Goal: Transaction & Acquisition: Purchase product/service

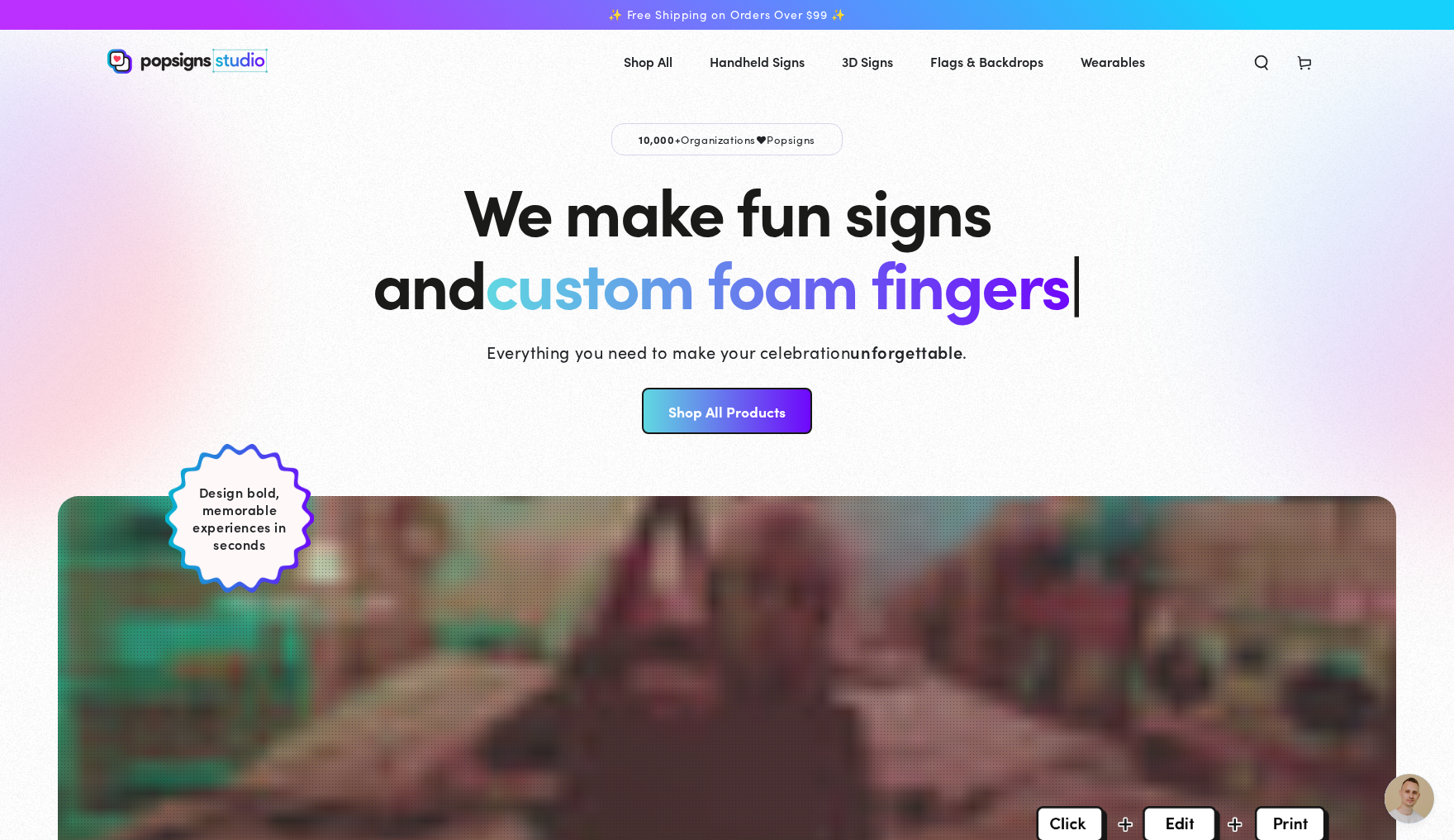
click at [728, 414] on link "Shop All Products" at bounding box center [727, 411] width 169 height 47
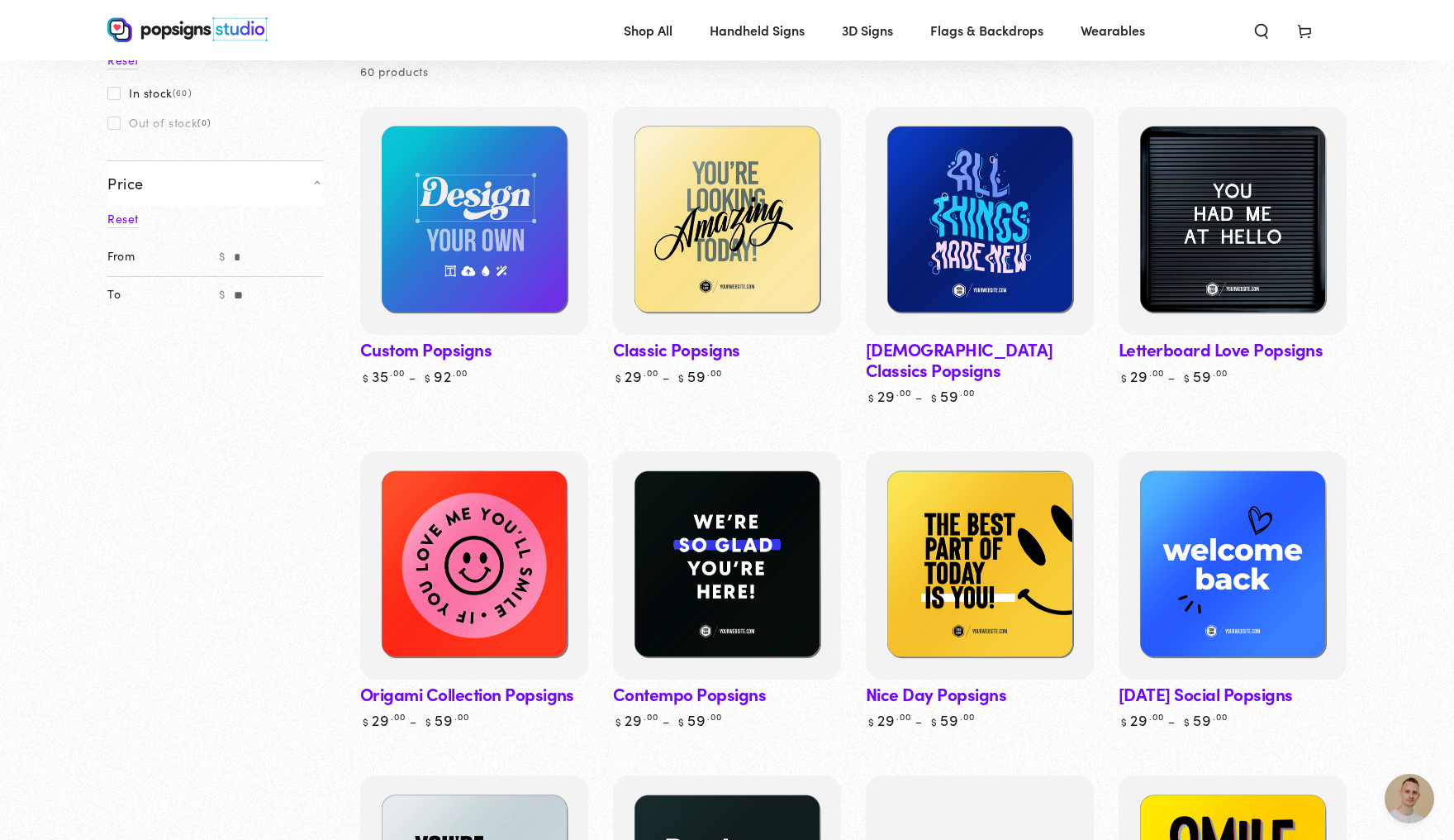
scroll to position [4370, 0]
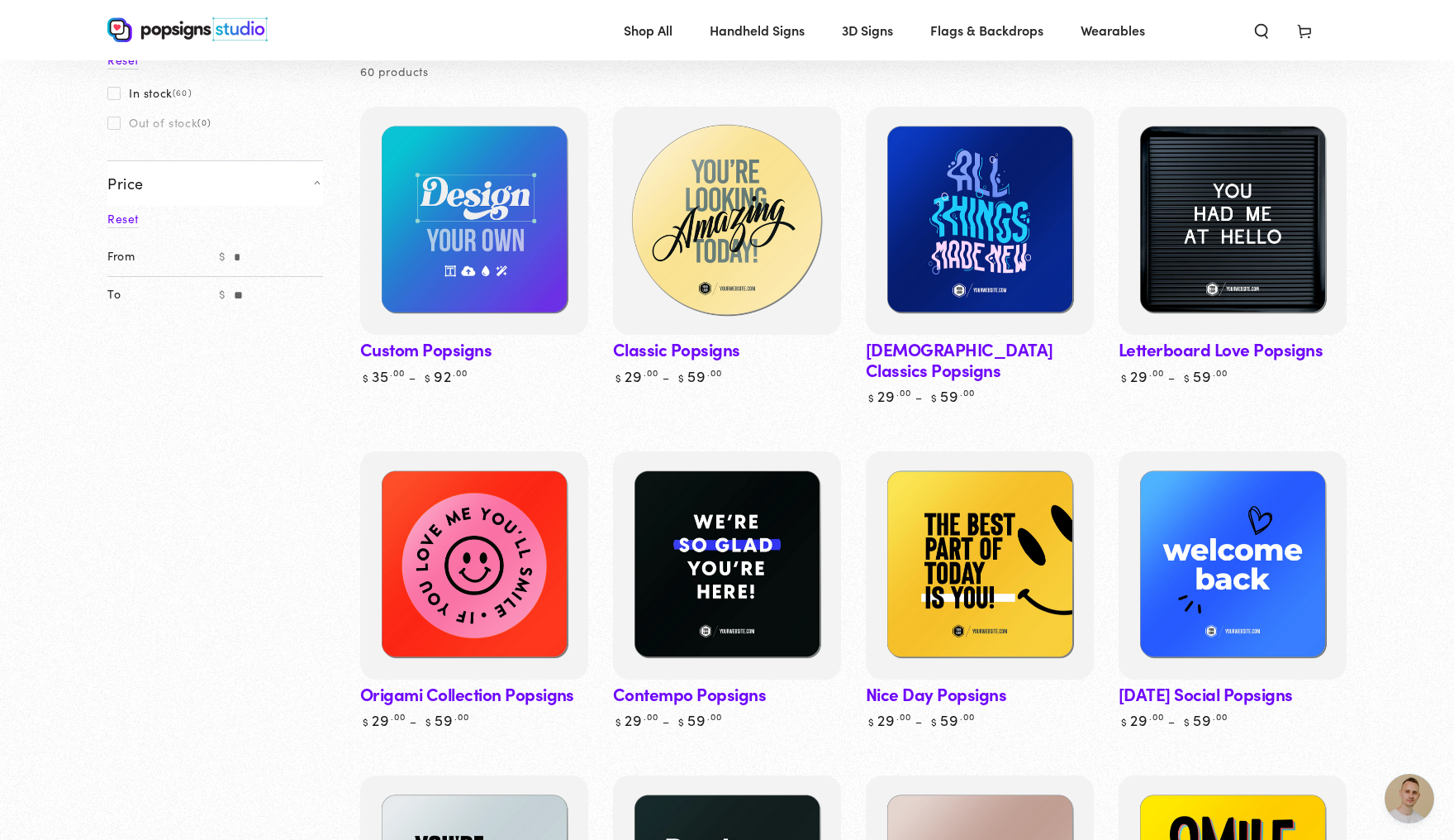
click at [758, 285] on img at bounding box center [727, 220] width 234 height 234
click at [755, 289] on img at bounding box center [727, 220] width 234 height 234
click at [737, 283] on img at bounding box center [727, 220] width 234 height 234
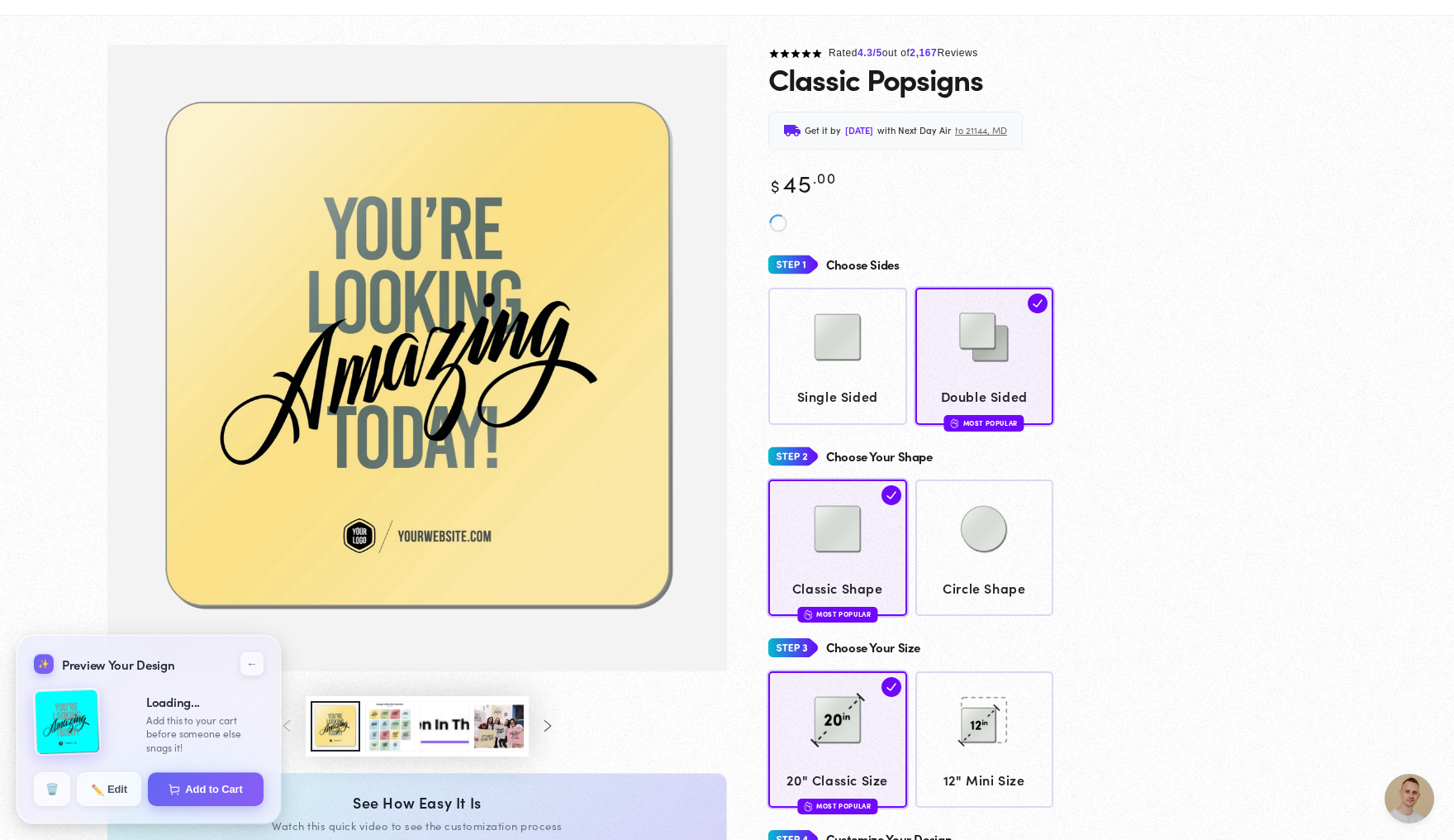
scroll to position [4369, 0]
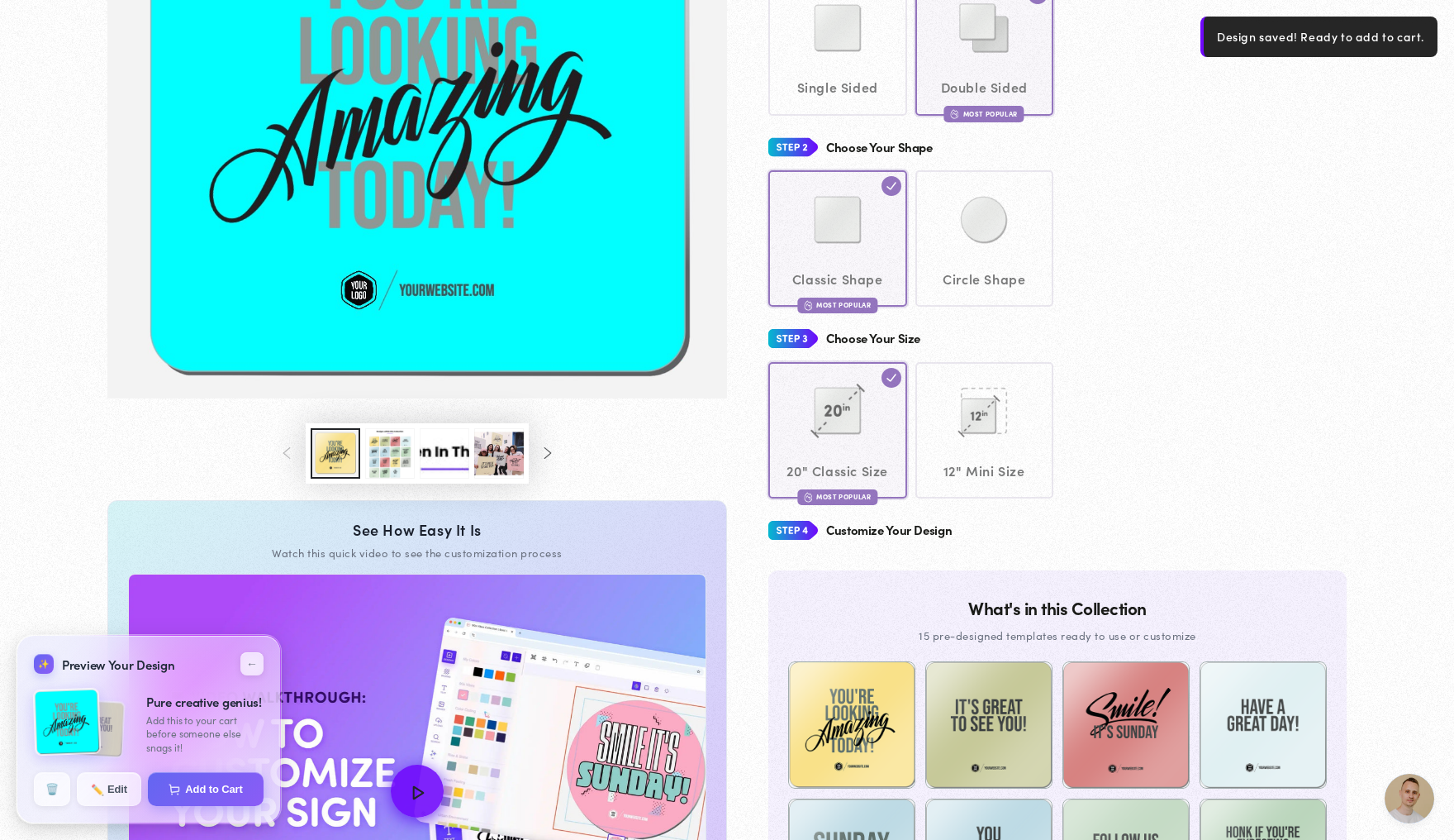
scroll to position [349, 0]
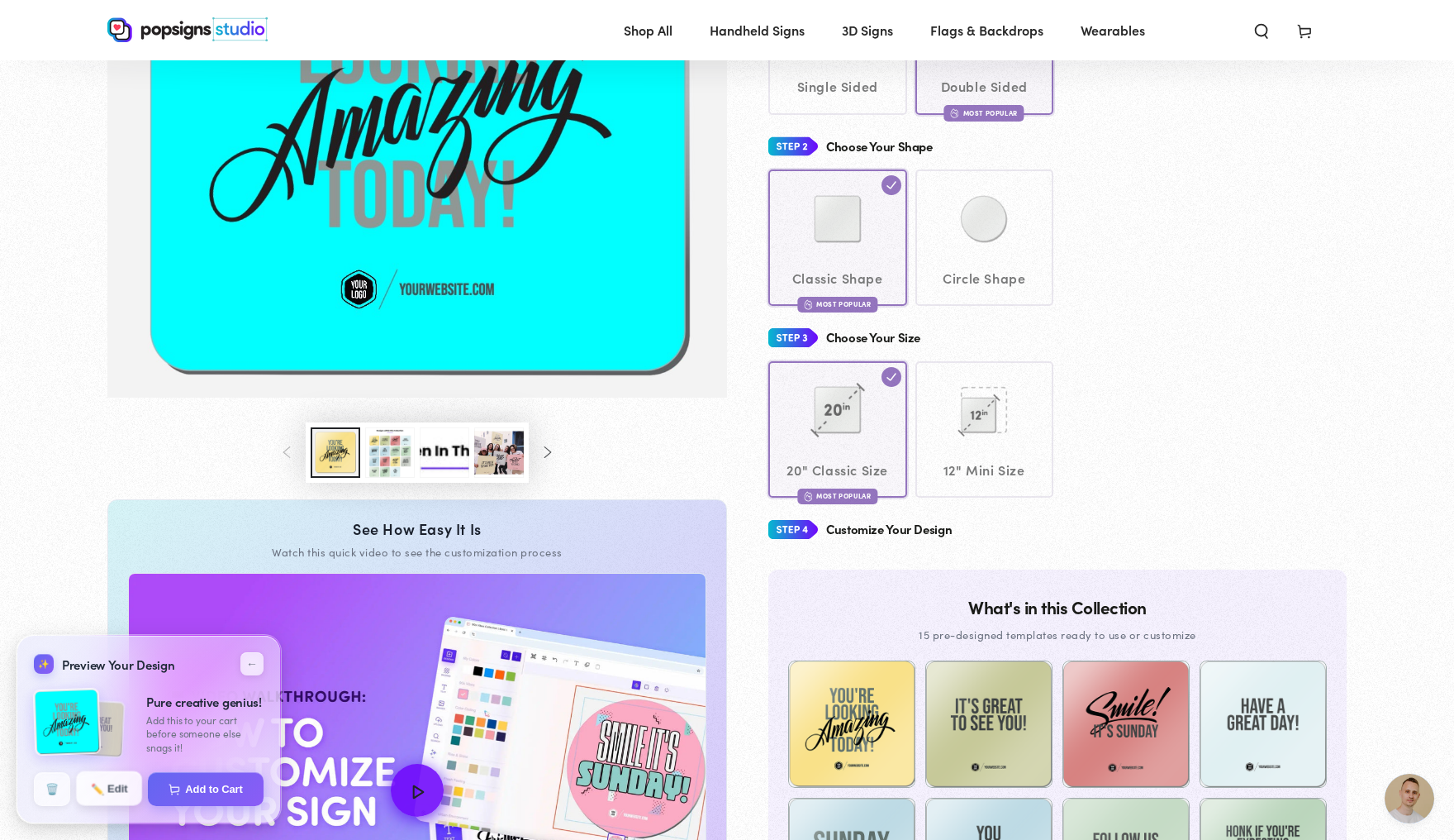
click at [102, 792] on span "✏️" at bounding box center [97, 787] width 11 height 11
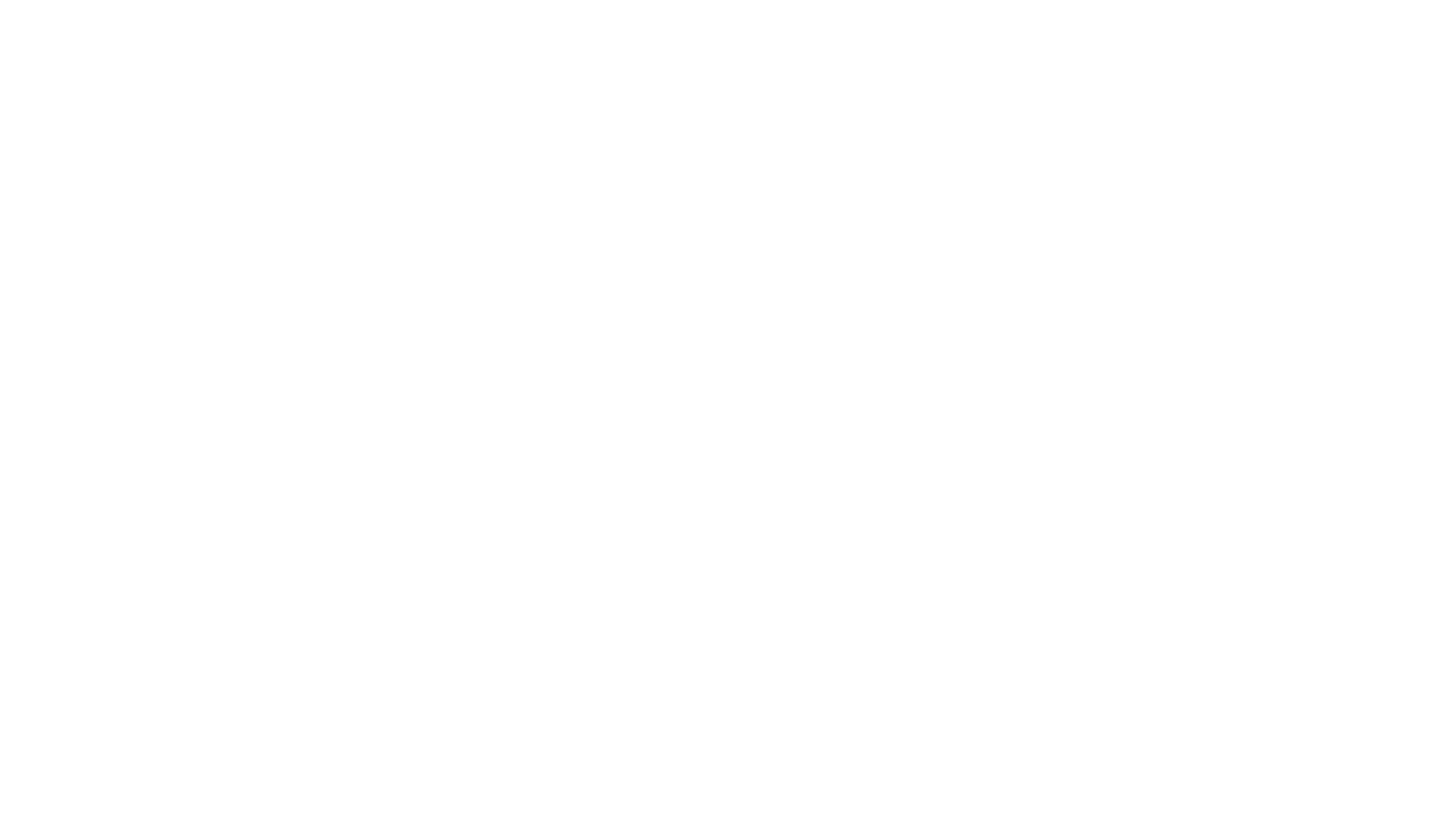
scroll to position [0, 0]
type textarea "An ancient tree with a door leading to a magical world"
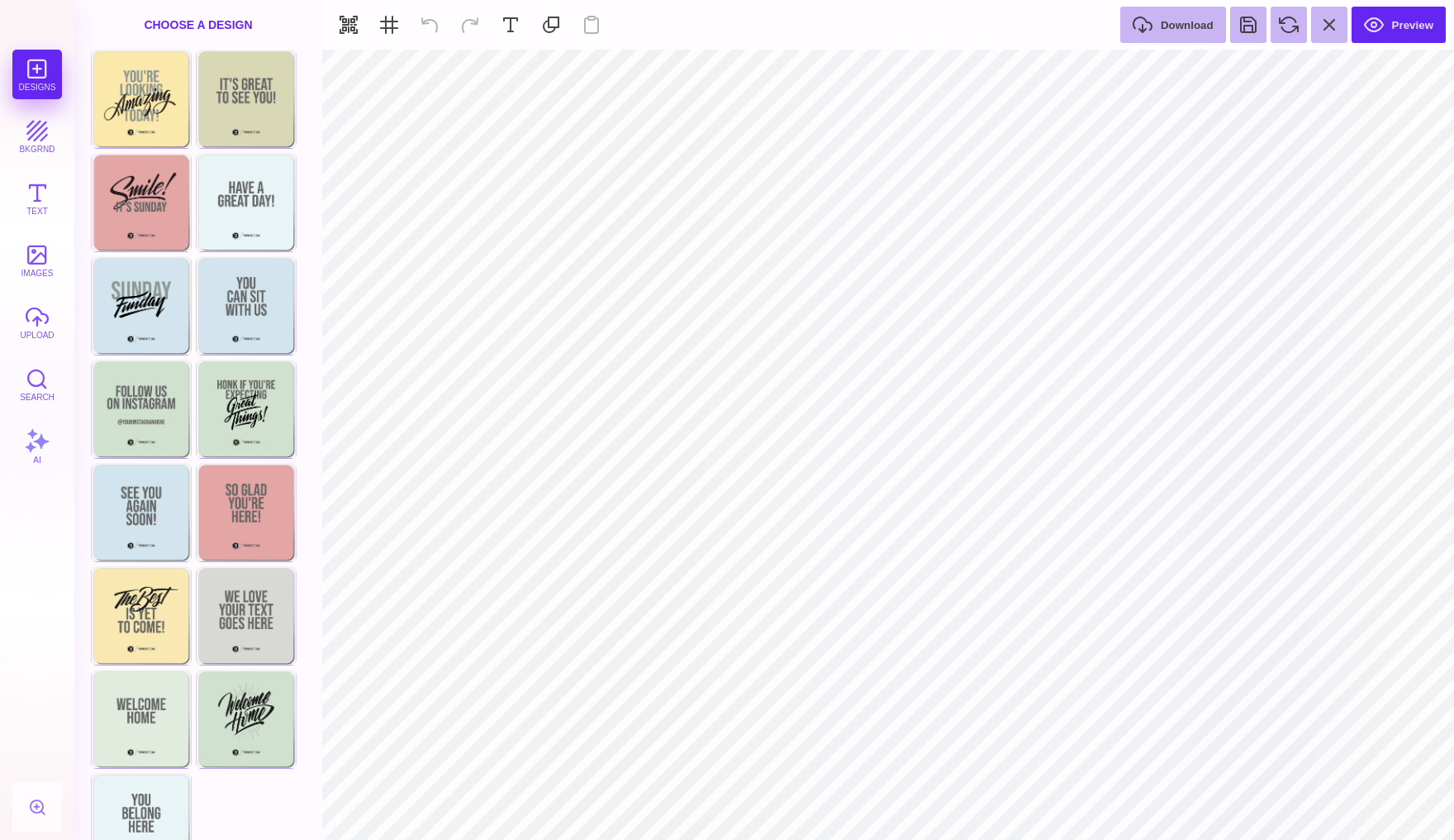
type input "#00FFFF"
click at [834, 74] on button at bounding box center [834, 71] width 32 height 32
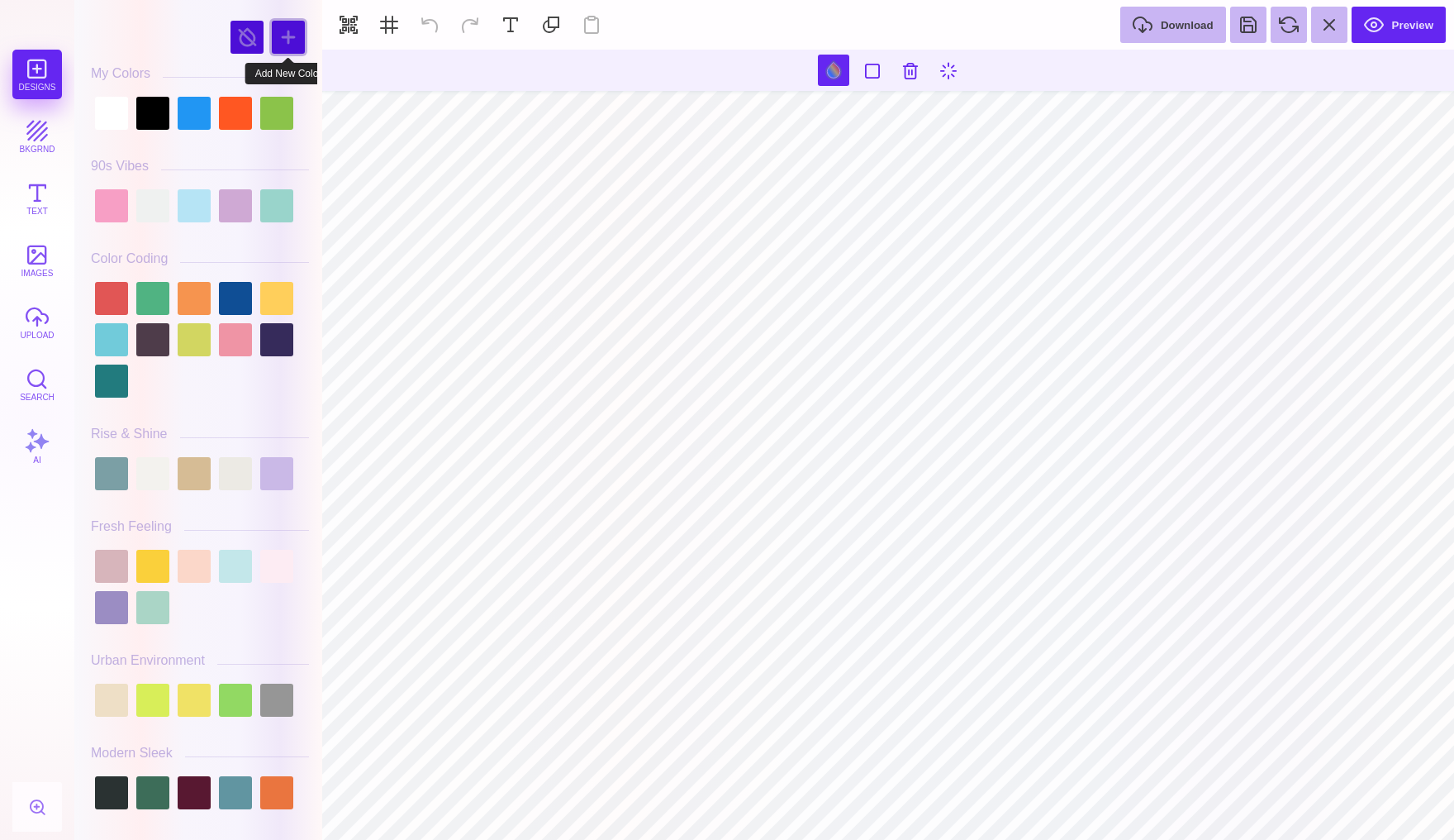
click at [300, 33] on div at bounding box center [288, 37] width 33 height 33
type input "#8FF41D"
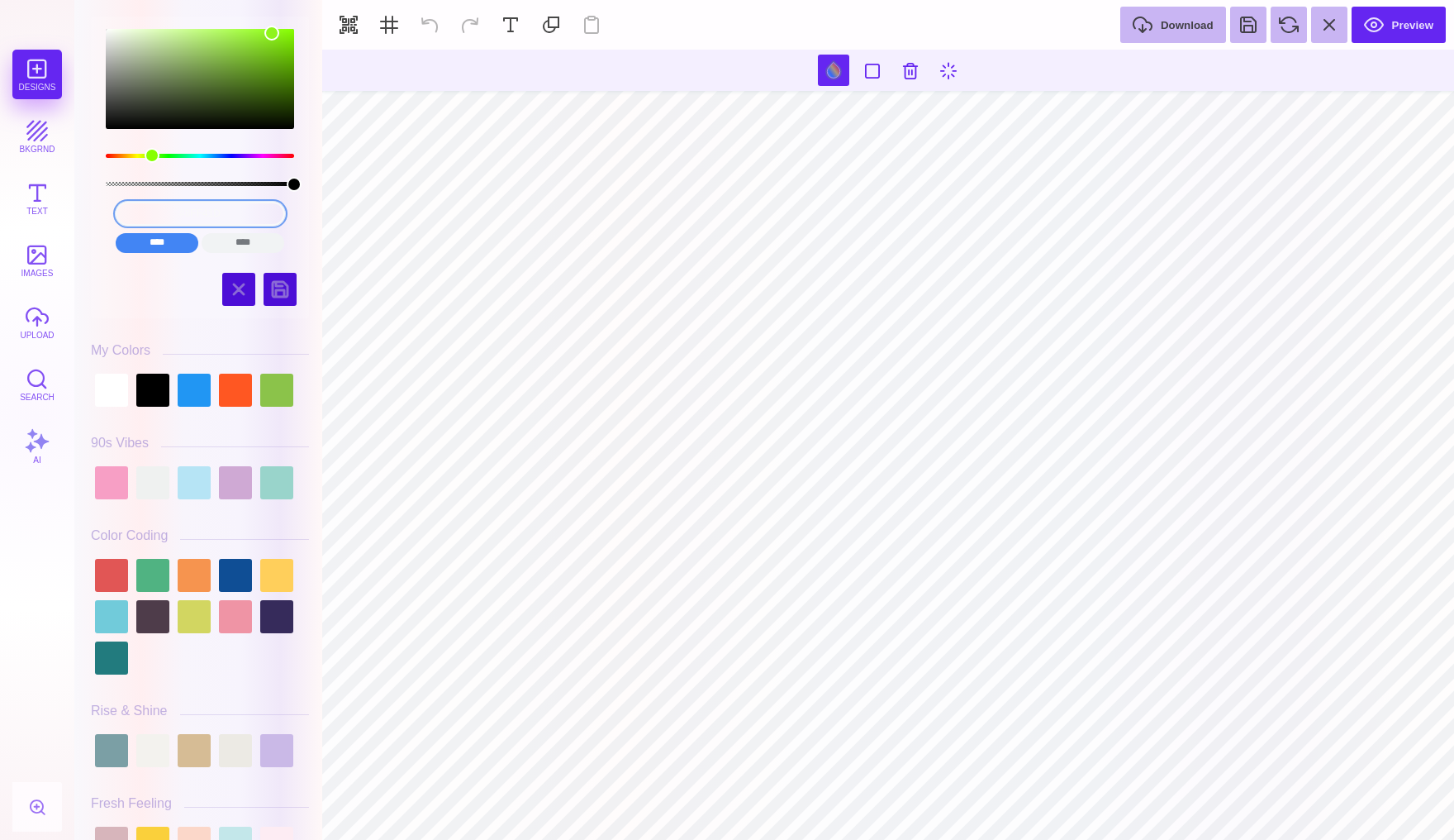
drag, startPoint x: 251, startPoint y: 217, endPoint x: 119, endPoint y: 217, distance: 132.0
click at [119, 217] on input "#8FF41D" at bounding box center [200, 214] width 169 height 24
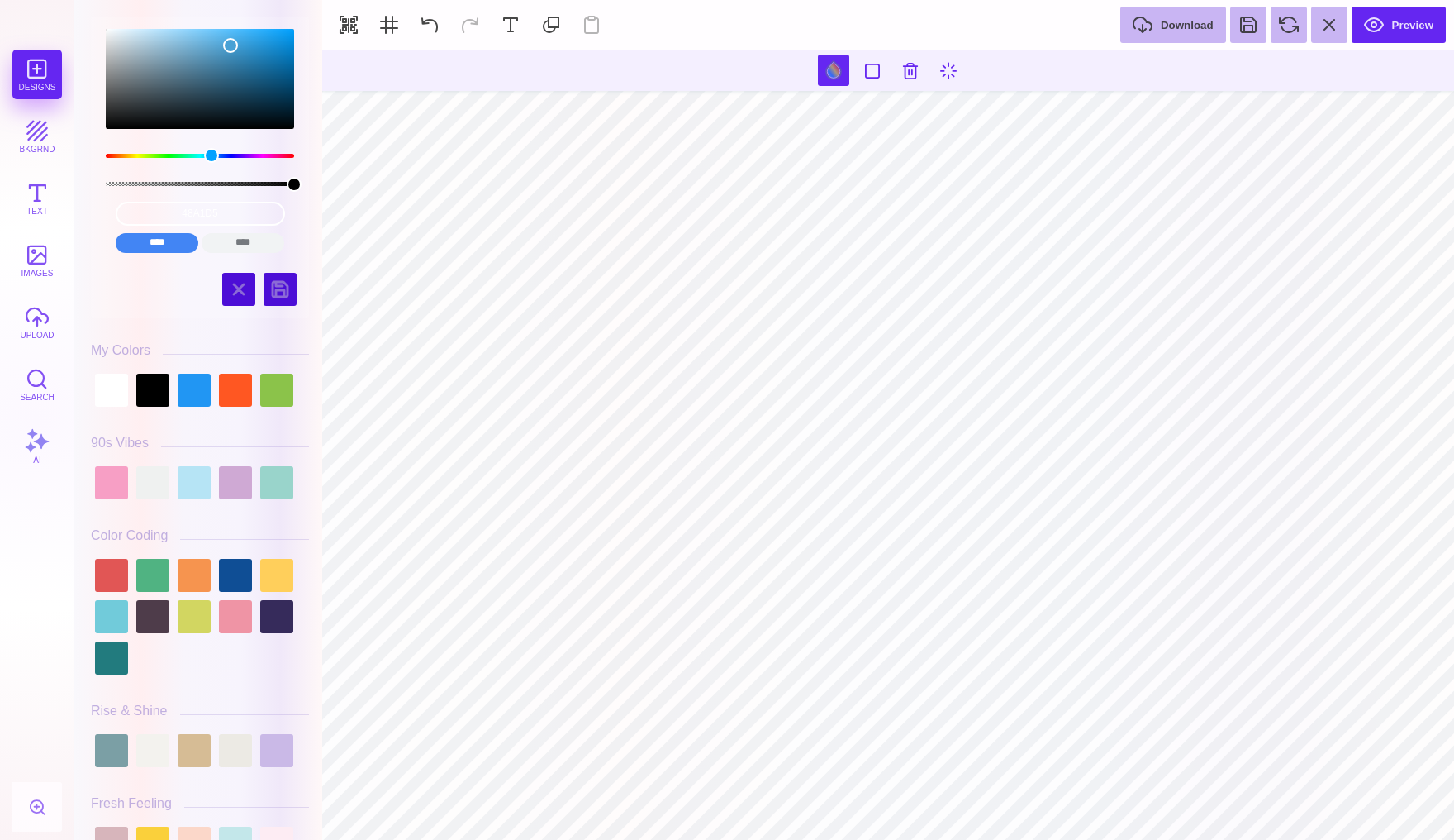
type input "#48A1D5"
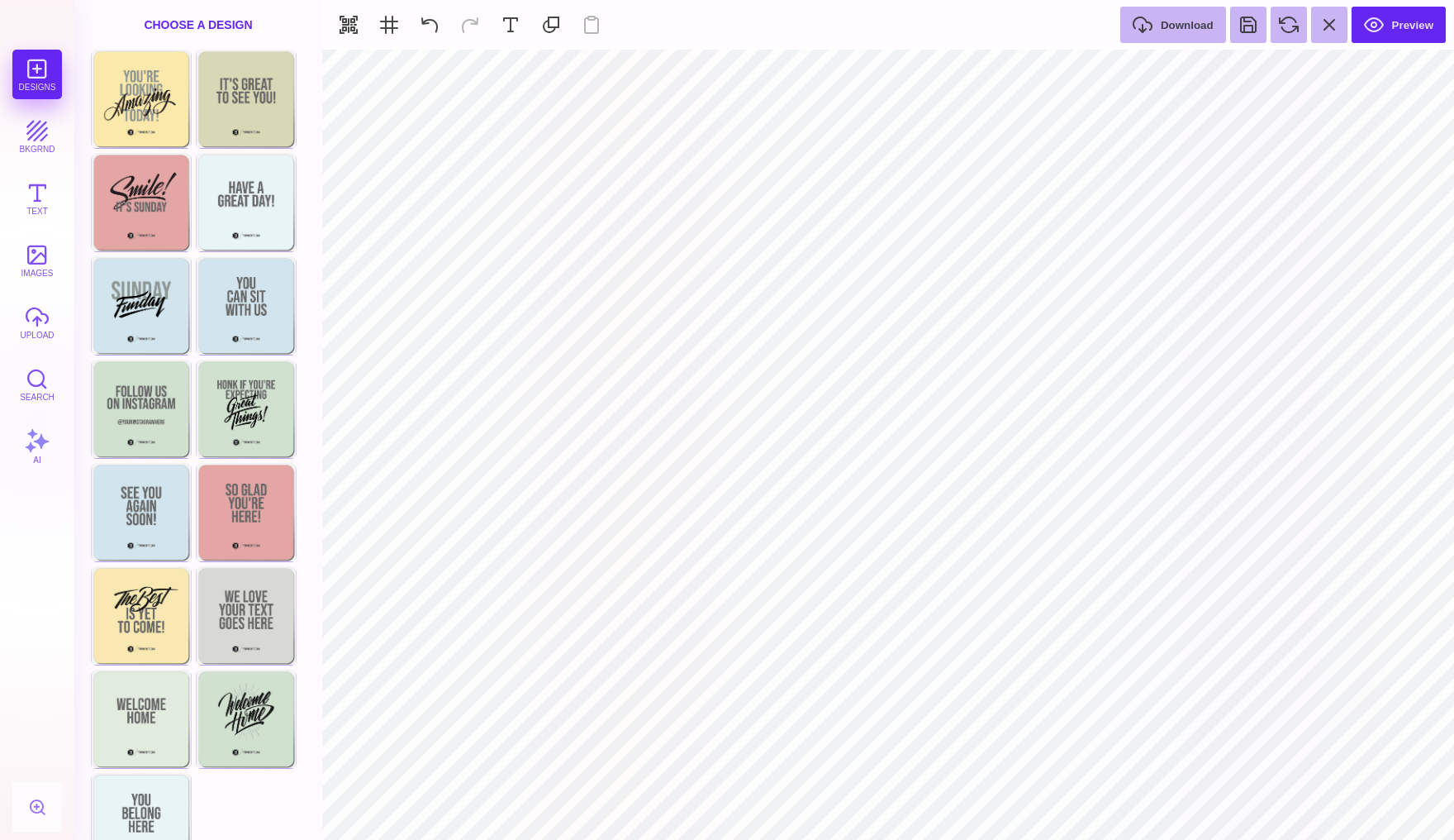
type input "#8F9895"
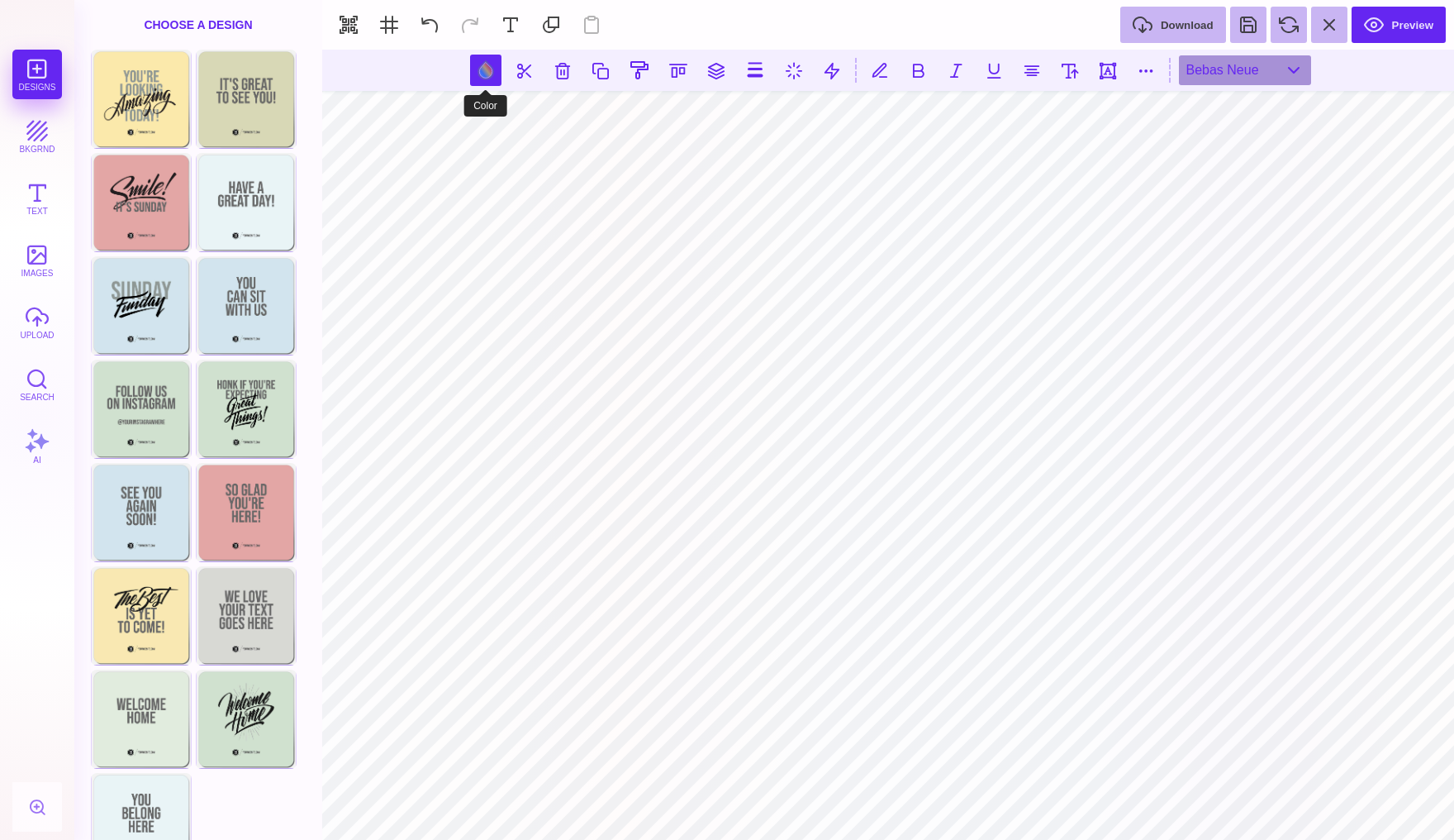
click at [484, 72] on button at bounding box center [486, 71] width 32 height 32
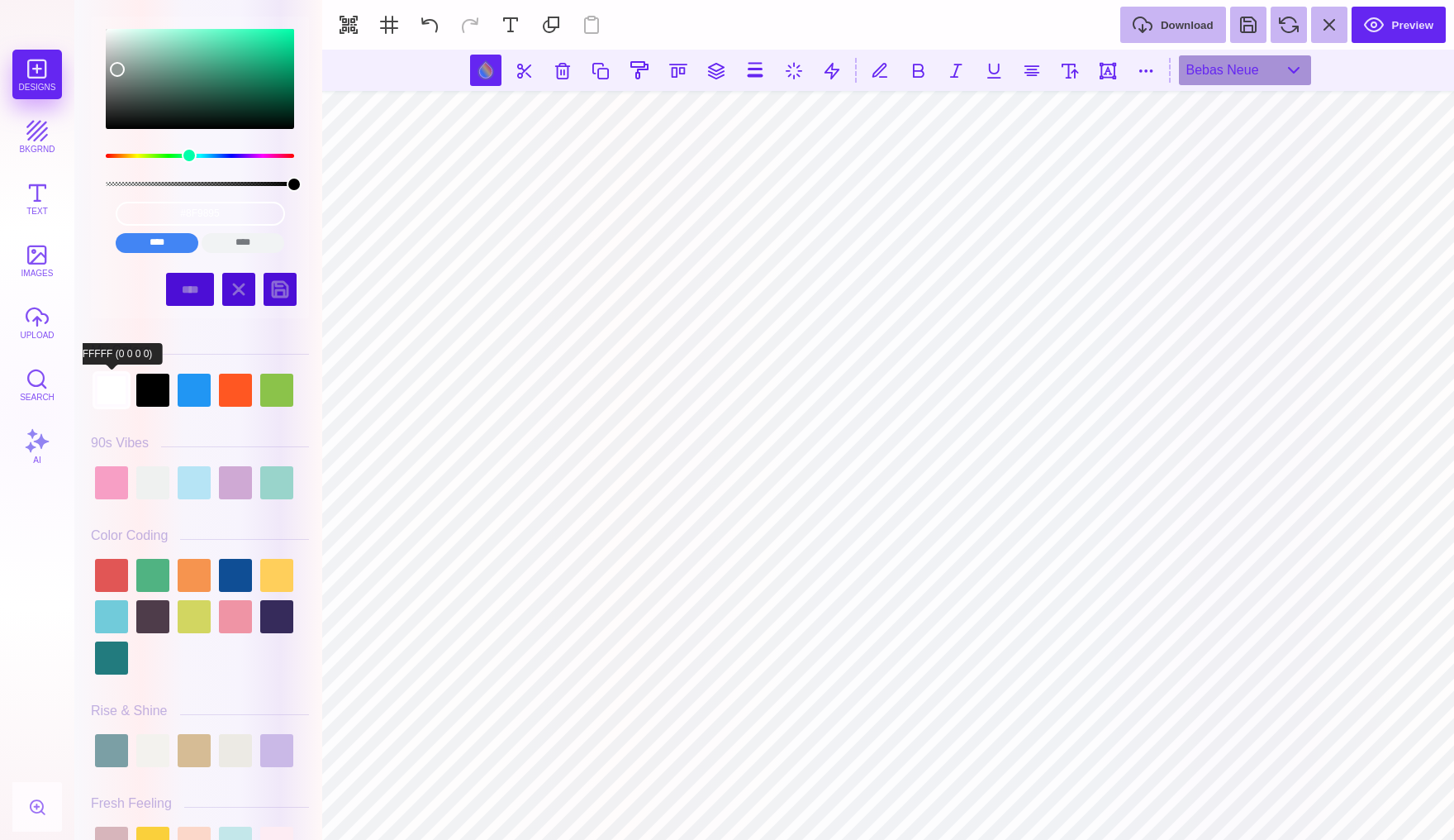
click at [107, 386] on div at bounding box center [112, 391] width 33 height 33
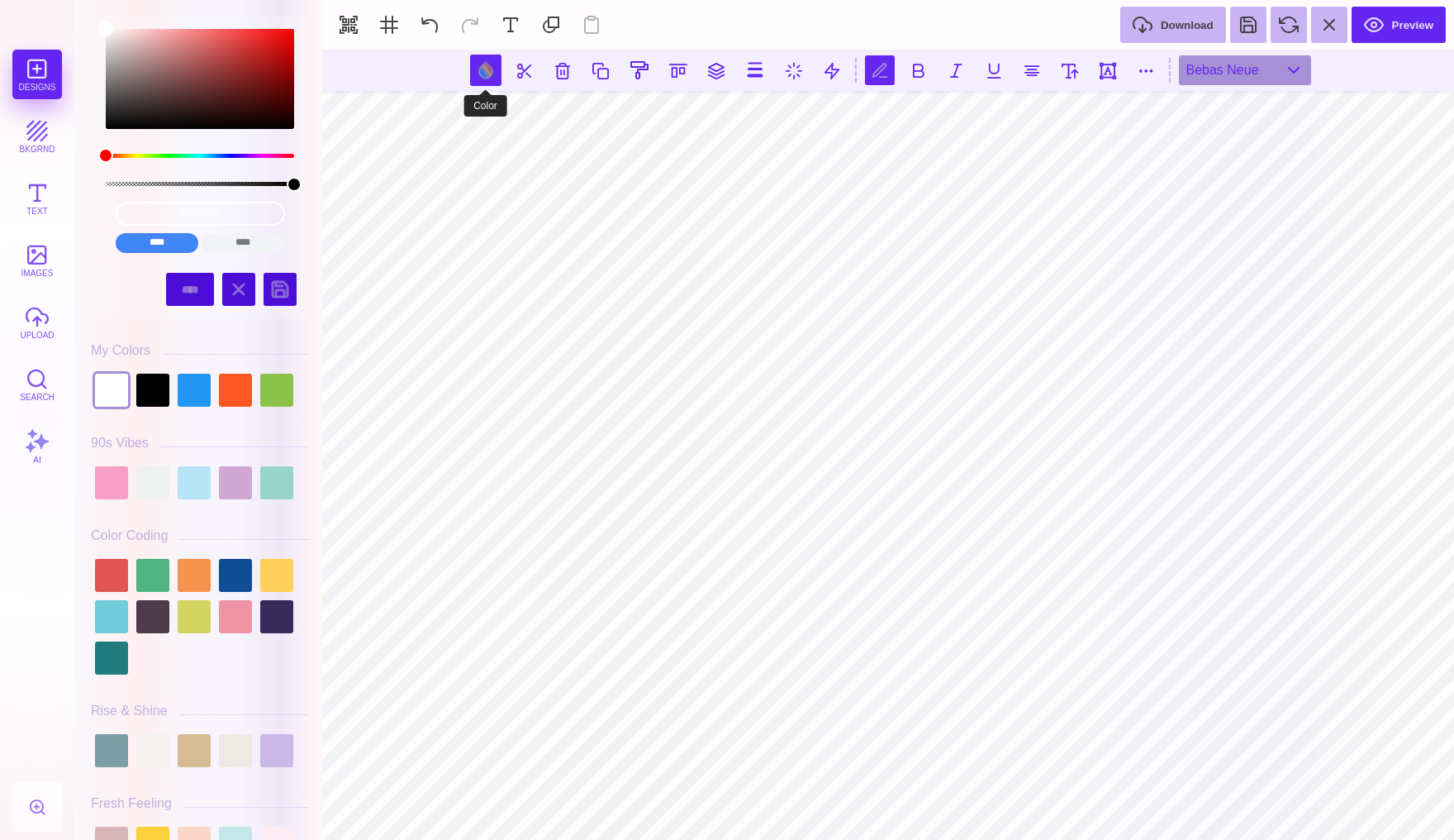
click at [481, 71] on button at bounding box center [486, 71] width 32 height 32
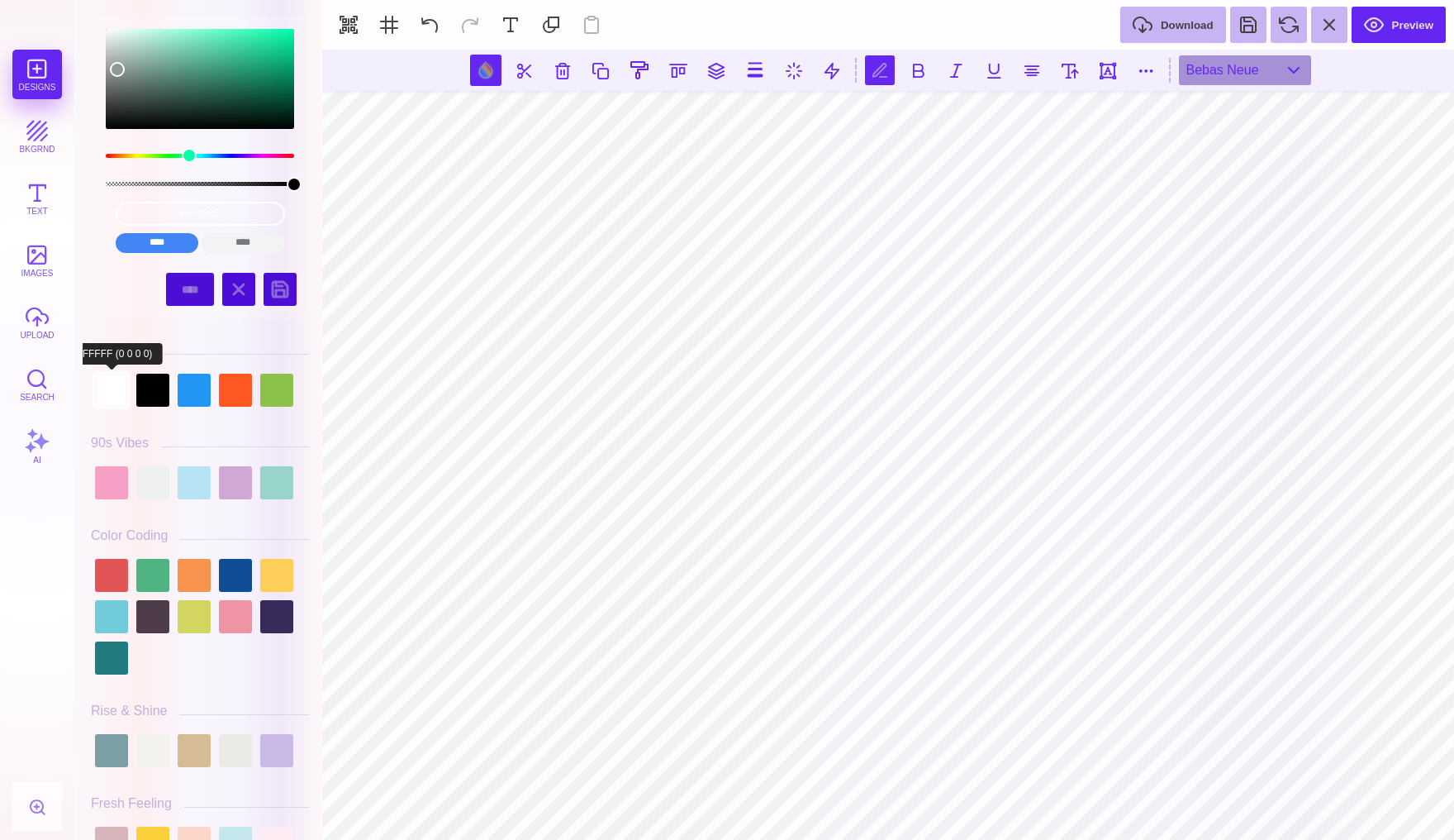
click at [113, 384] on div at bounding box center [112, 391] width 33 height 33
type input "#FFFFFF"
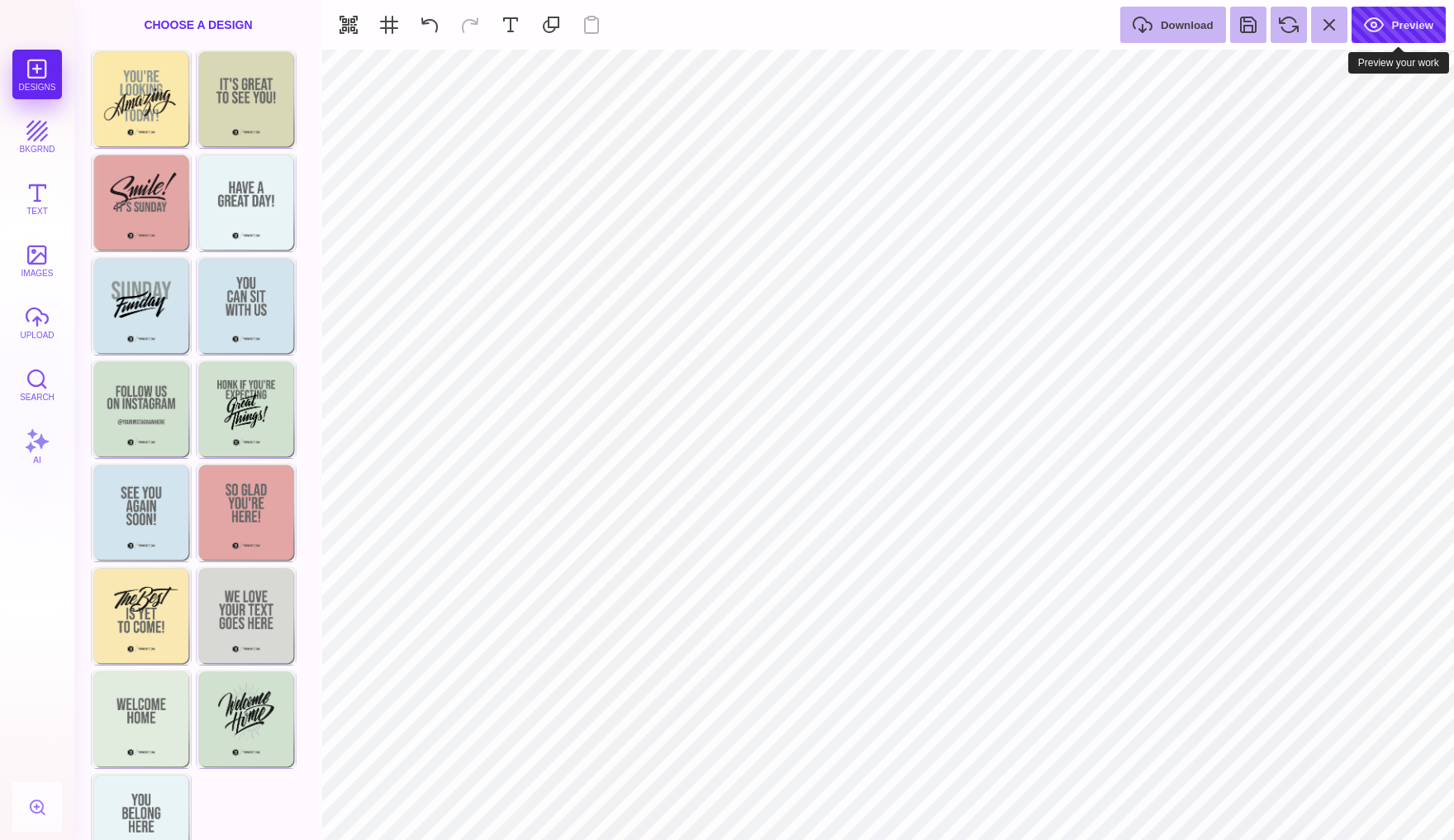
click at [1378, 30] on button "Preview" at bounding box center [1398, 24] width 94 height 36
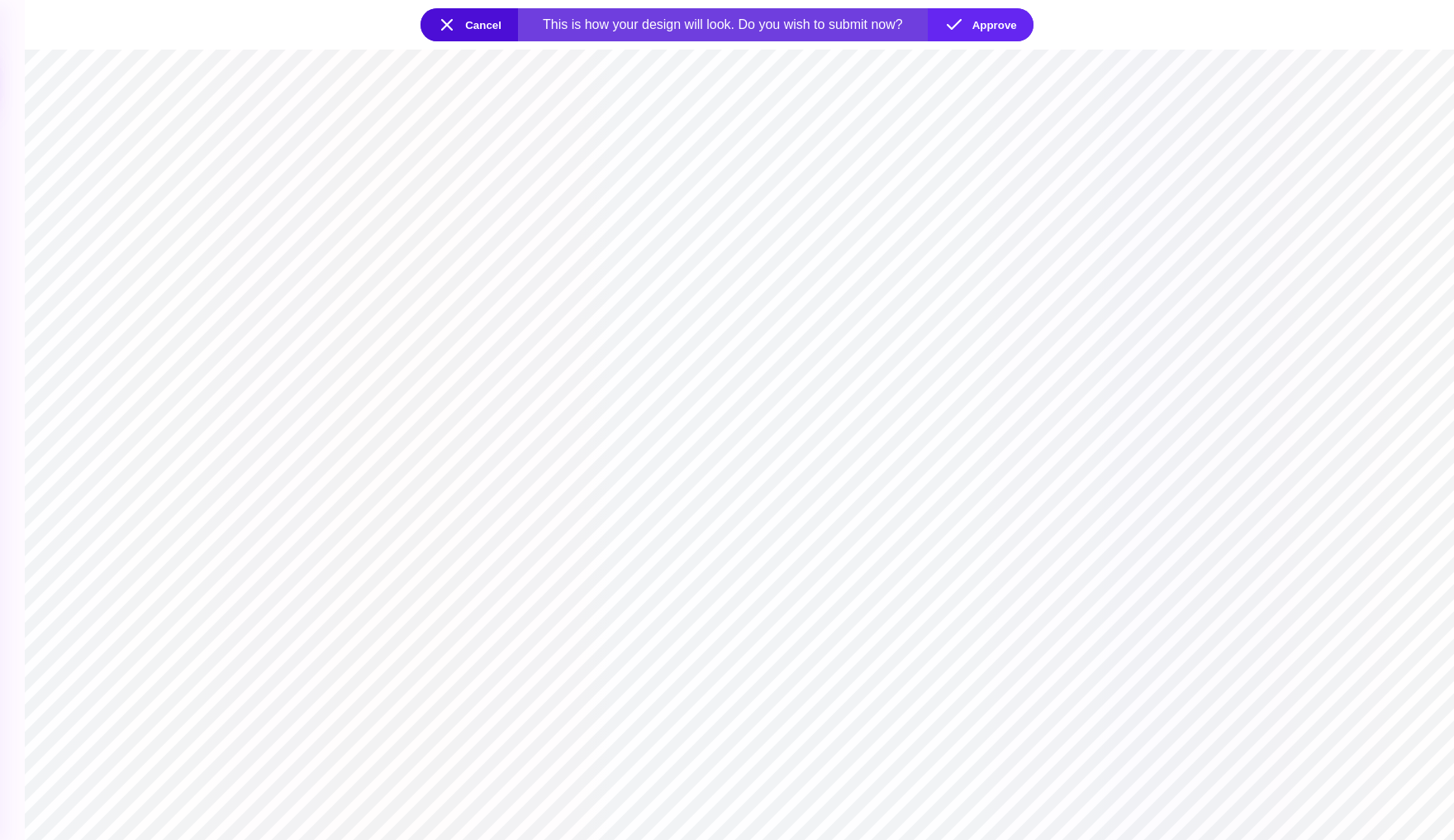
click at [474, 20] on button "Cancel" at bounding box center [469, 25] width 98 height 33
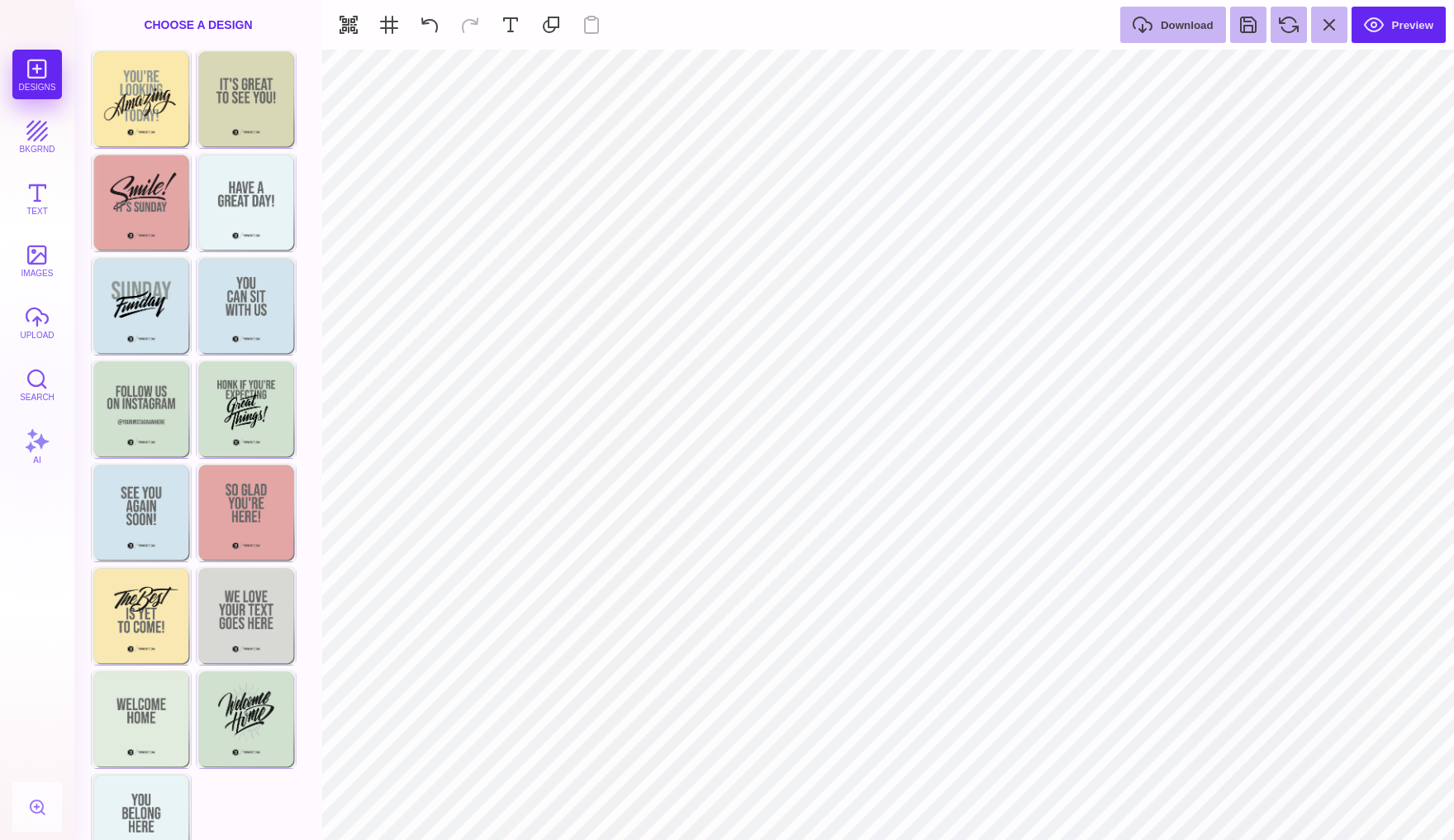
click at [235, 24] on div "Choose A Design" at bounding box center [198, 24] width 247 height 49
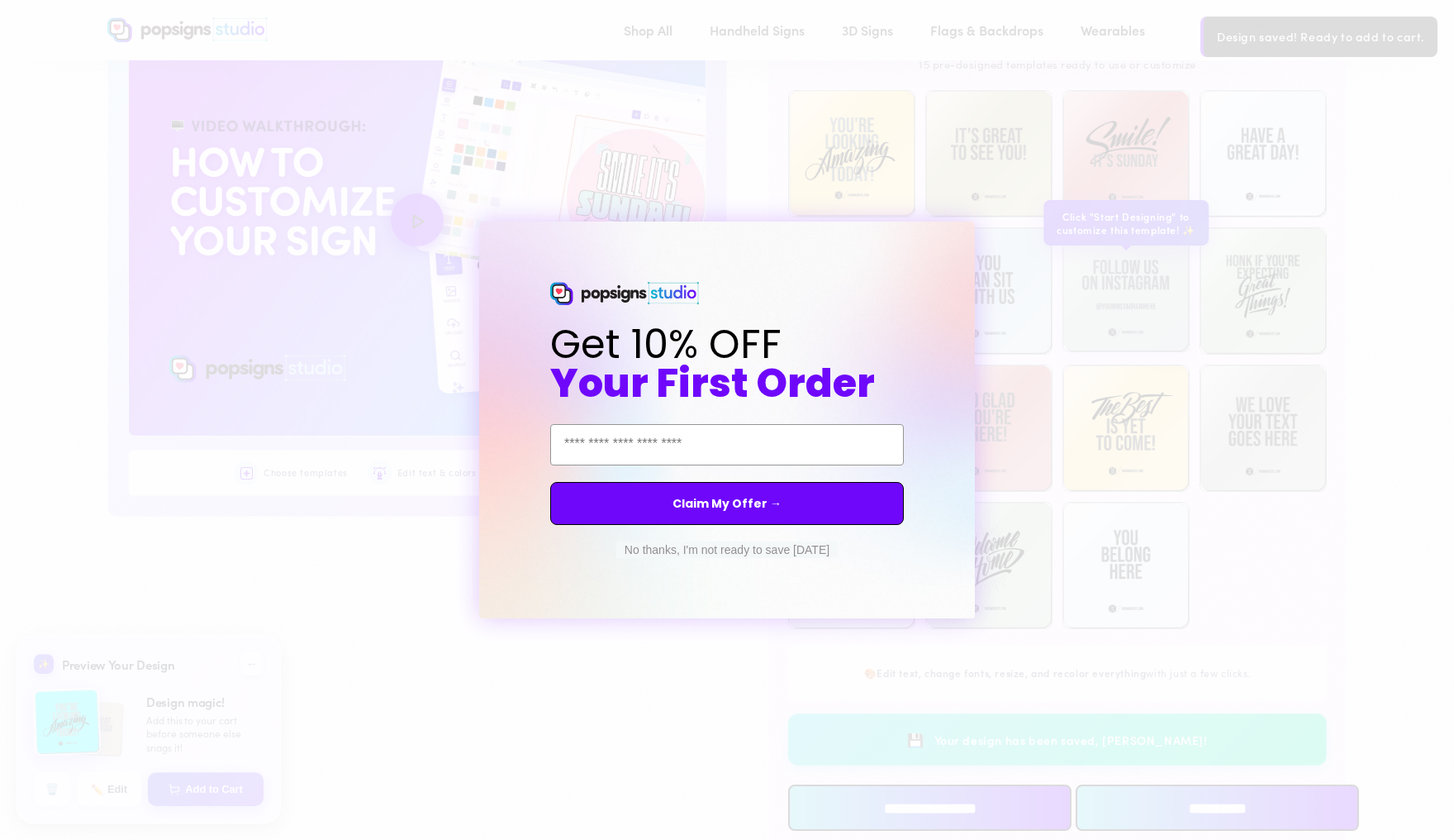
scroll to position [1159, 0]
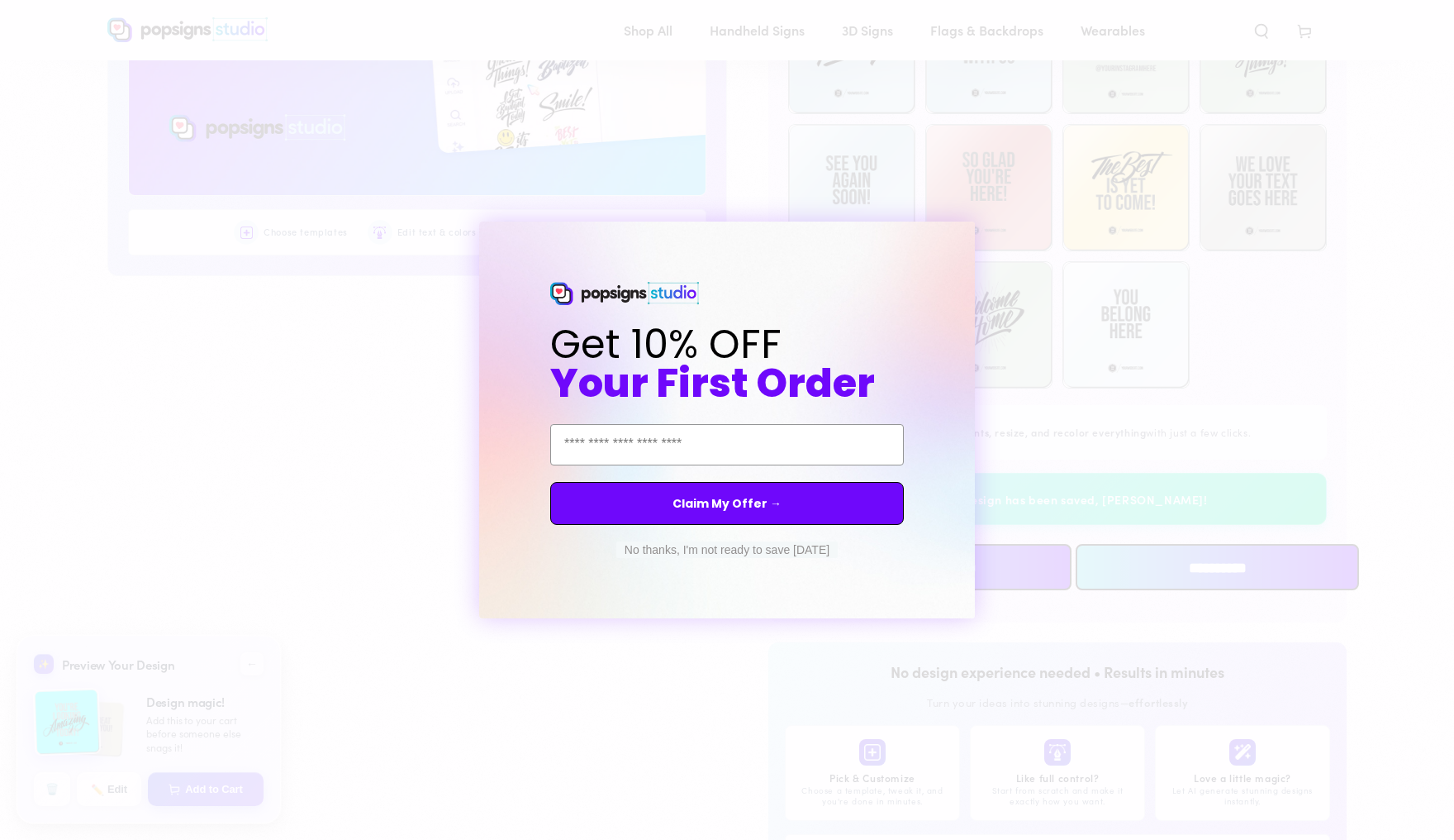
click at [973, 244] on form "Get 10% OFF Your First Order Email Address Claim My Offer → No thanks, I'm not …" at bounding box center [727, 420] width 496 height 396
click at [970, 234] on circle "Close dialog" at bounding box center [977, 236] width 16 height 16
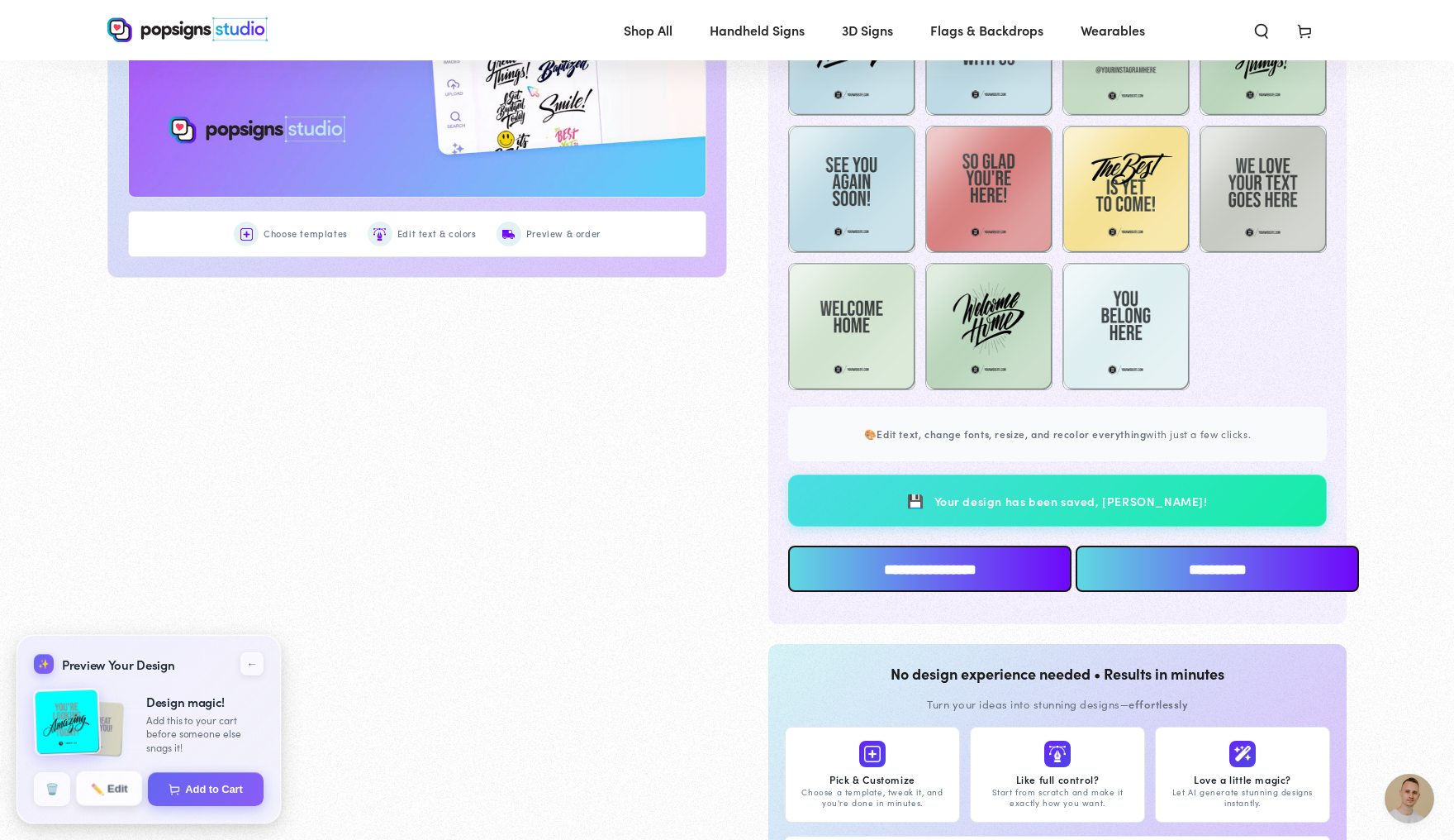
scroll to position [4368, 0]
click at [122, 795] on button "✏️ Edit" at bounding box center [109, 788] width 66 height 34
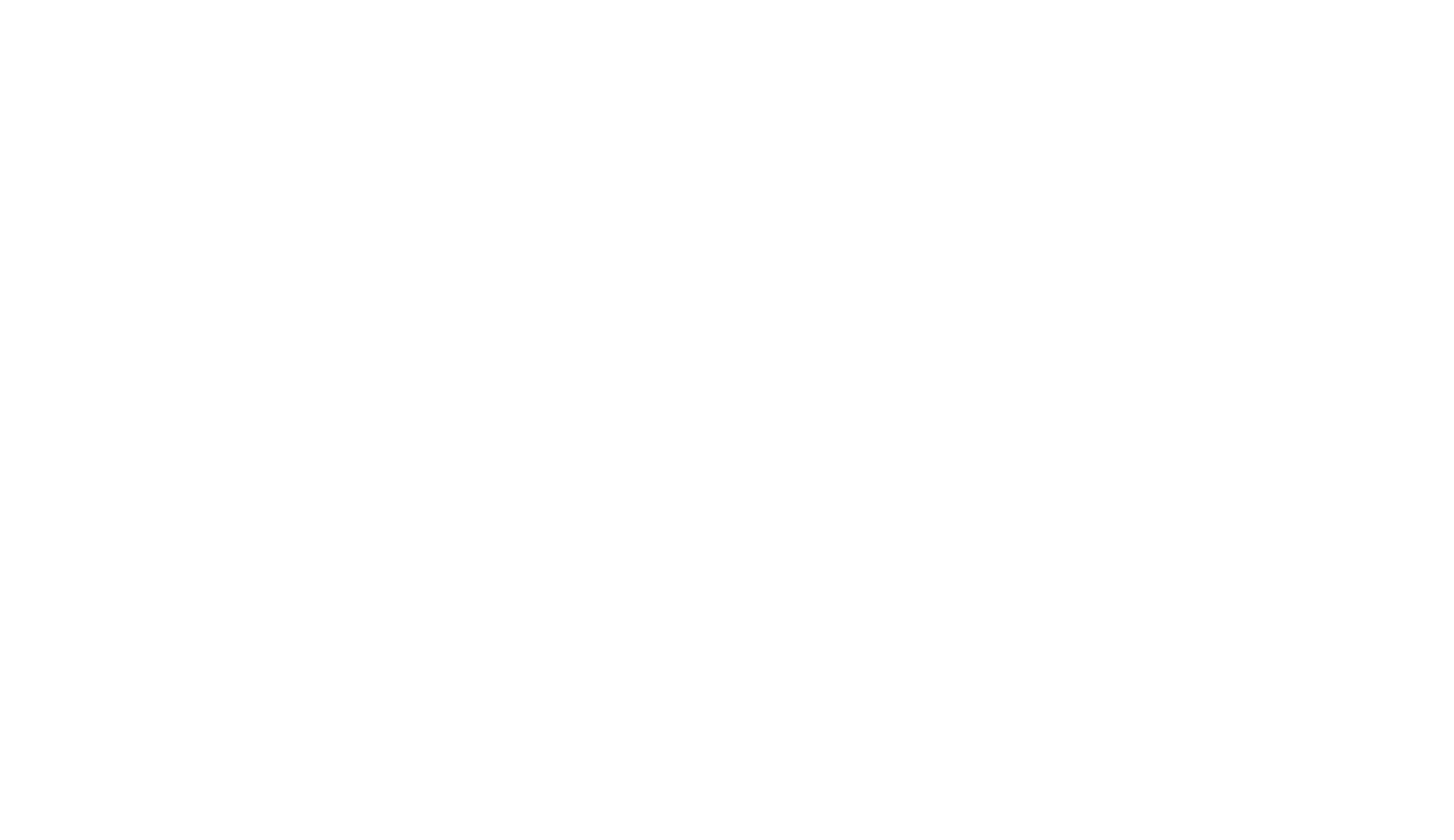
scroll to position [0, 0]
type textarea "An ancient tree with a door leading to a magical world"
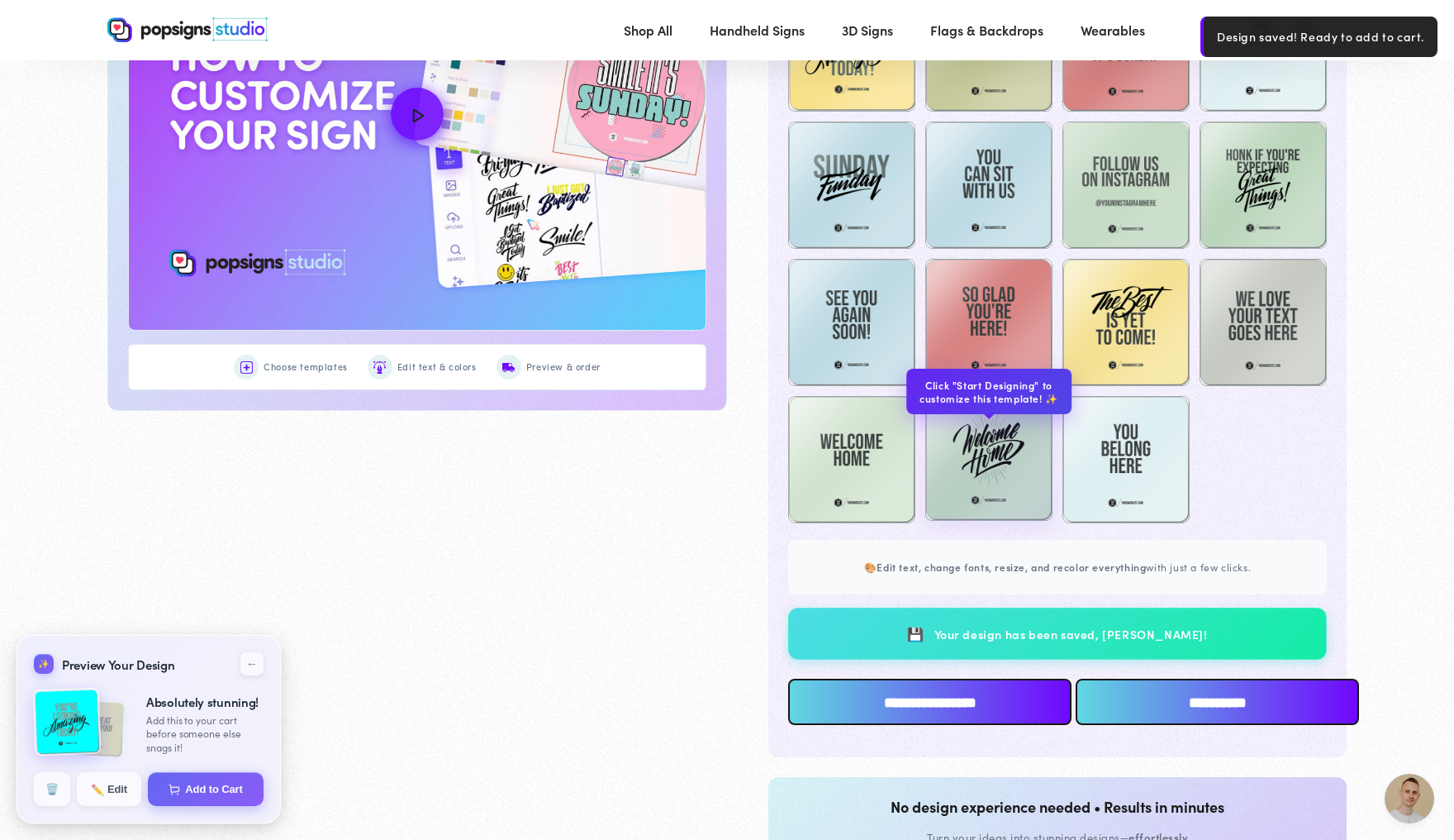
scroll to position [1028, 0]
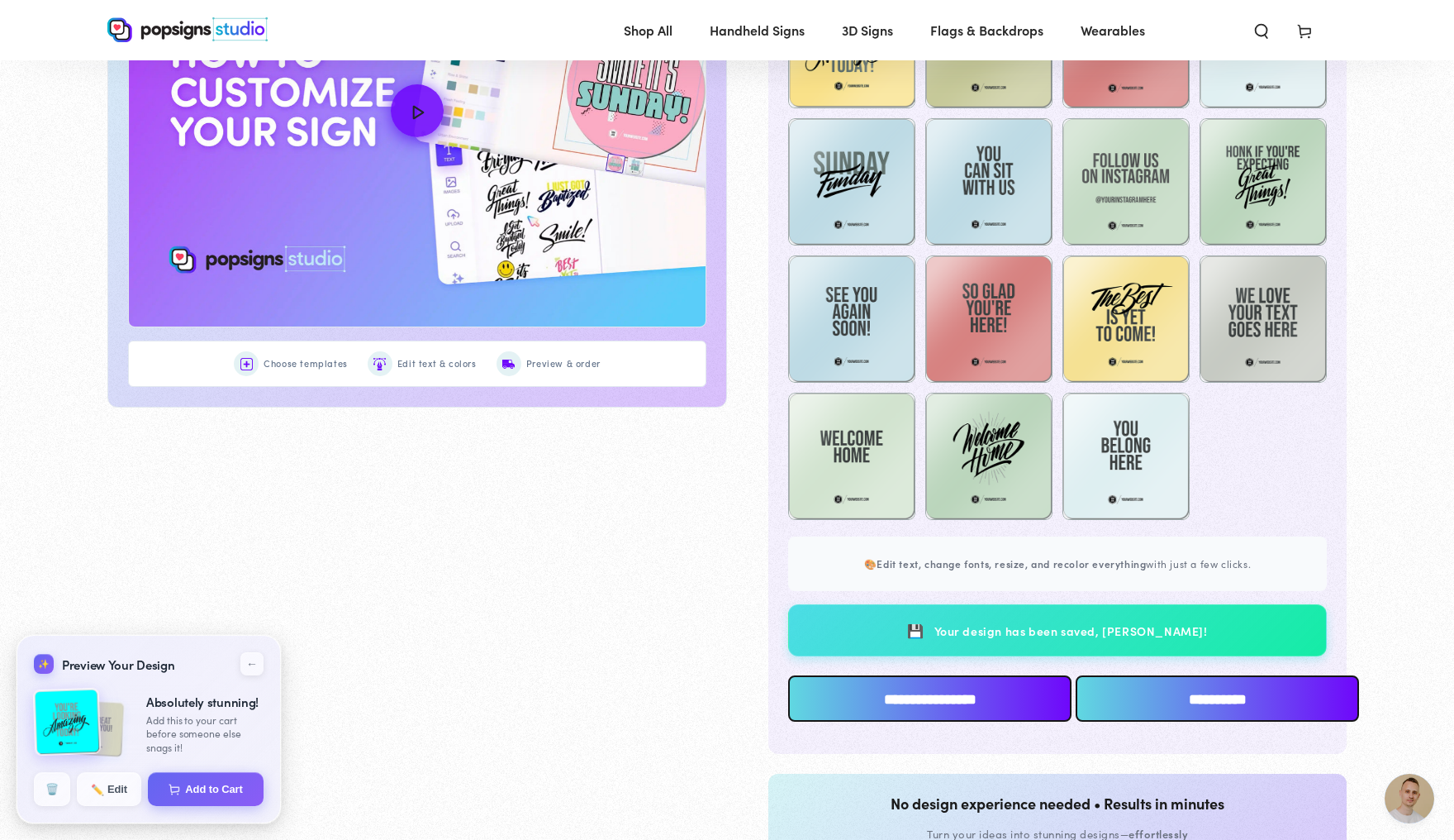
click at [1139, 721] on input "**********" at bounding box center [1218, 699] width 284 height 47
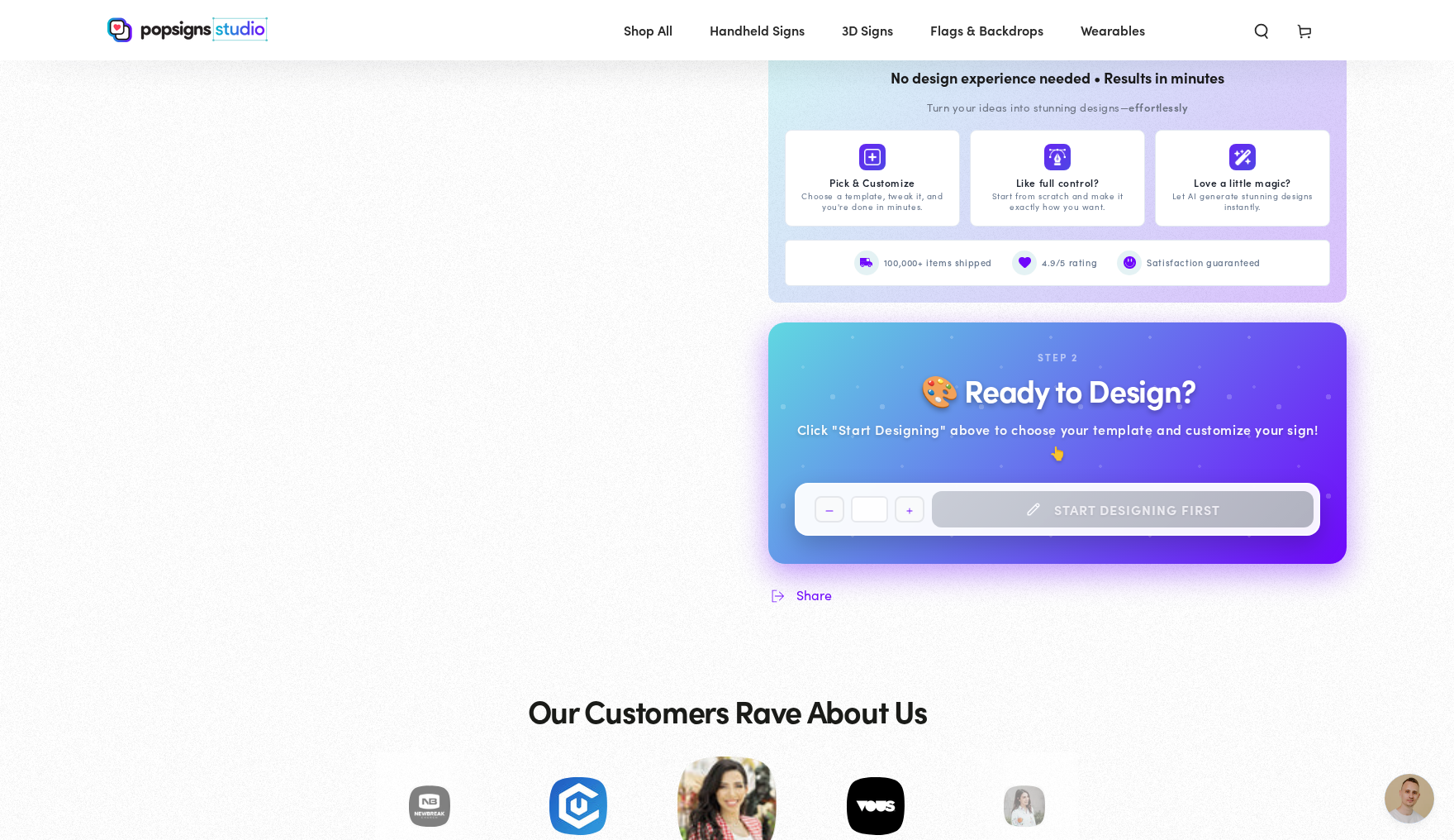
scroll to position [1638, 0]
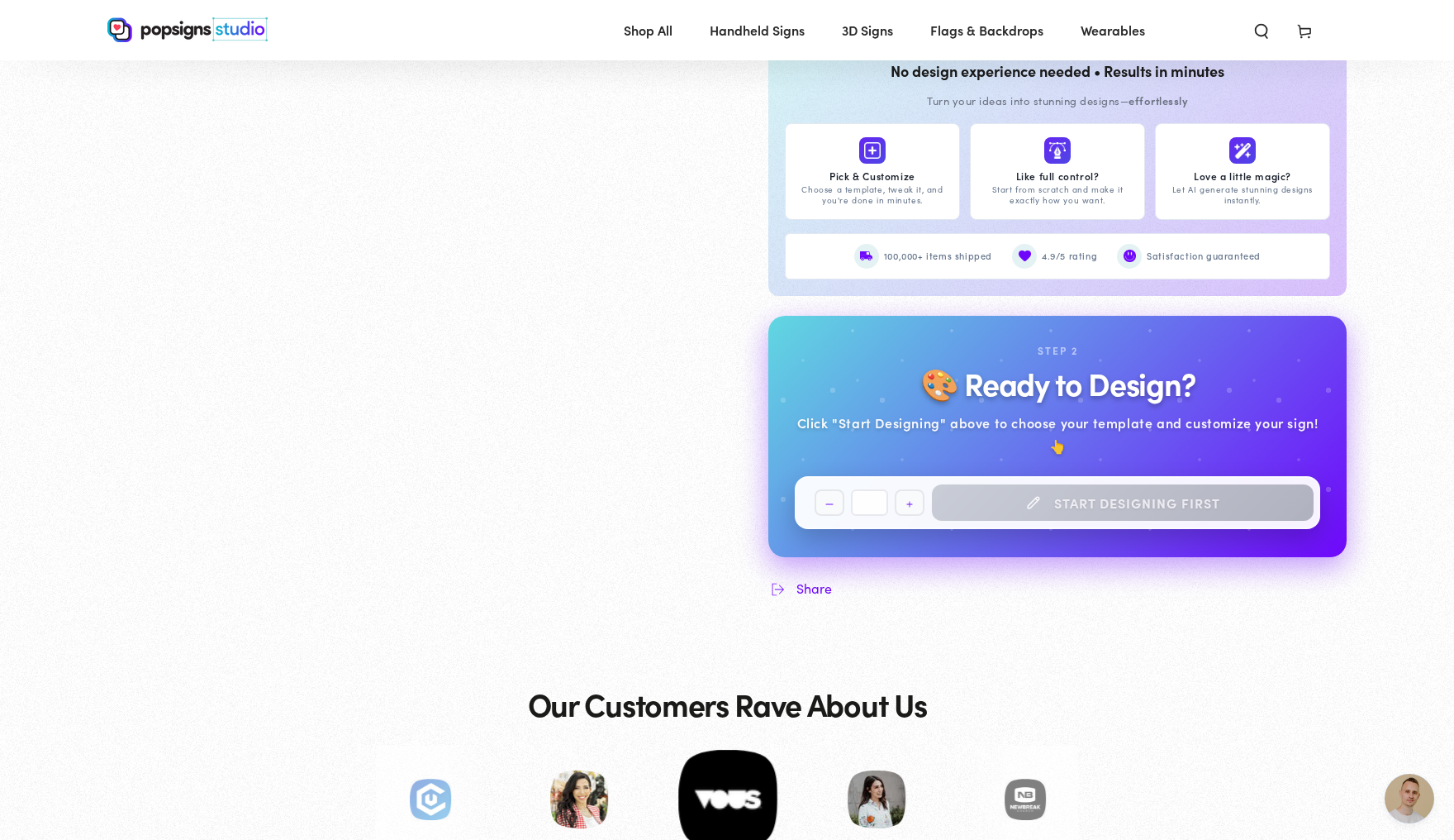
click at [1095, 524] on div "Quantity Decrease quantity for Classic Popsigns * Increase quantity for Classic…" at bounding box center [1058, 502] width 526 height 53
click at [1036, 519] on div "Quantity Decrease quantity for Classic Popsigns * Increase quantity for Classic…" at bounding box center [1058, 502] width 526 height 53
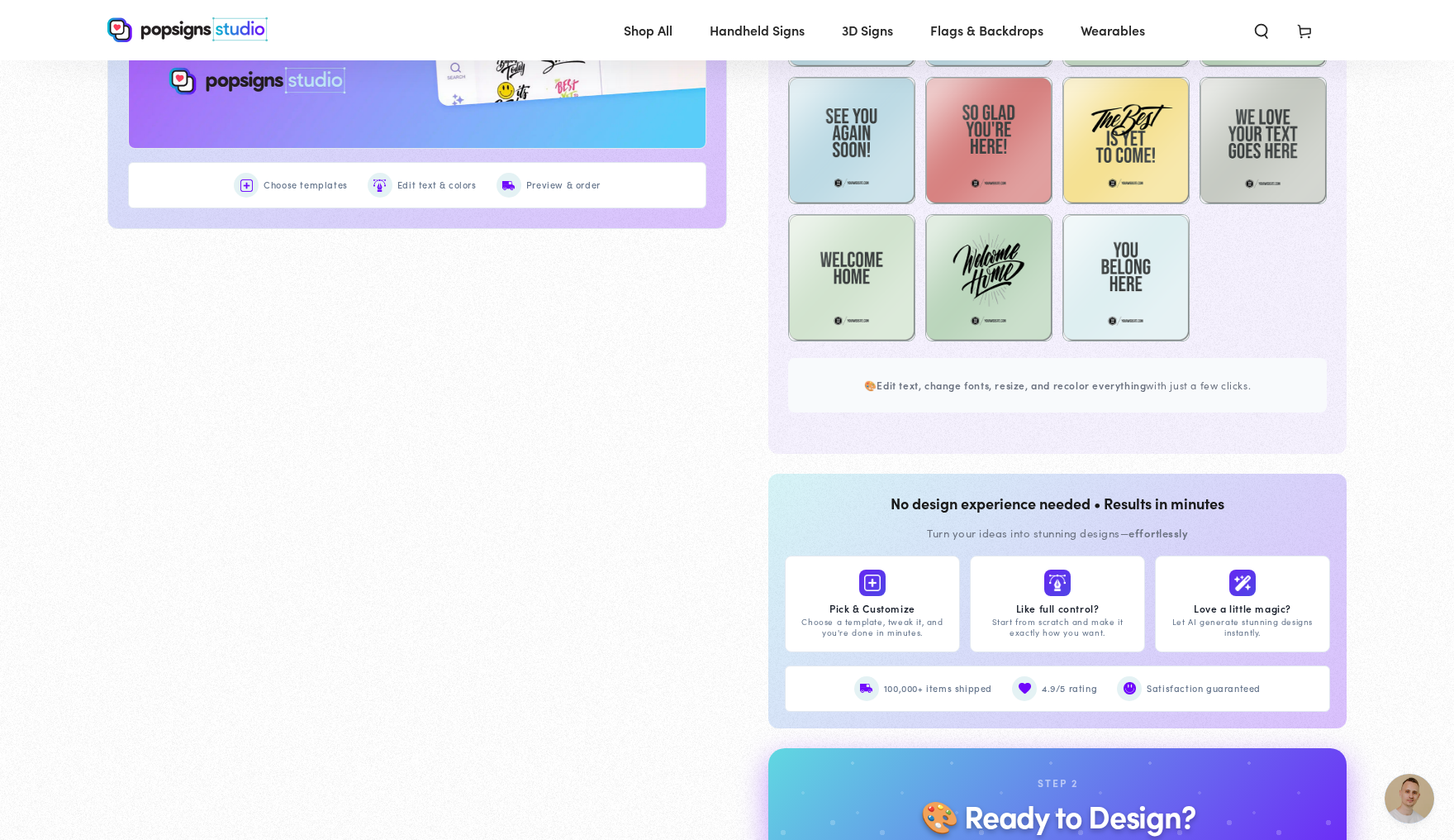
scroll to position [1196, 0]
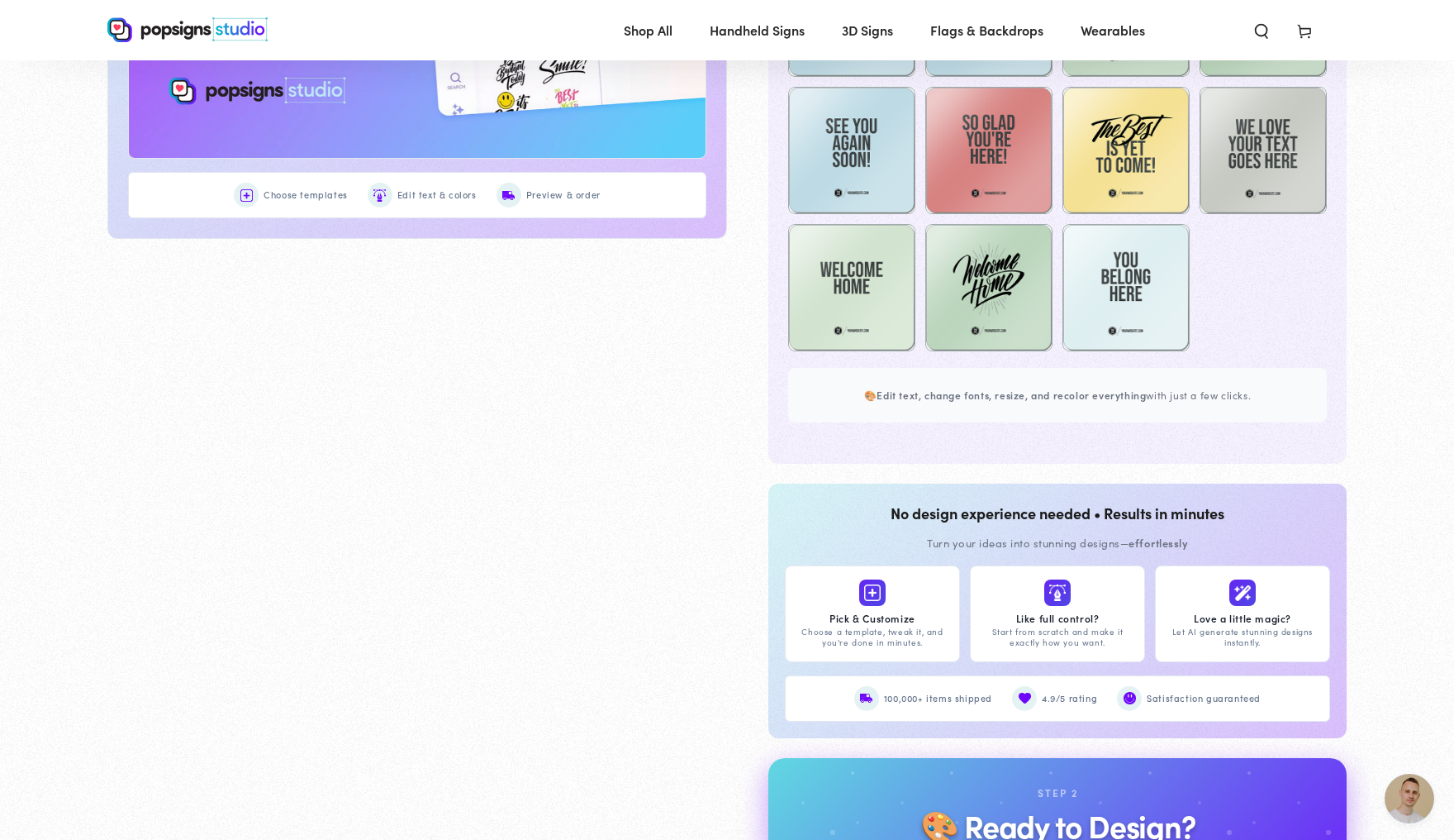
click at [1036, 519] on div "No design experience needed • Results in minutes Turn your ideas into stunning …" at bounding box center [1058, 591] width 579 height 294
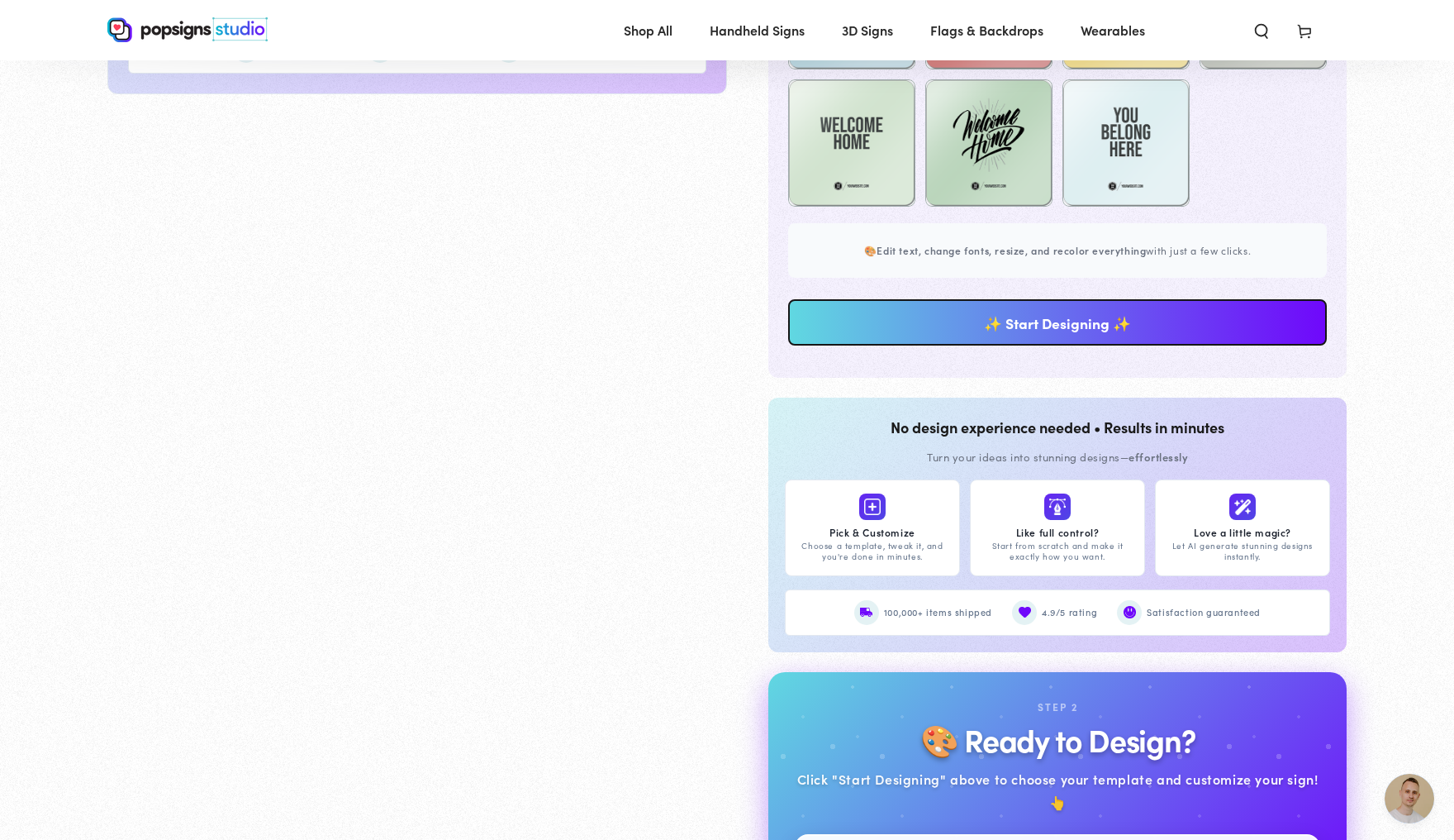
scroll to position [1365, 0]
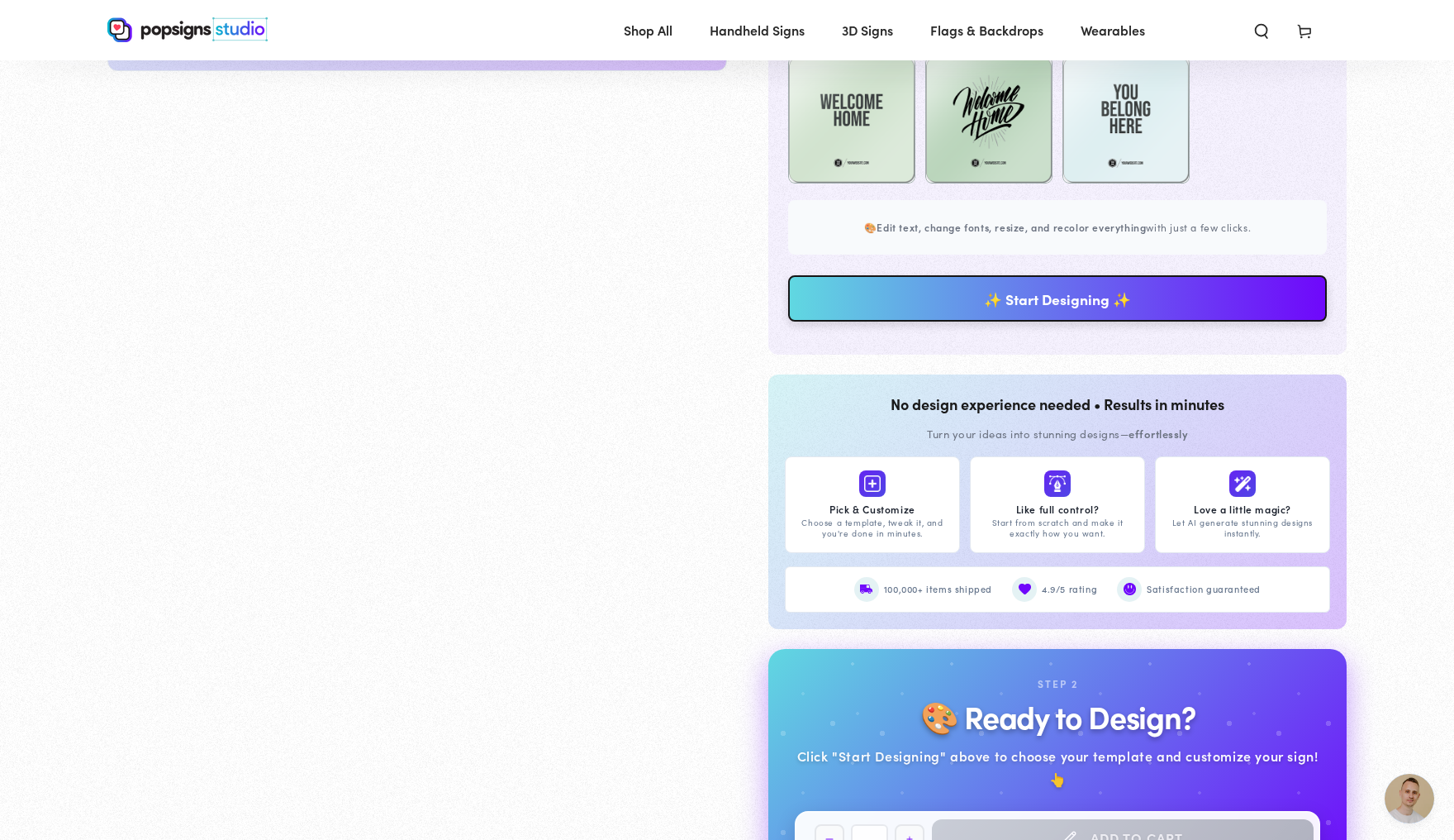
click at [1061, 322] on link "✨ Start Designing ✨" at bounding box center [1057, 299] width 539 height 47
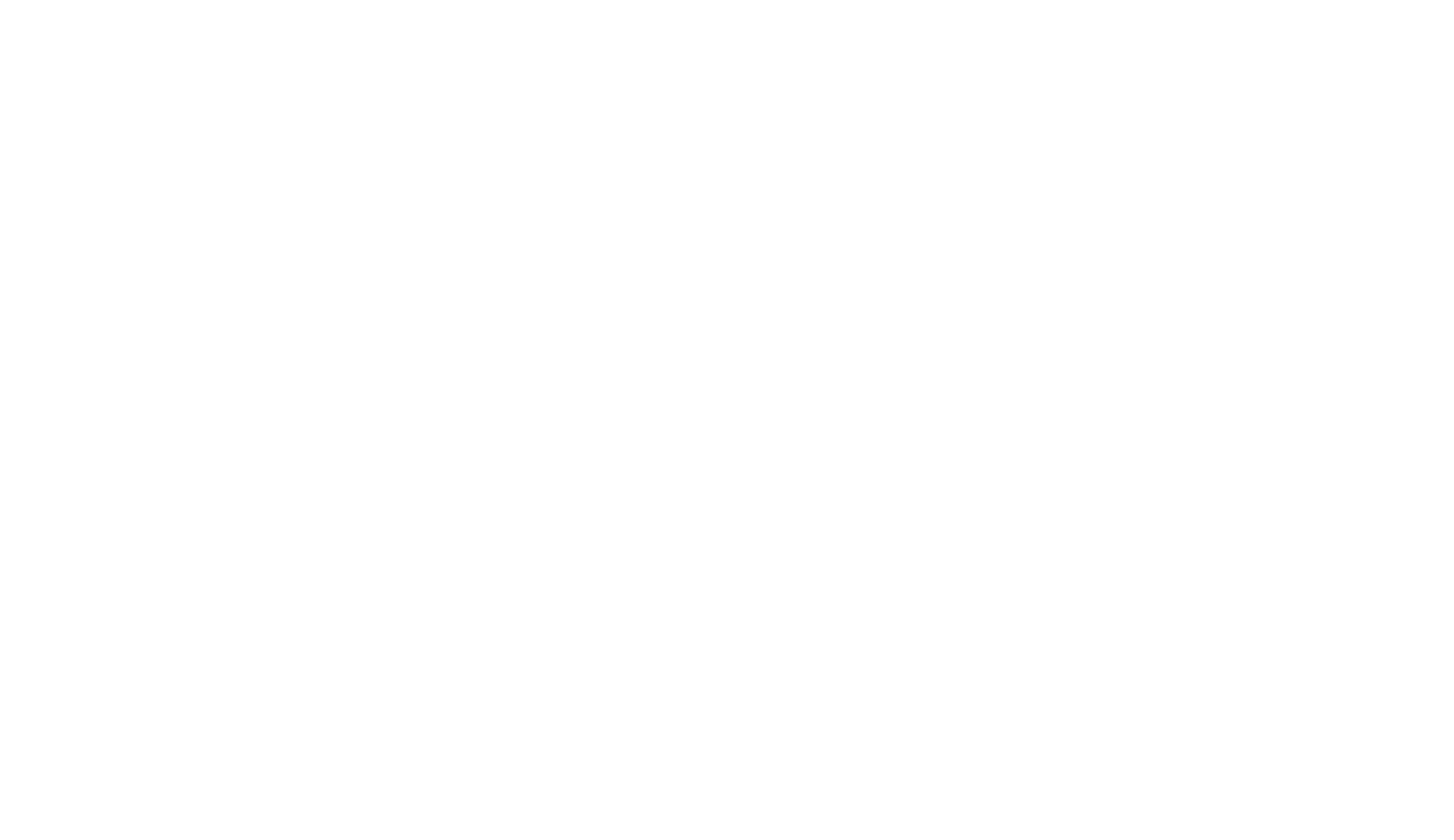
scroll to position [0, 0]
type textarea "An ancient tree with a door leading to a magical world"
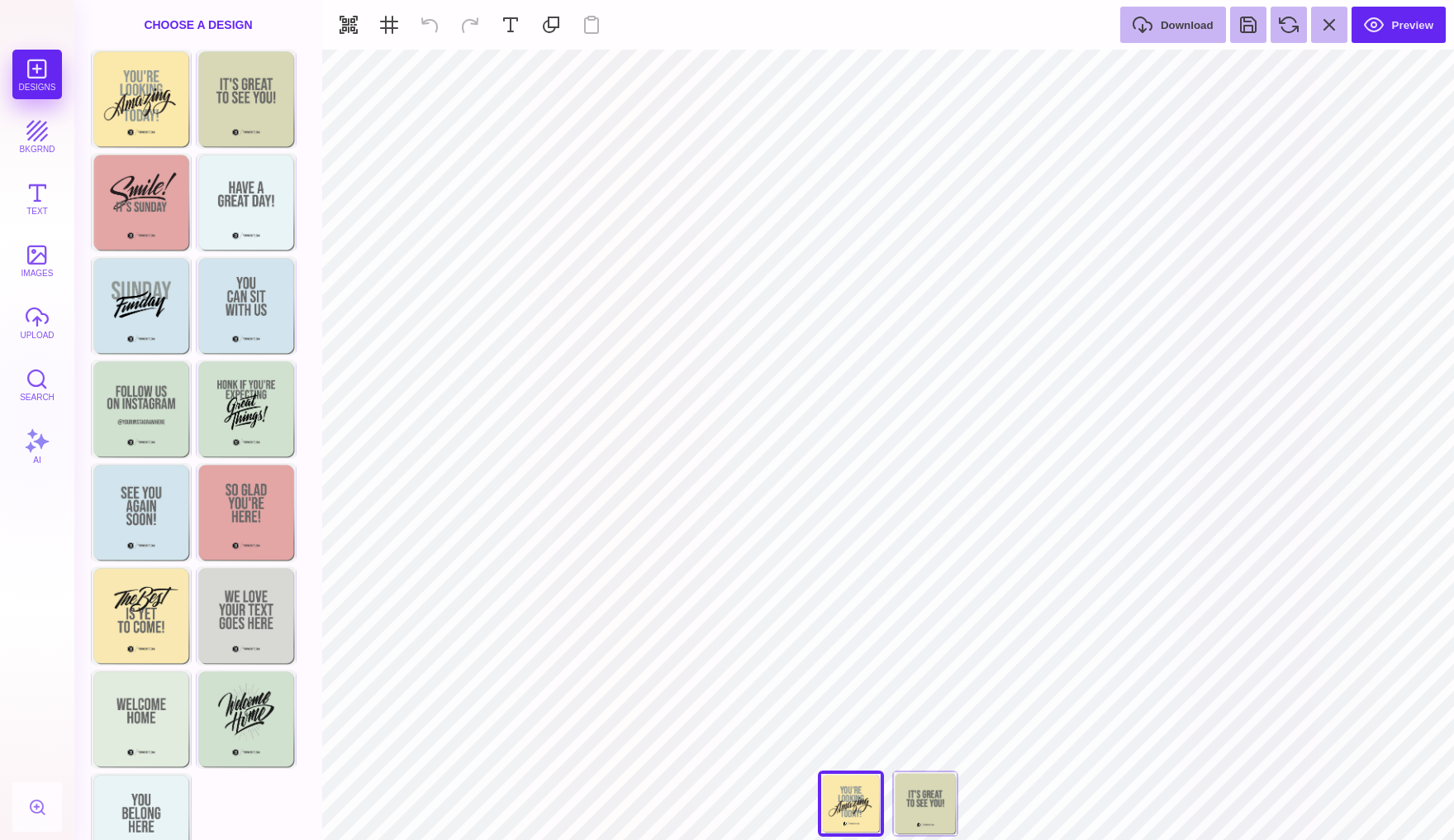
type input "#FBE9AB"
click at [834, 73] on button at bounding box center [834, 71] width 32 height 32
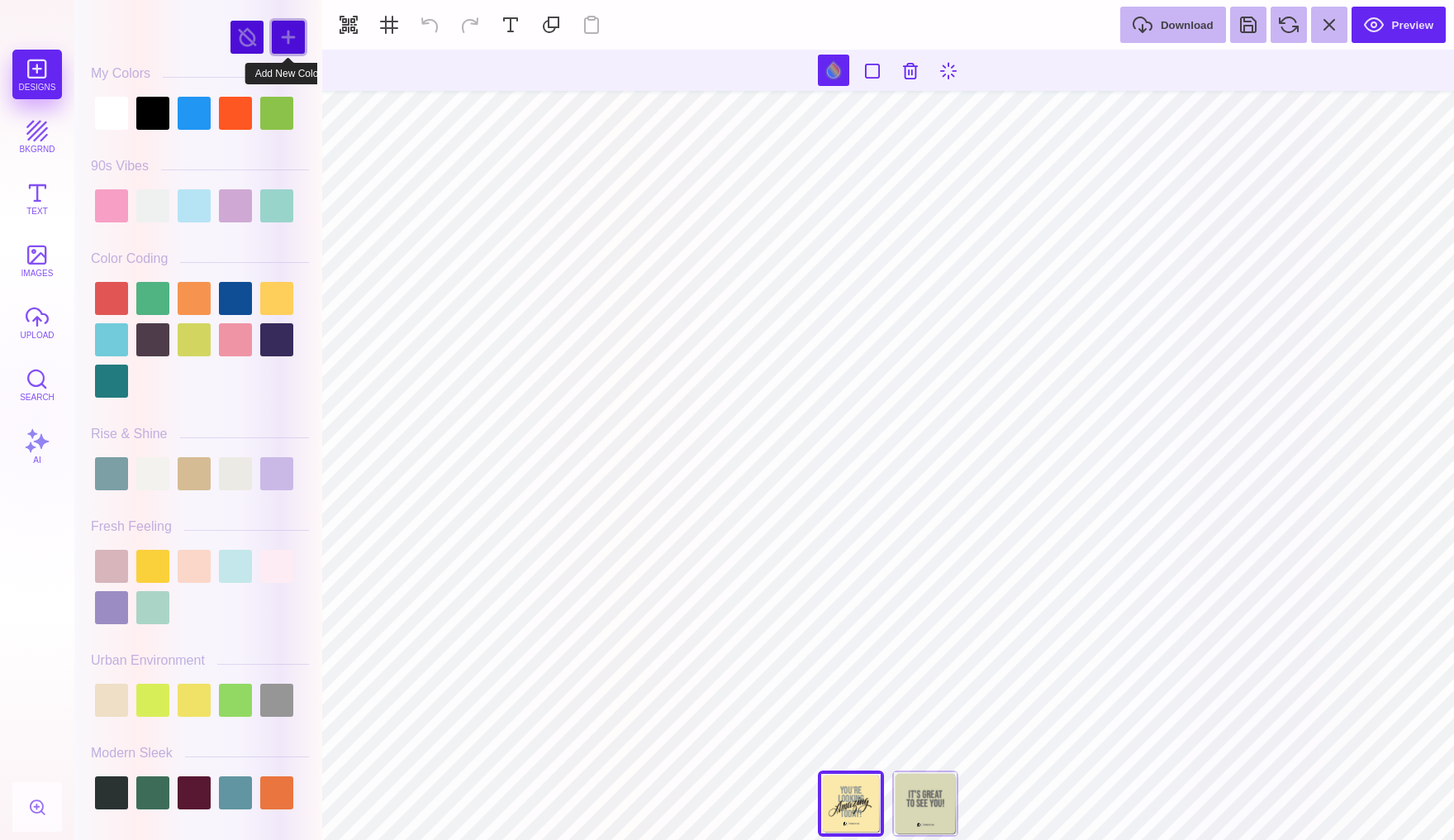
click at [290, 34] on div at bounding box center [288, 37] width 33 height 33
type input "#E9927E"
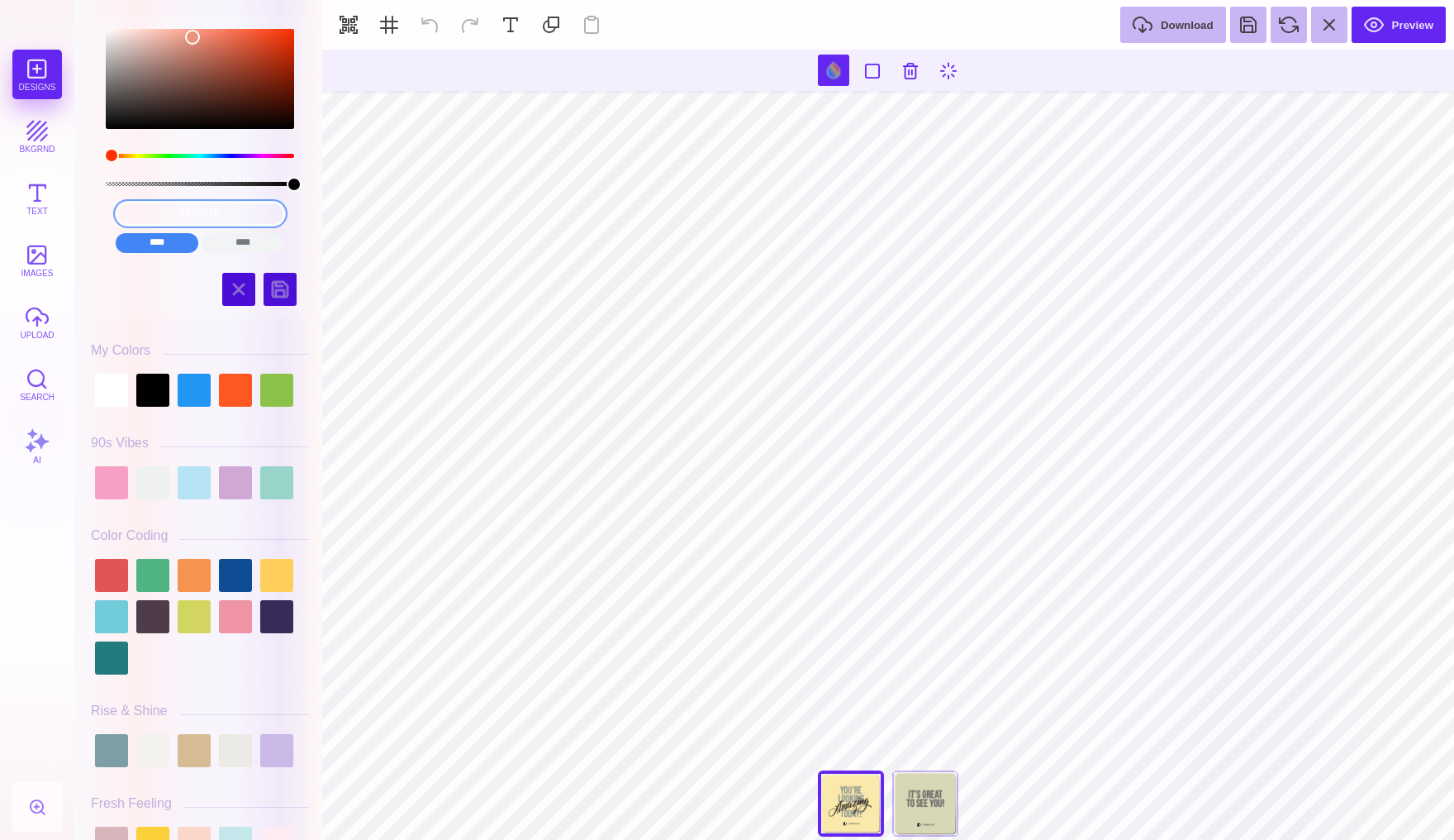
drag, startPoint x: 255, startPoint y: 219, endPoint x: 107, endPoint y: 214, distance: 148.1
click at [107, 214] on div "#E9927E **** **** **** **** **** **** ****** *****" at bounding box center [200, 227] width 193 height 66
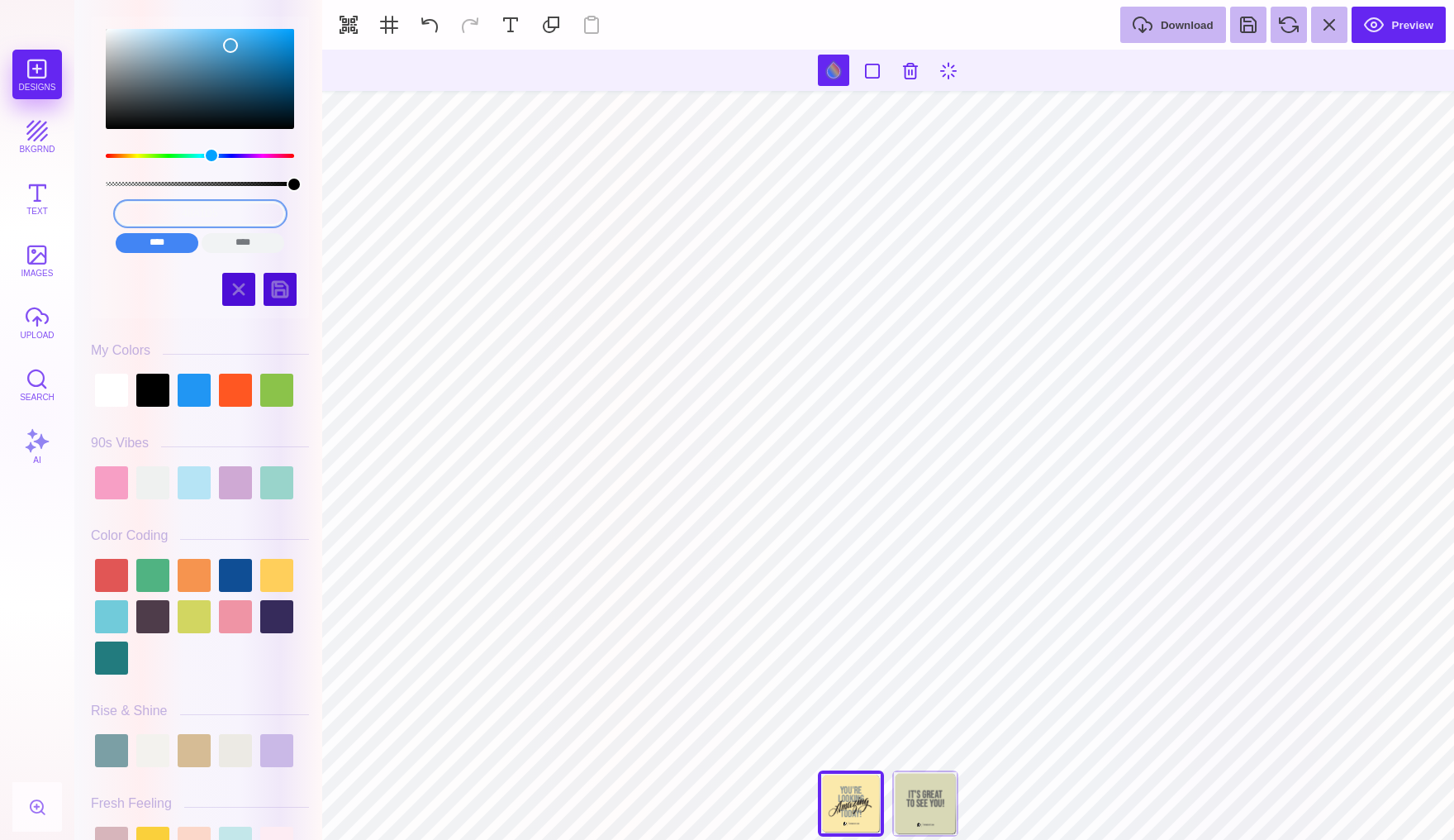
drag, startPoint x: 237, startPoint y: 210, endPoint x: 138, endPoint y: 210, distance: 99.0
click at [138, 210] on input "48A1D5" at bounding box center [200, 214] width 169 height 24
type input "#8F9895"
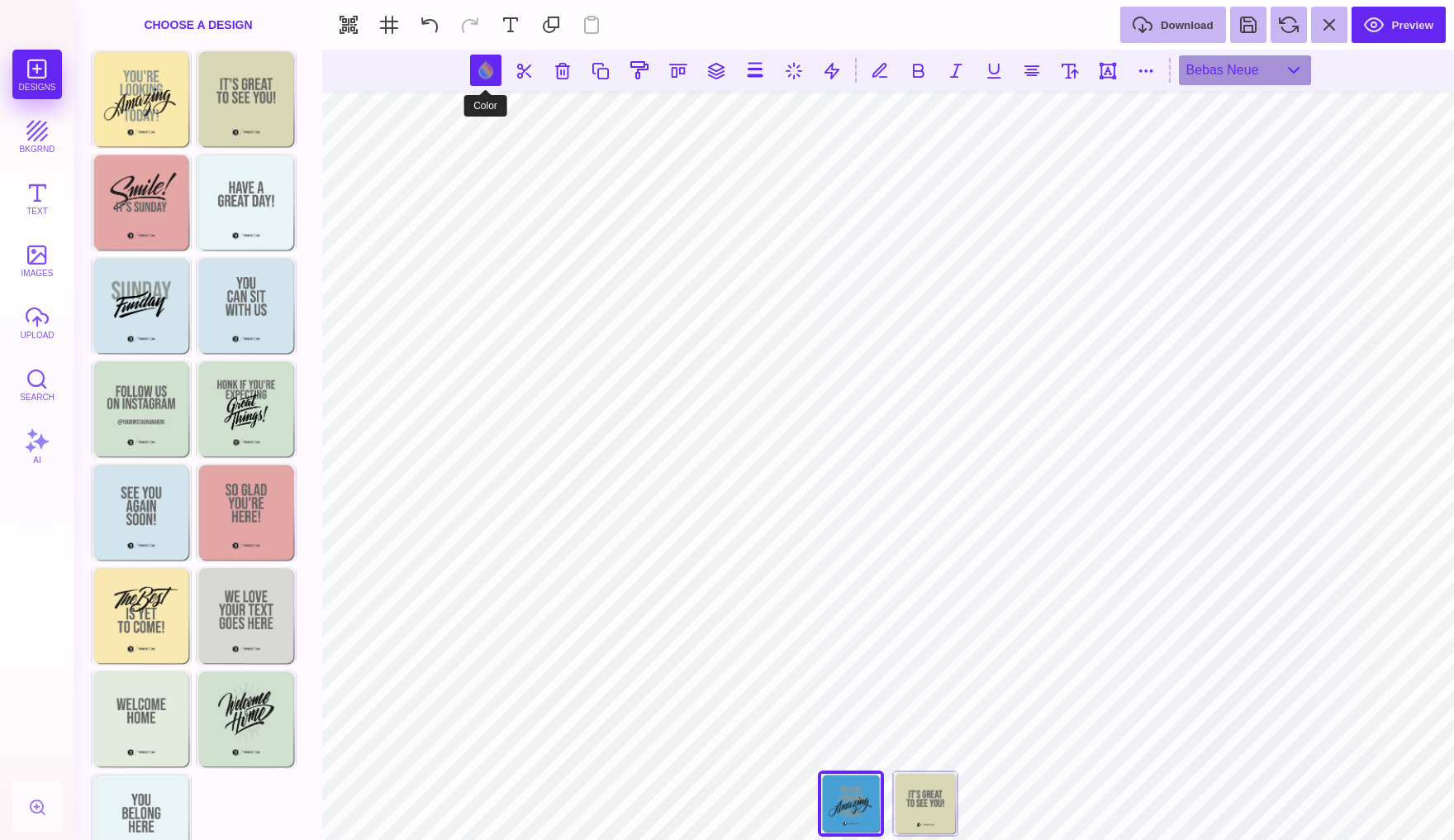
click at [481, 71] on button at bounding box center [486, 71] width 32 height 32
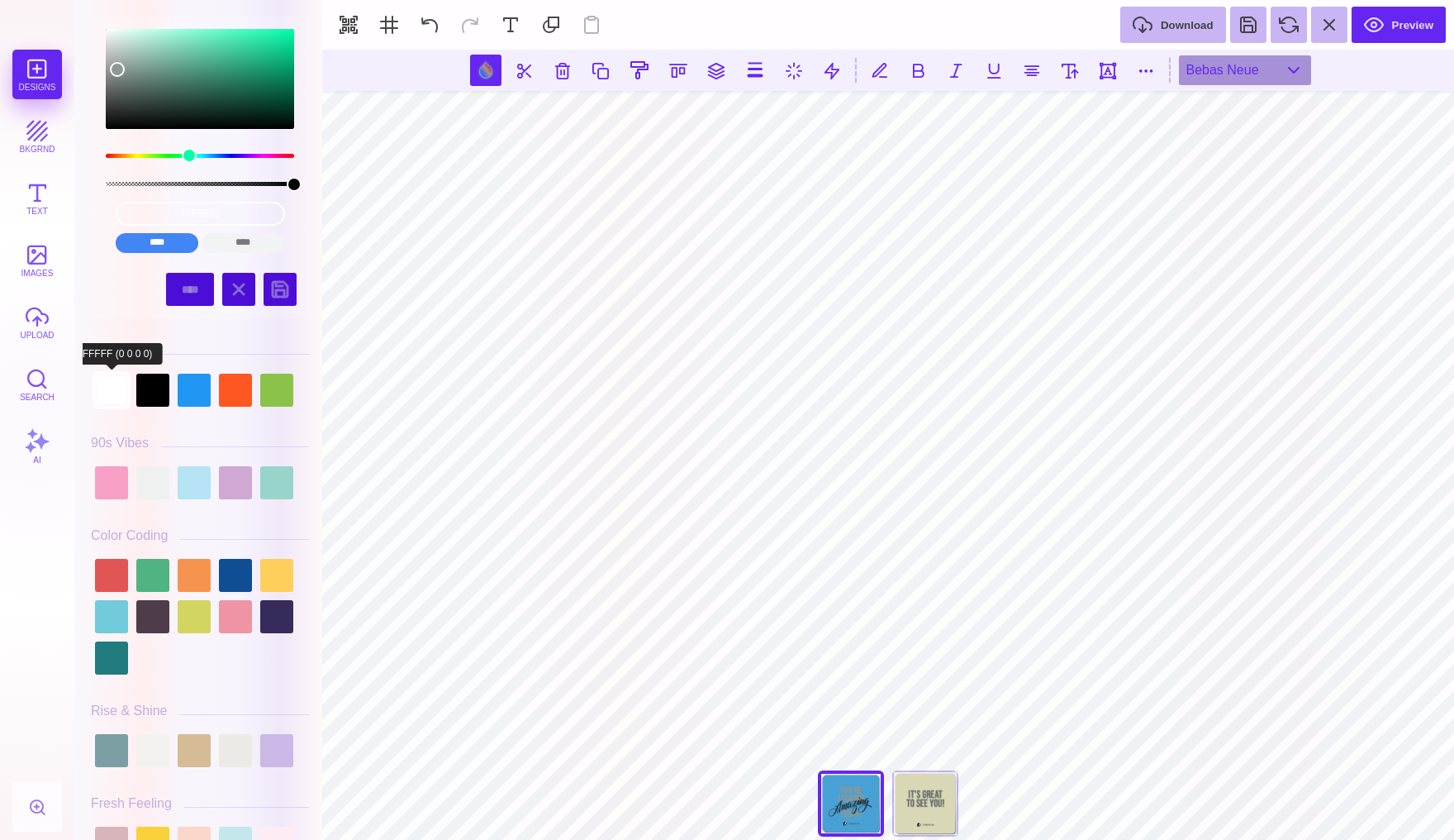
click at [117, 395] on div at bounding box center [112, 391] width 33 height 33
type input "#FFFFFF"
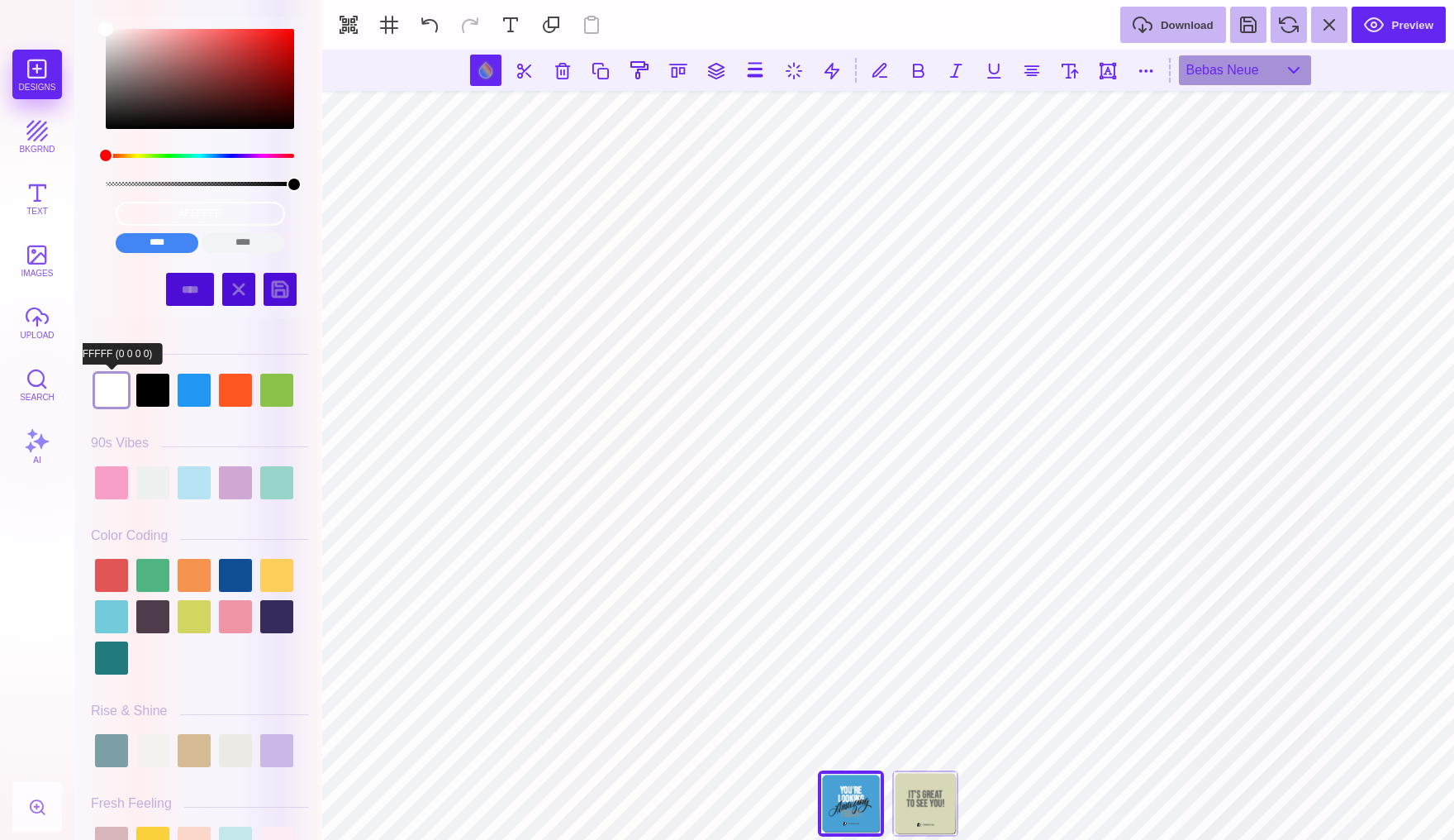
click at [113, 381] on div at bounding box center [112, 391] width 33 height 33
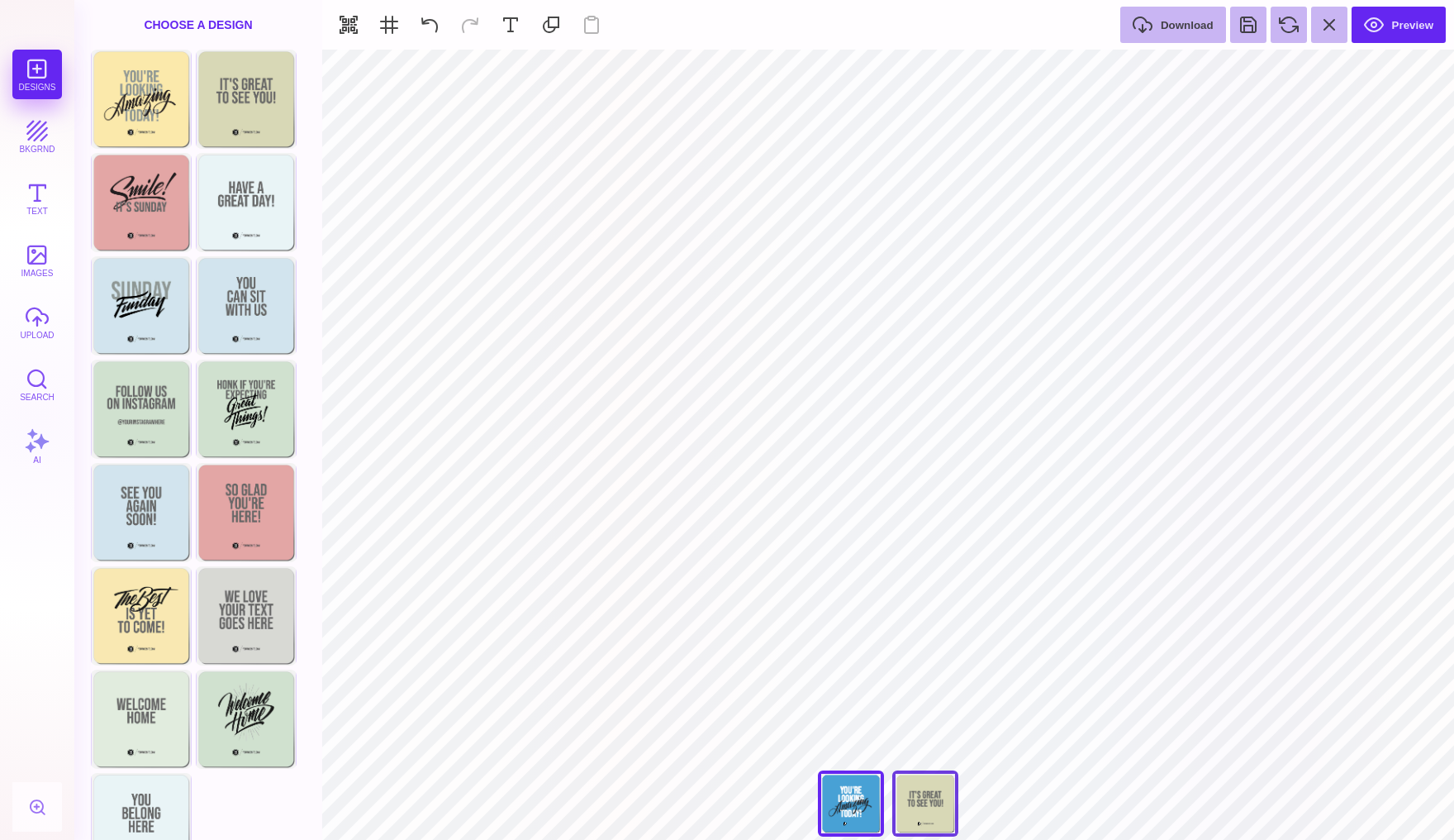
click at [923, 806] on div "Back" at bounding box center [925, 803] width 66 height 66
click at [148, 197] on div "Choose Design" at bounding box center [140, 201] width 97 height 94
type input "#E4A5A5"
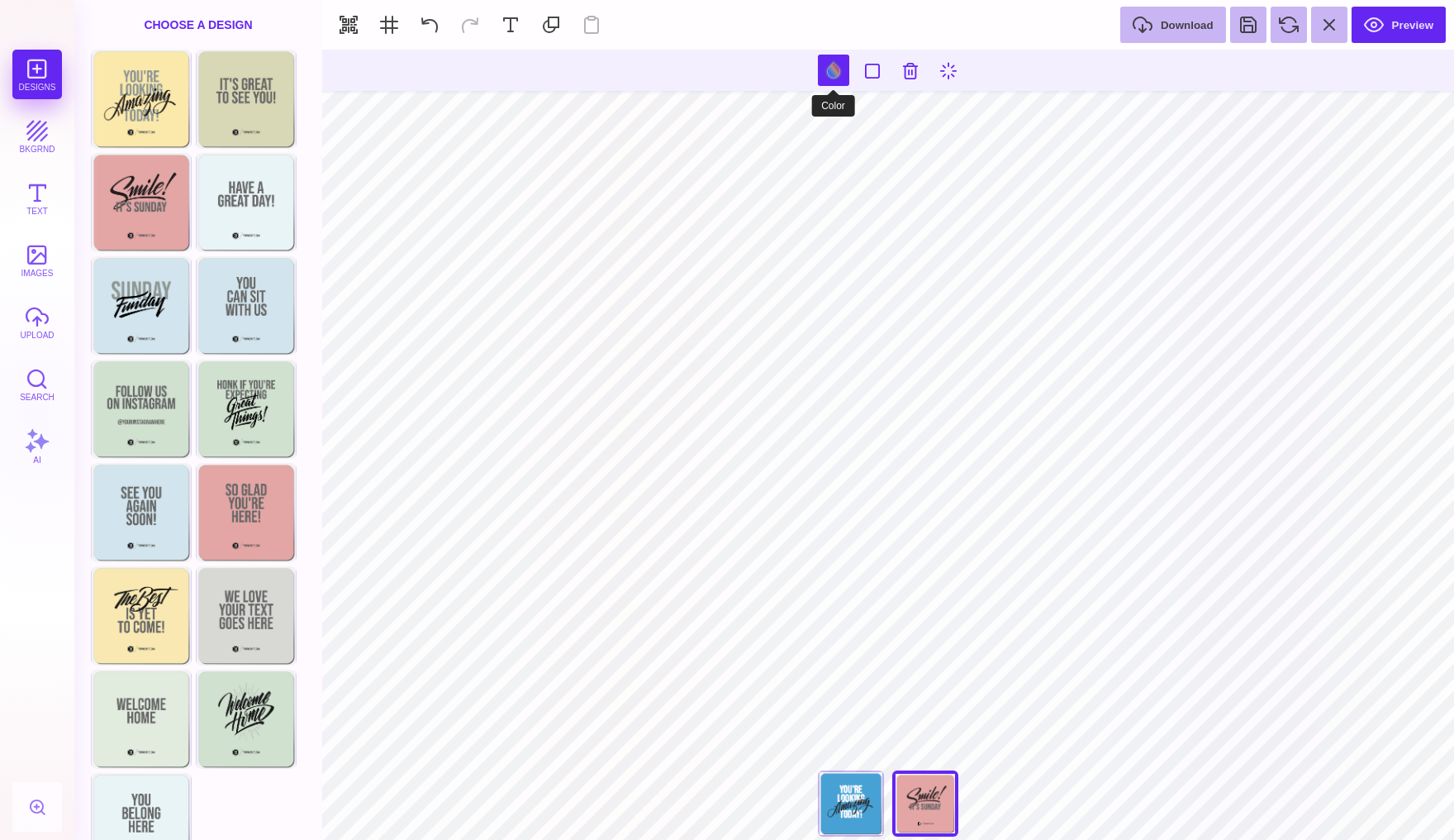
click at [829, 67] on button at bounding box center [834, 71] width 32 height 32
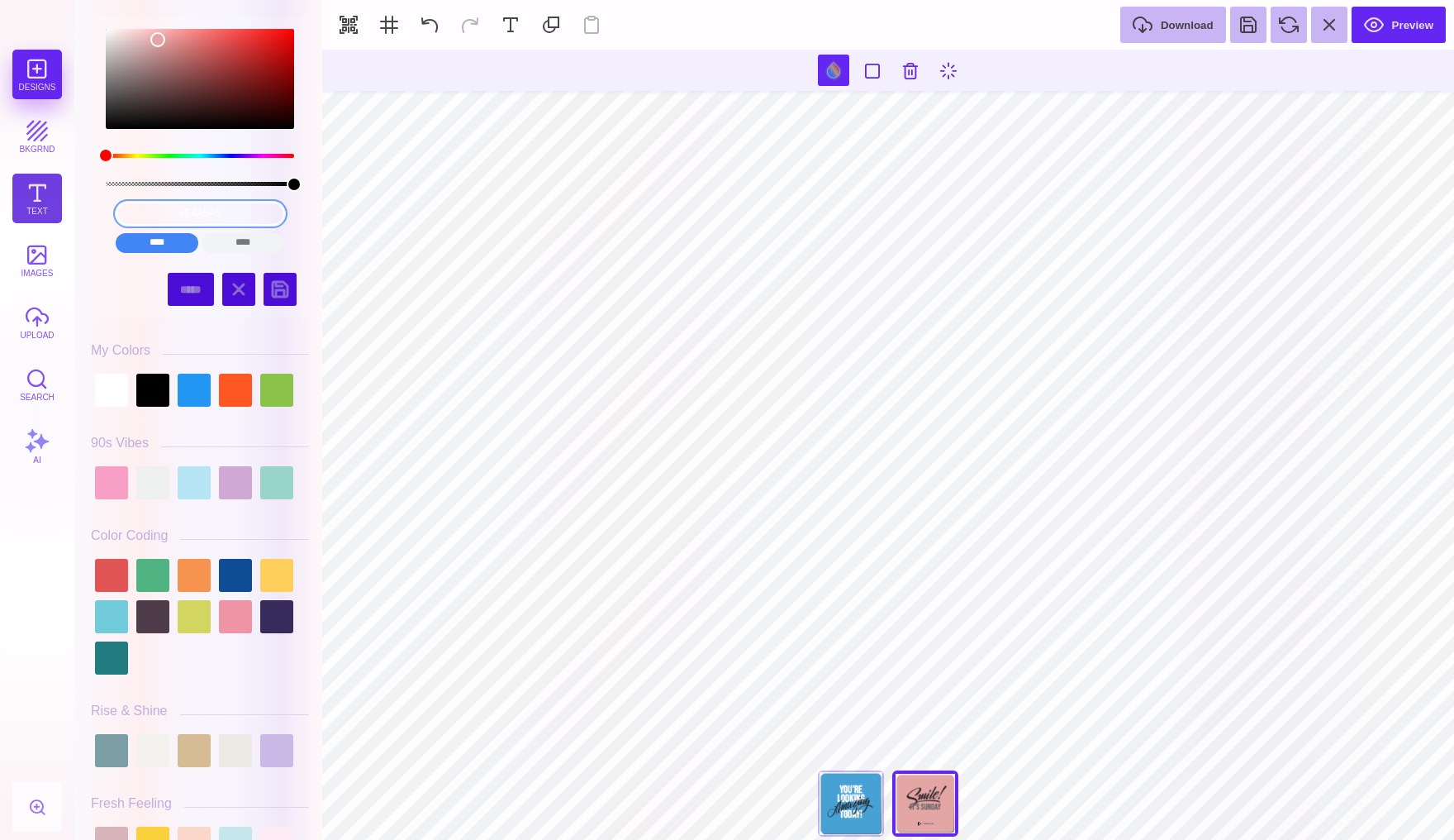
drag, startPoint x: 255, startPoint y: 211, endPoint x: 45, endPoint y: 211, distance: 210.0
click at [45, 211] on section "Designs bkgrnd Text images upload Search AI #E4A5A5" at bounding box center [727, 420] width 1454 height 840
paste input "48A1D5"
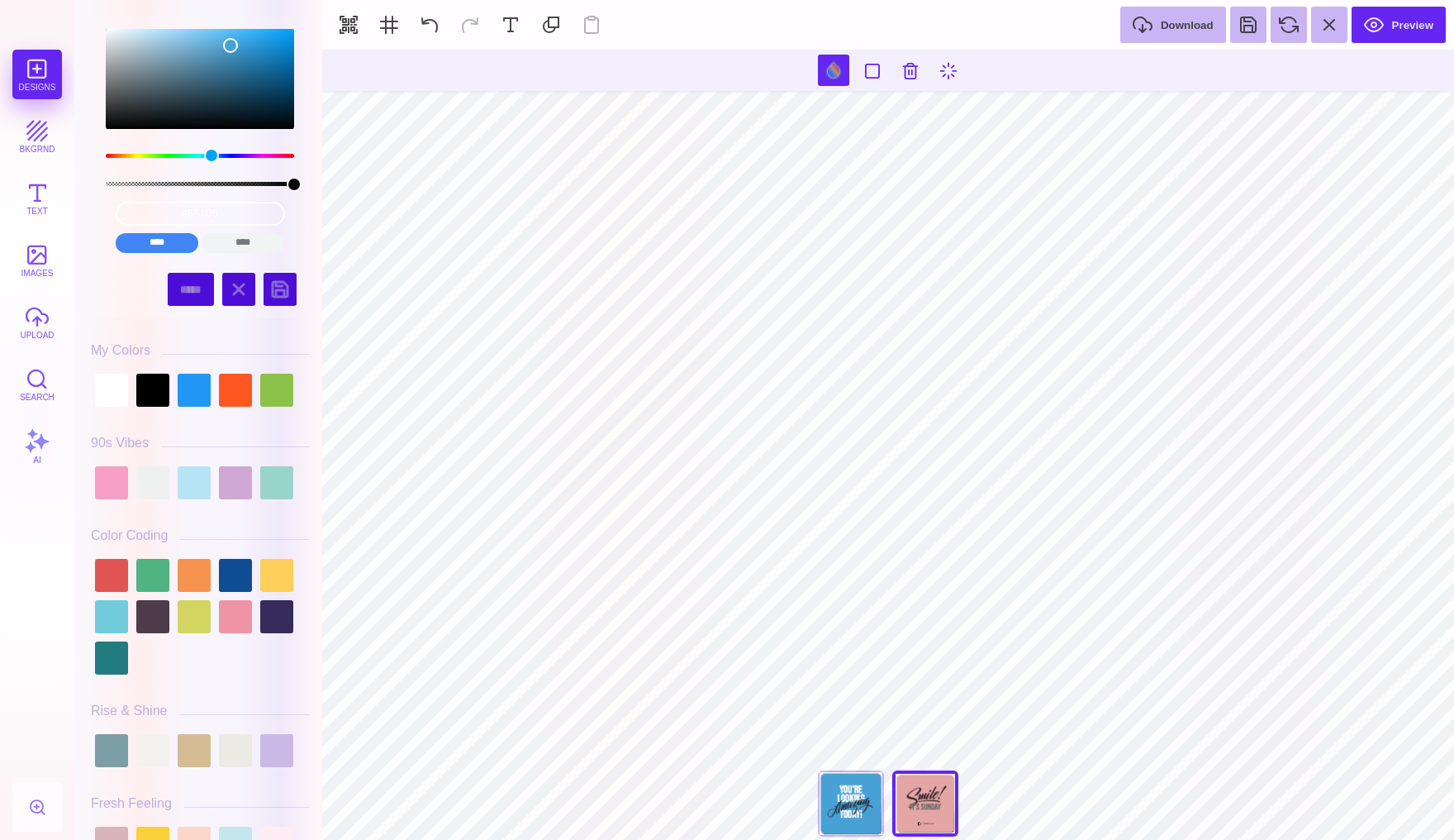
type input "#676767"
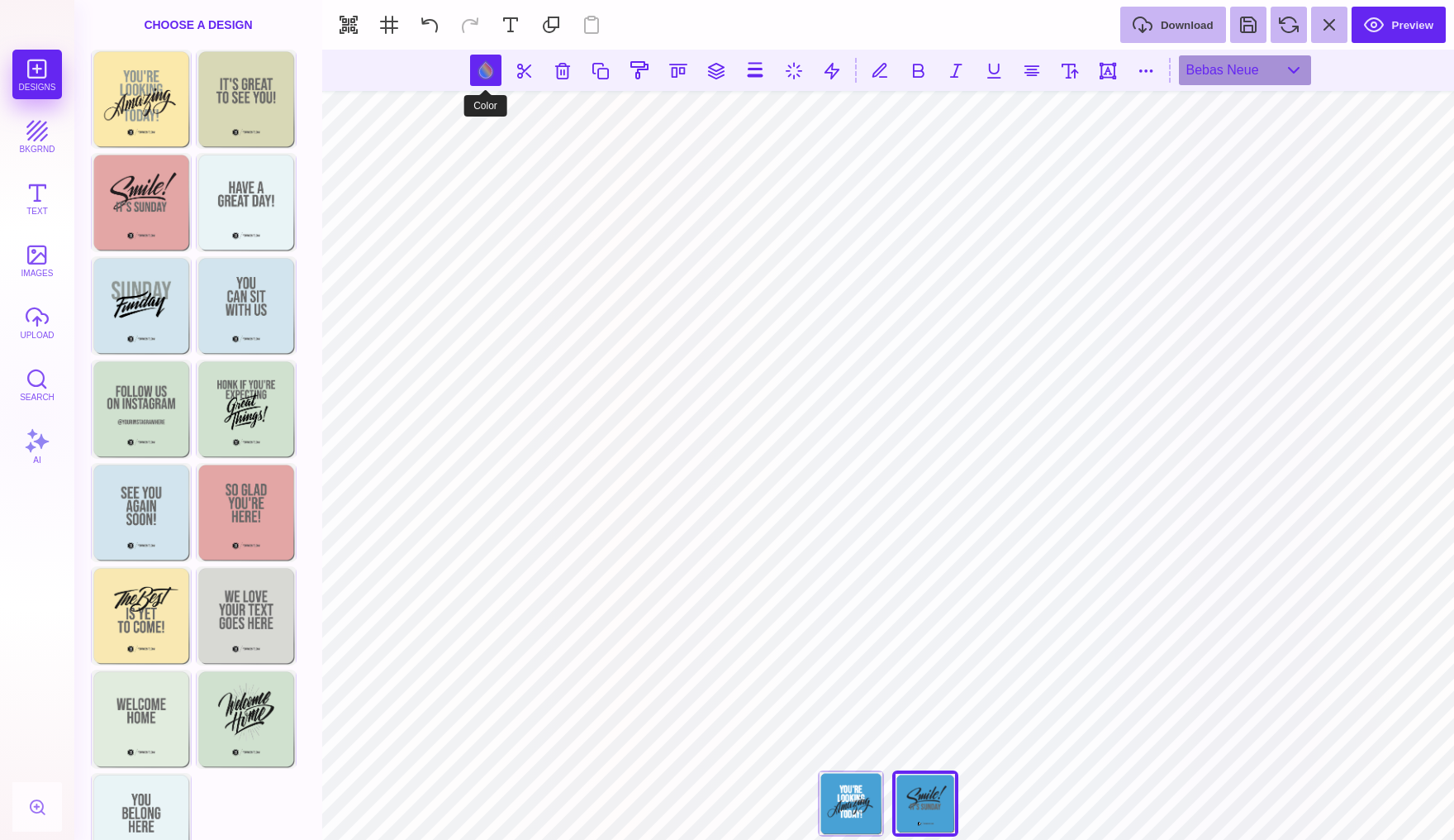
click at [481, 64] on button at bounding box center [486, 71] width 32 height 32
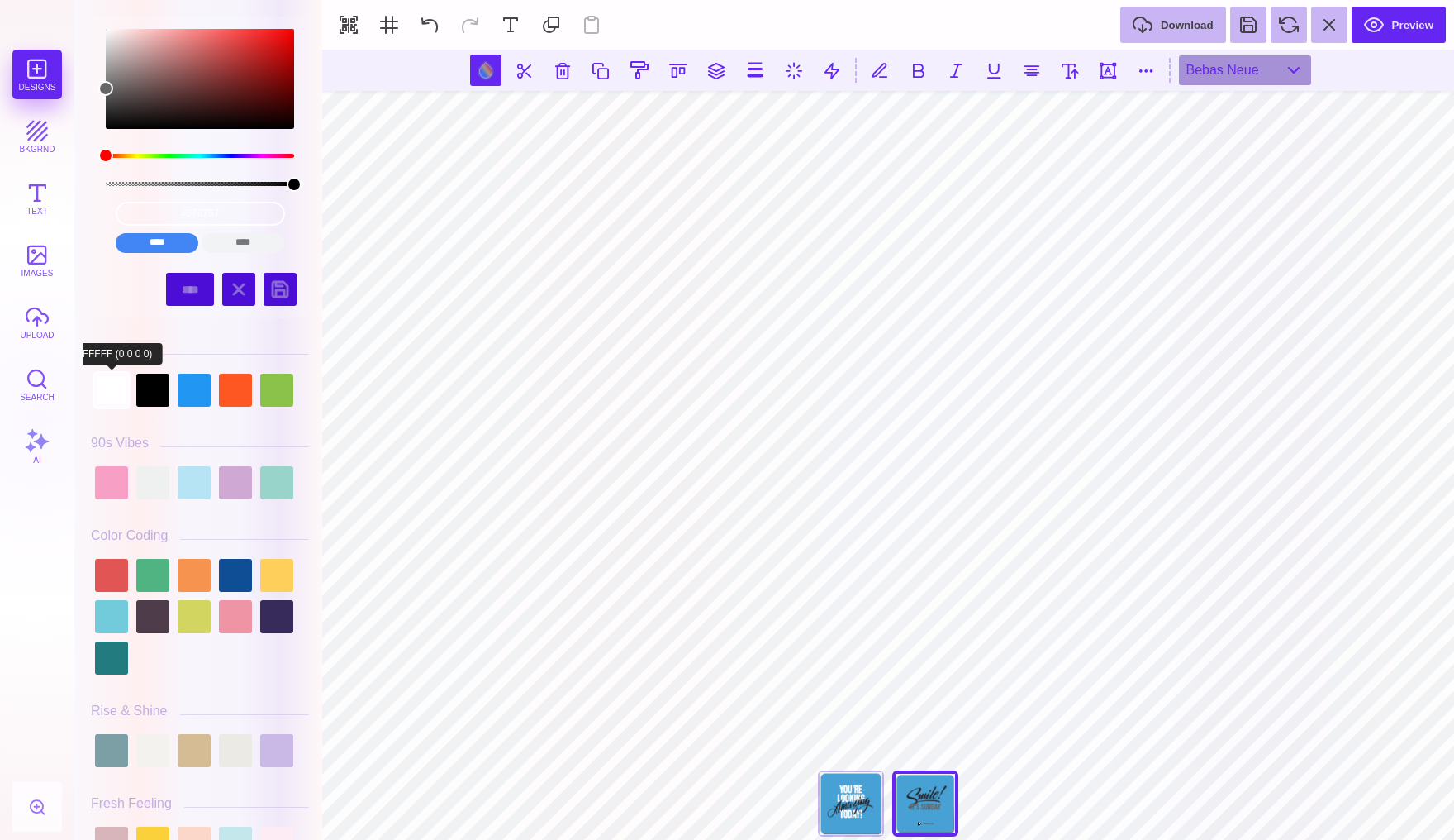
click at [107, 389] on div at bounding box center [112, 391] width 33 height 33
type input "#FFFFFF"
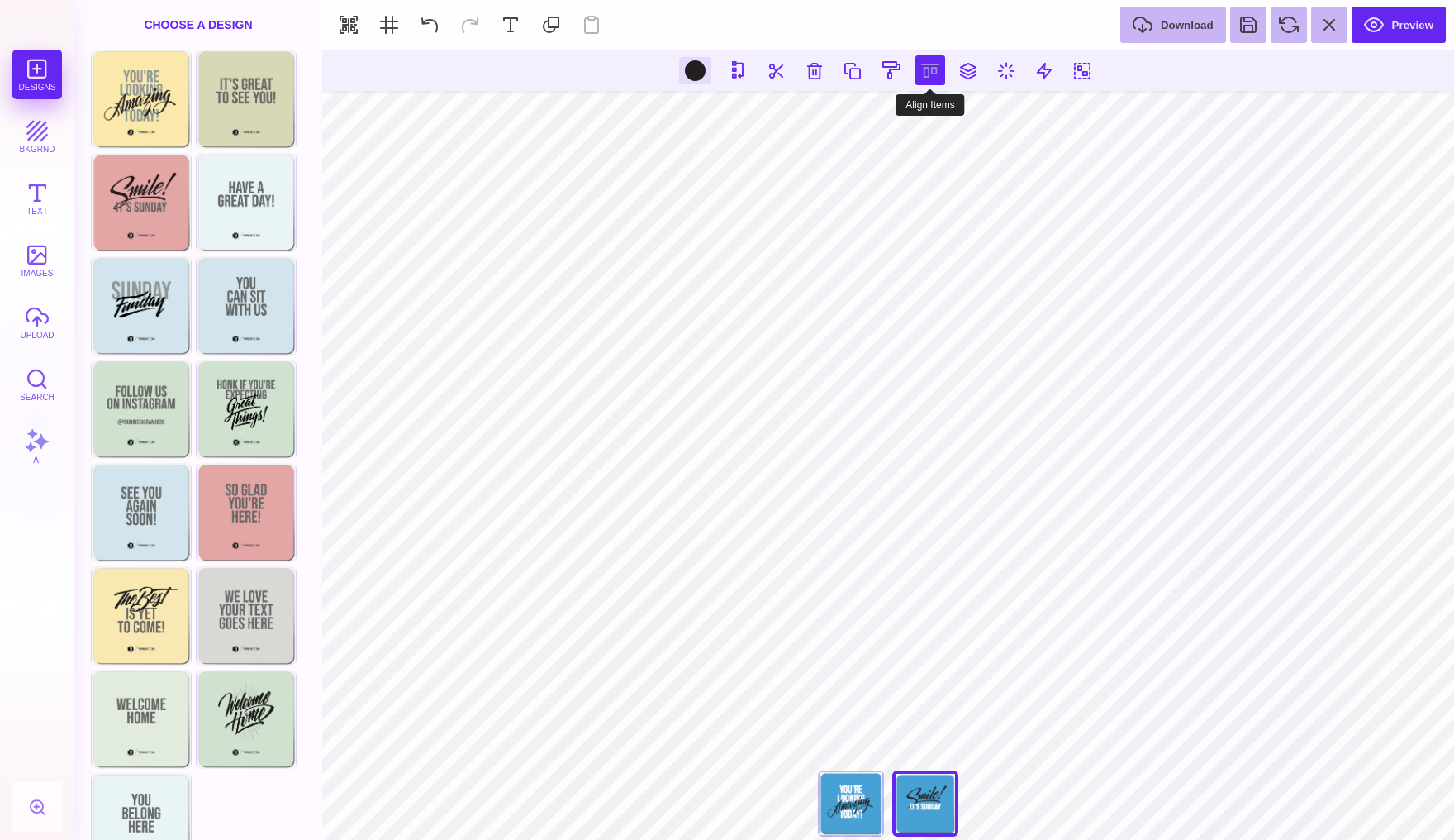
click at [931, 73] on button at bounding box center [930, 71] width 30 height 30
click at [912, 119] on button at bounding box center [912, 118] width 33 height 33
click at [831, 119] on button at bounding box center [837, 118] width 33 height 33
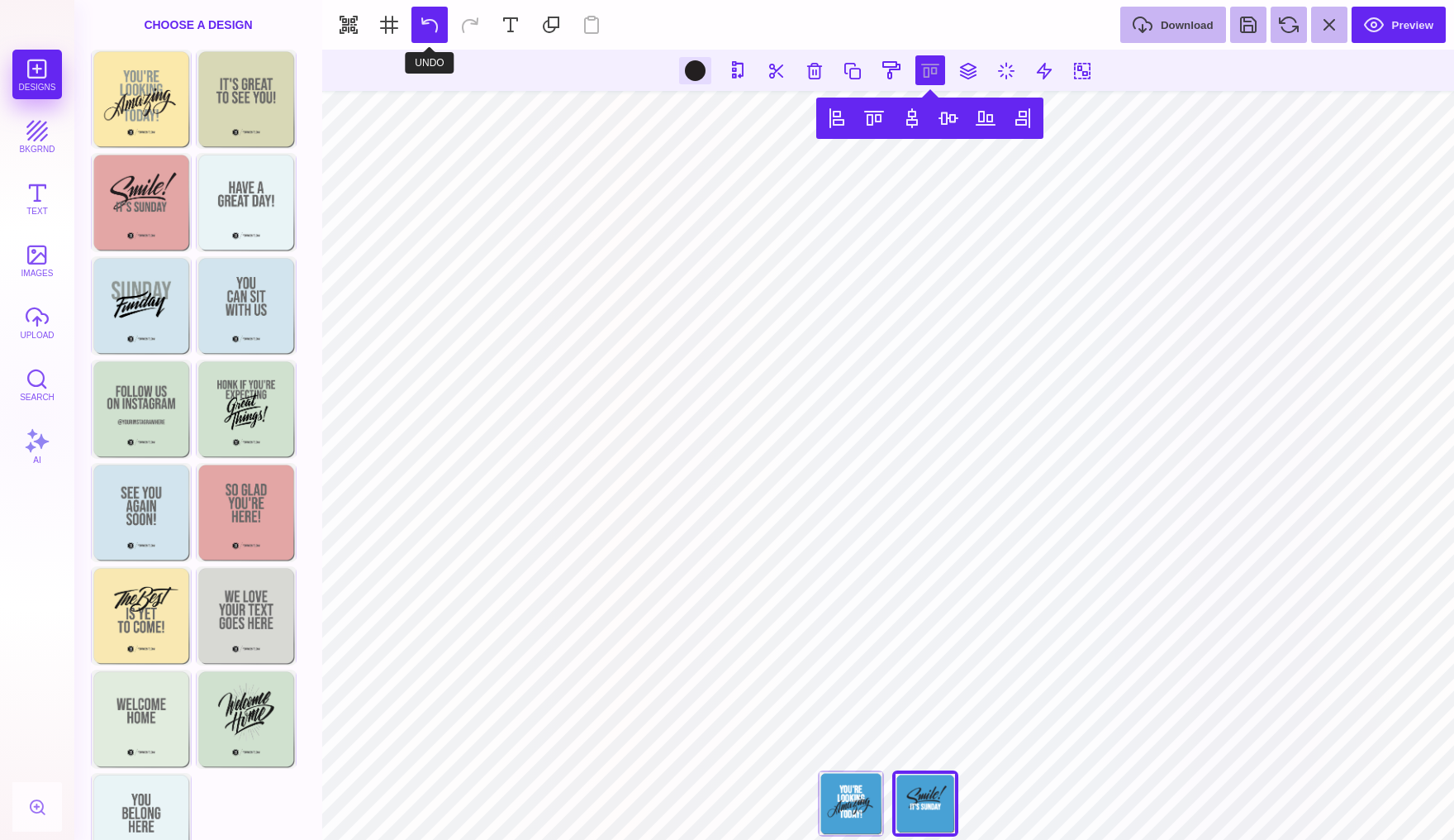
click at [423, 20] on button at bounding box center [429, 24] width 36 height 36
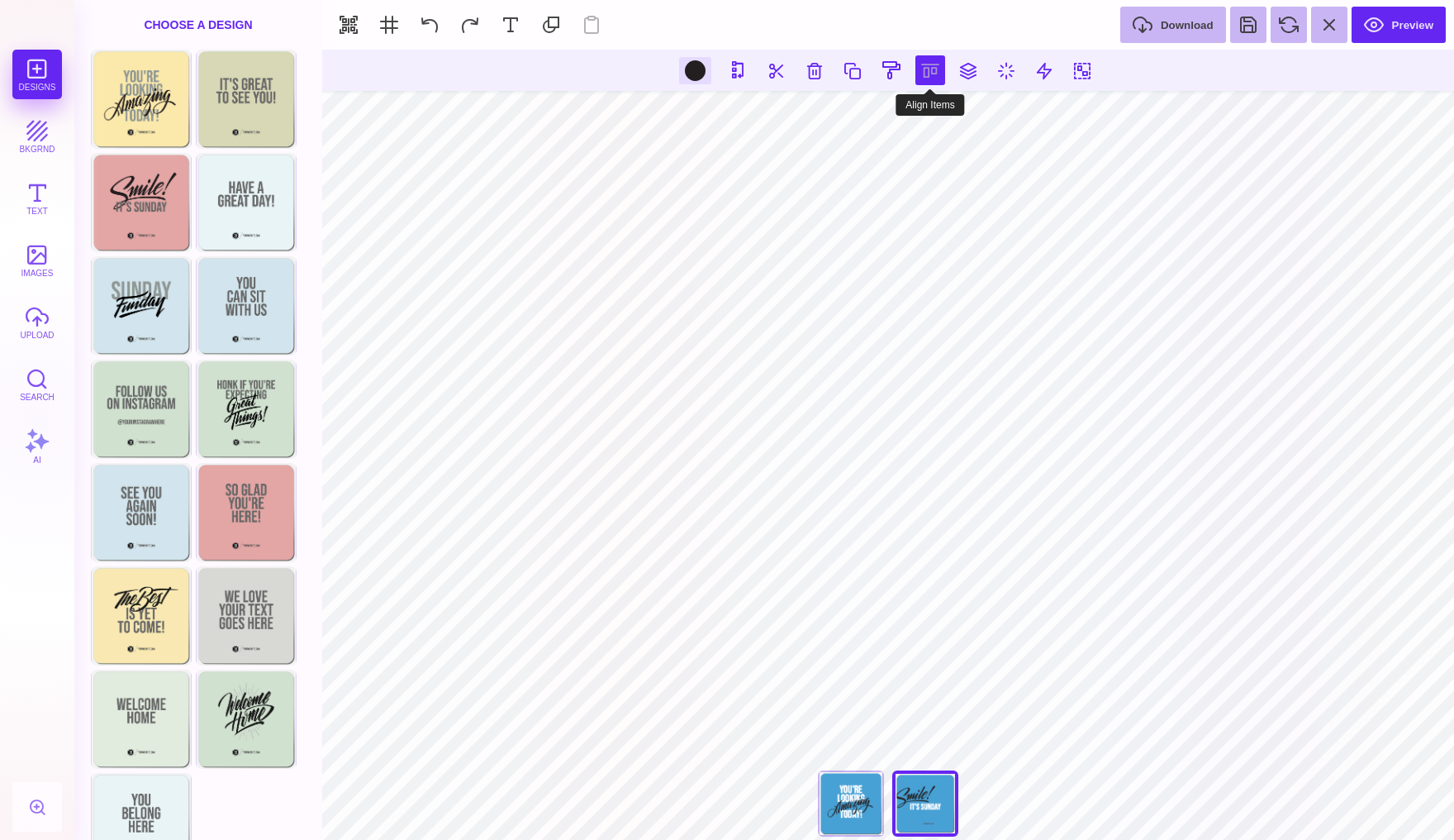
click at [928, 72] on button at bounding box center [930, 71] width 30 height 30
click at [946, 120] on button at bounding box center [949, 118] width 33 height 33
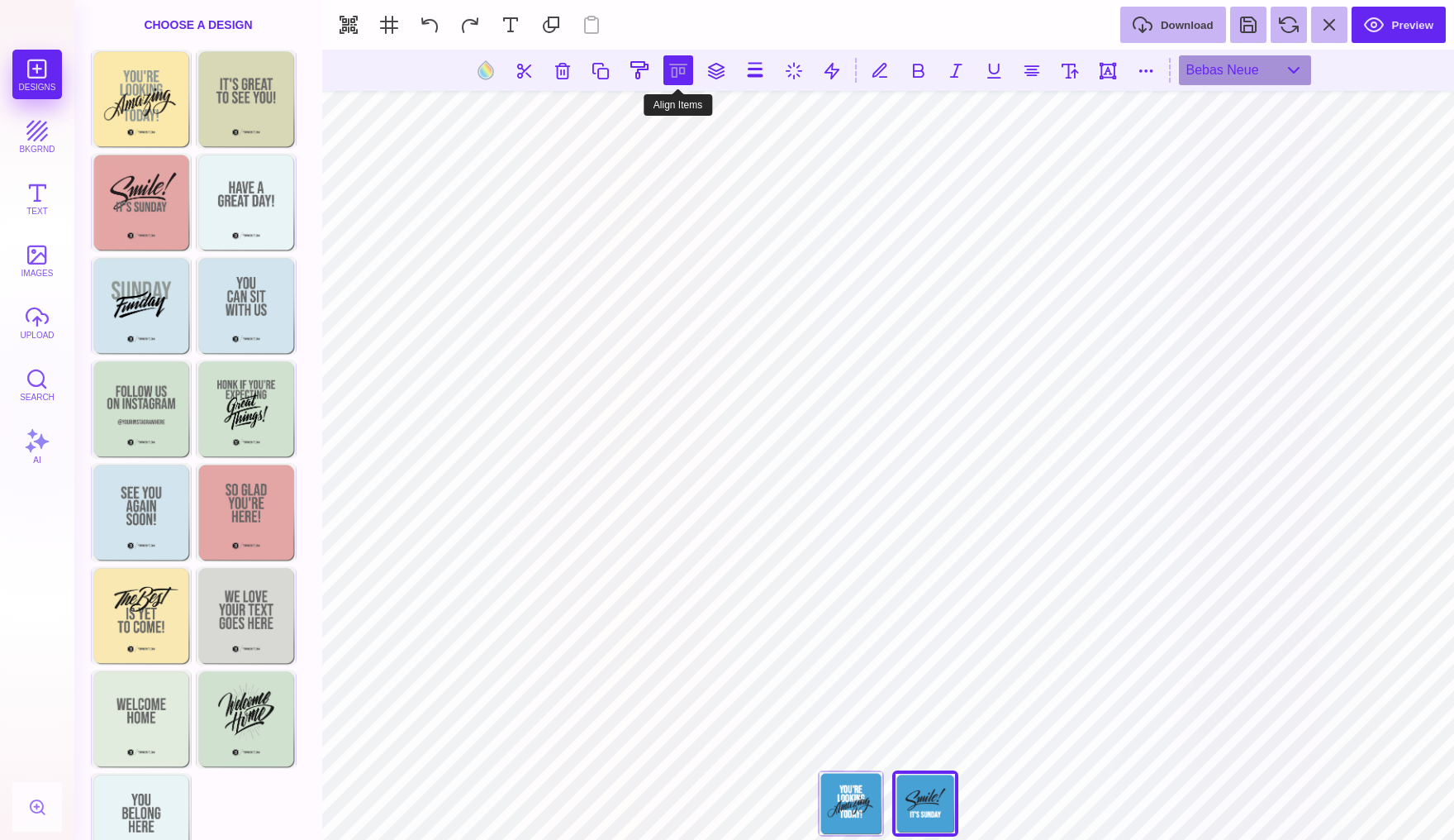
click at [679, 74] on button at bounding box center [678, 71] width 30 height 30
click at [660, 123] on button at bounding box center [660, 118] width 33 height 33
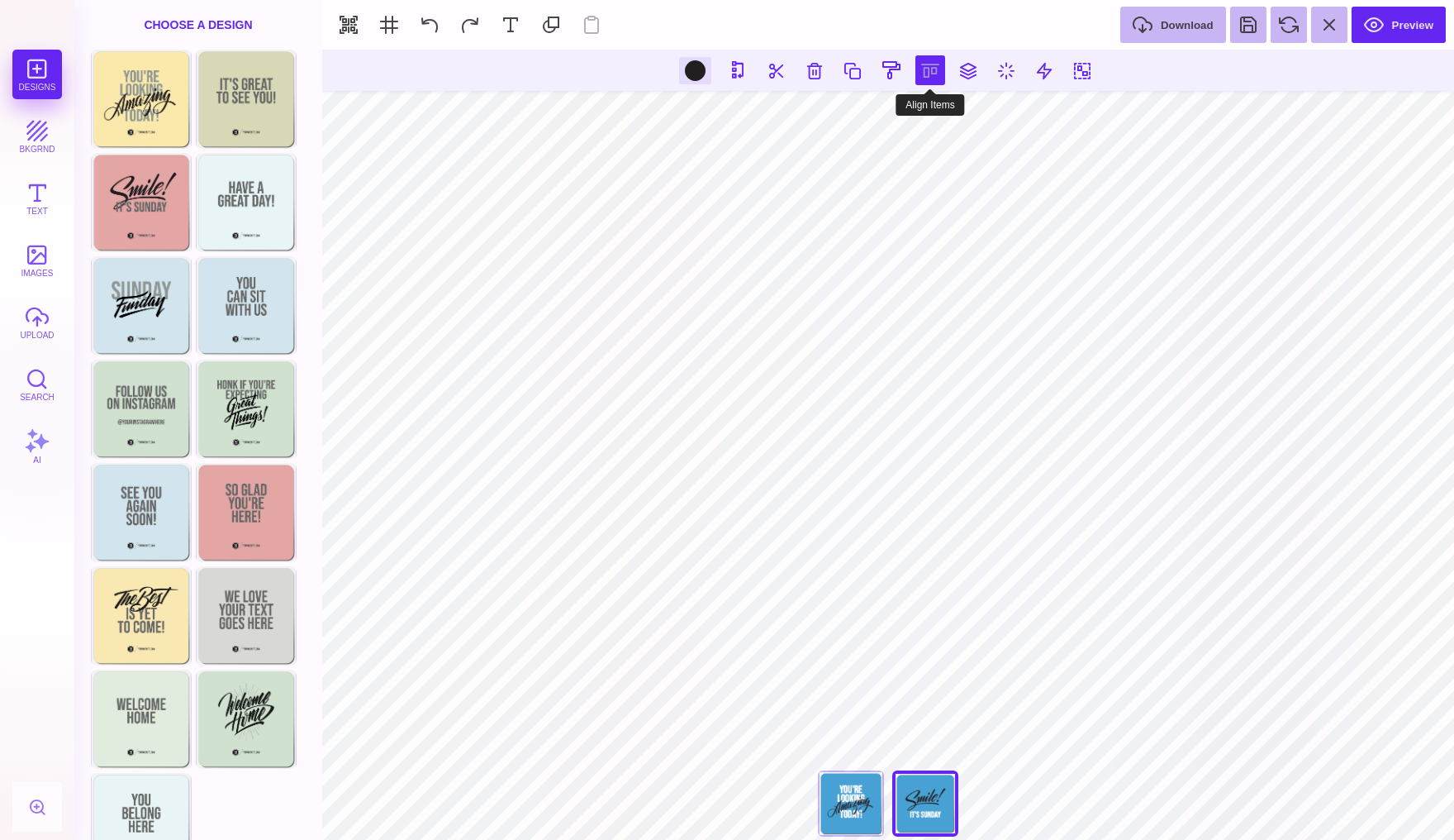
click at [924, 70] on button at bounding box center [930, 71] width 30 height 30
click at [904, 119] on button at bounding box center [912, 118] width 33 height 33
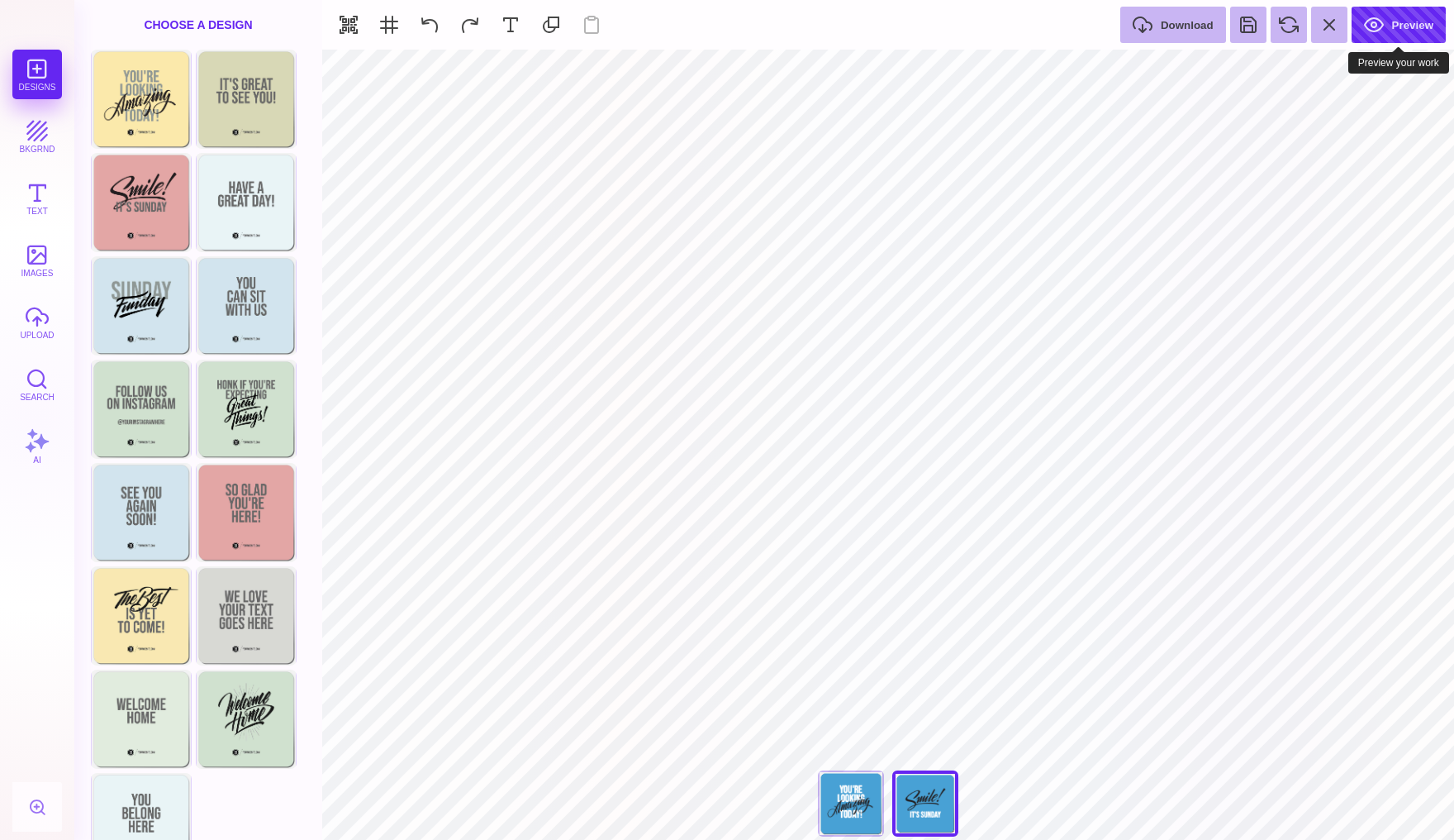
click at [1414, 22] on button "Preview" at bounding box center [1398, 24] width 94 height 36
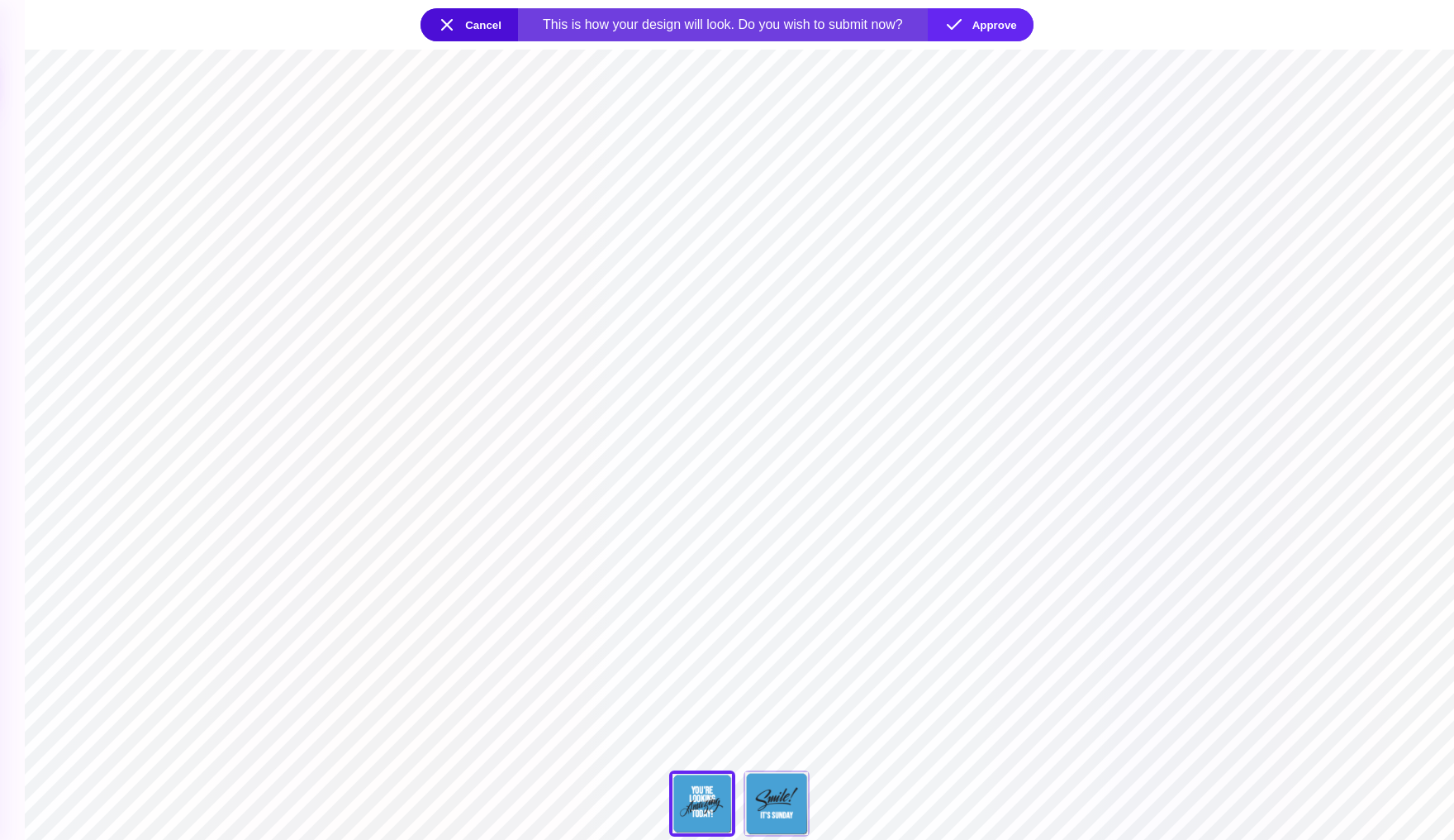
click at [729, 374] on section "***** Front" at bounding box center [740, 444] width 1430 height 790
click at [733, 410] on section "***** Front" at bounding box center [740, 444] width 1430 height 790
click at [456, 20] on button "Cancel" at bounding box center [469, 25] width 98 height 33
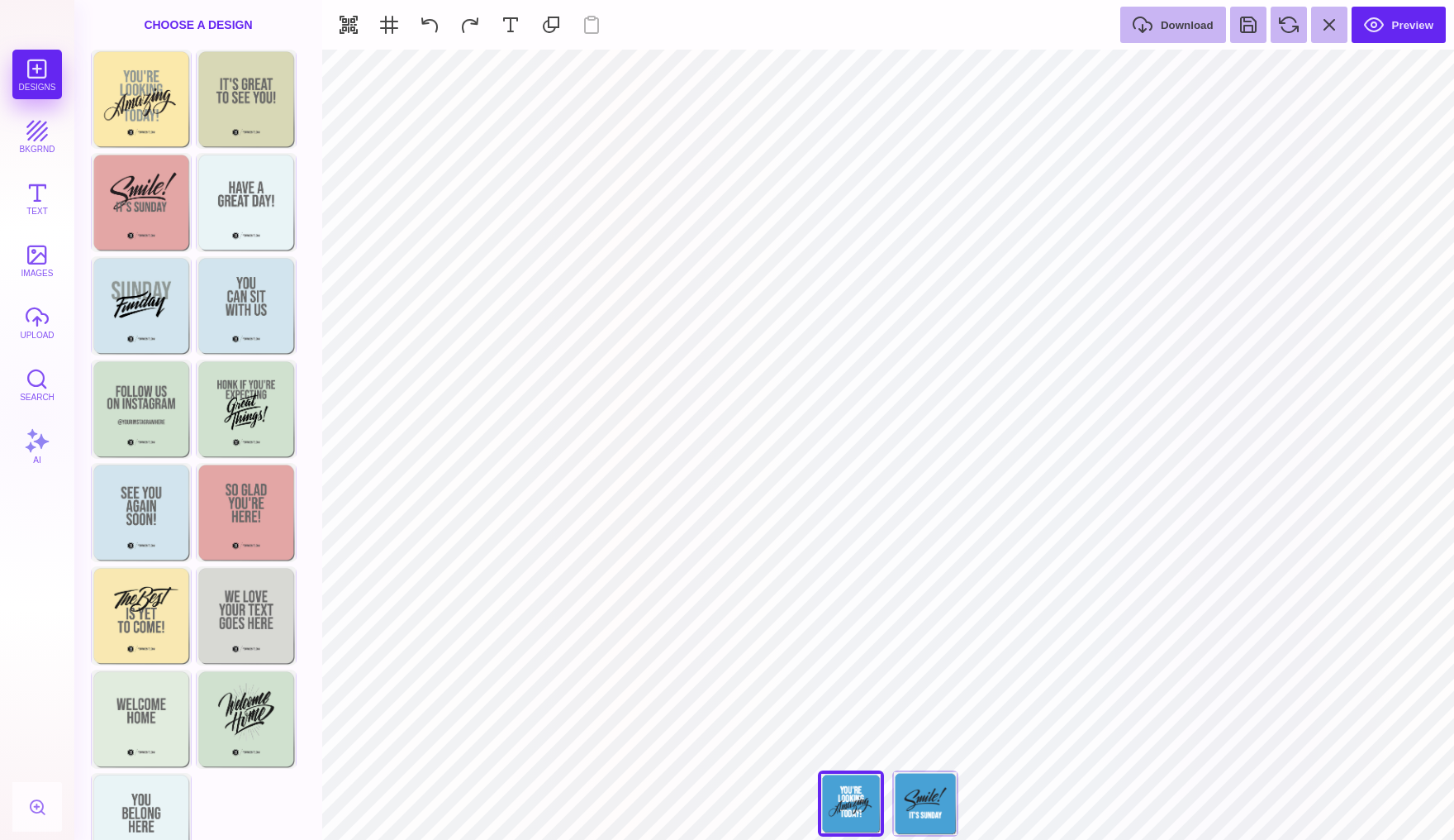
click at [863, 808] on div "***** Front" at bounding box center [888, 807] width 166 height 74
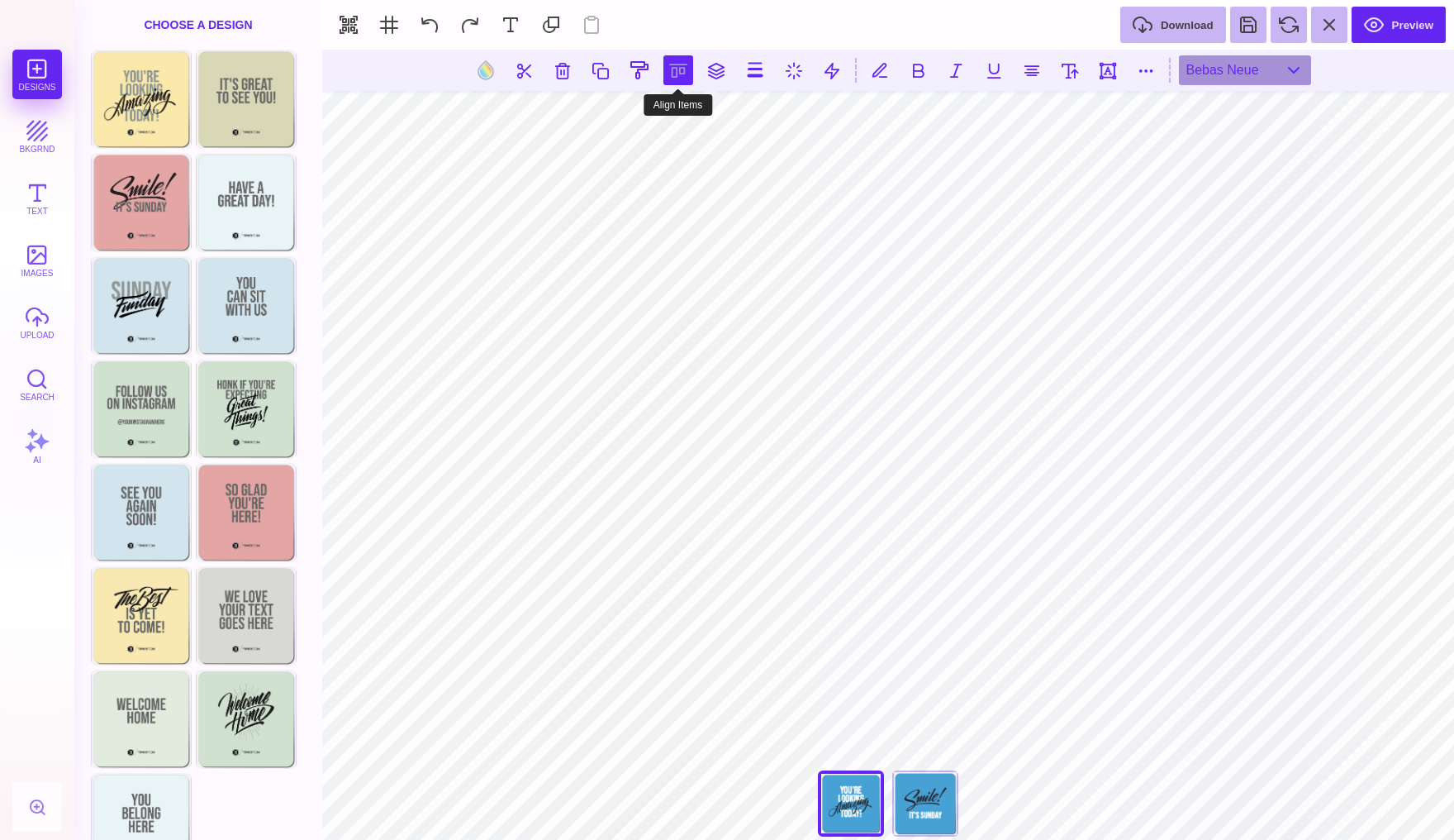
click at [680, 74] on button at bounding box center [678, 71] width 30 height 30
click at [700, 122] on button at bounding box center [697, 118] width 33 height 33
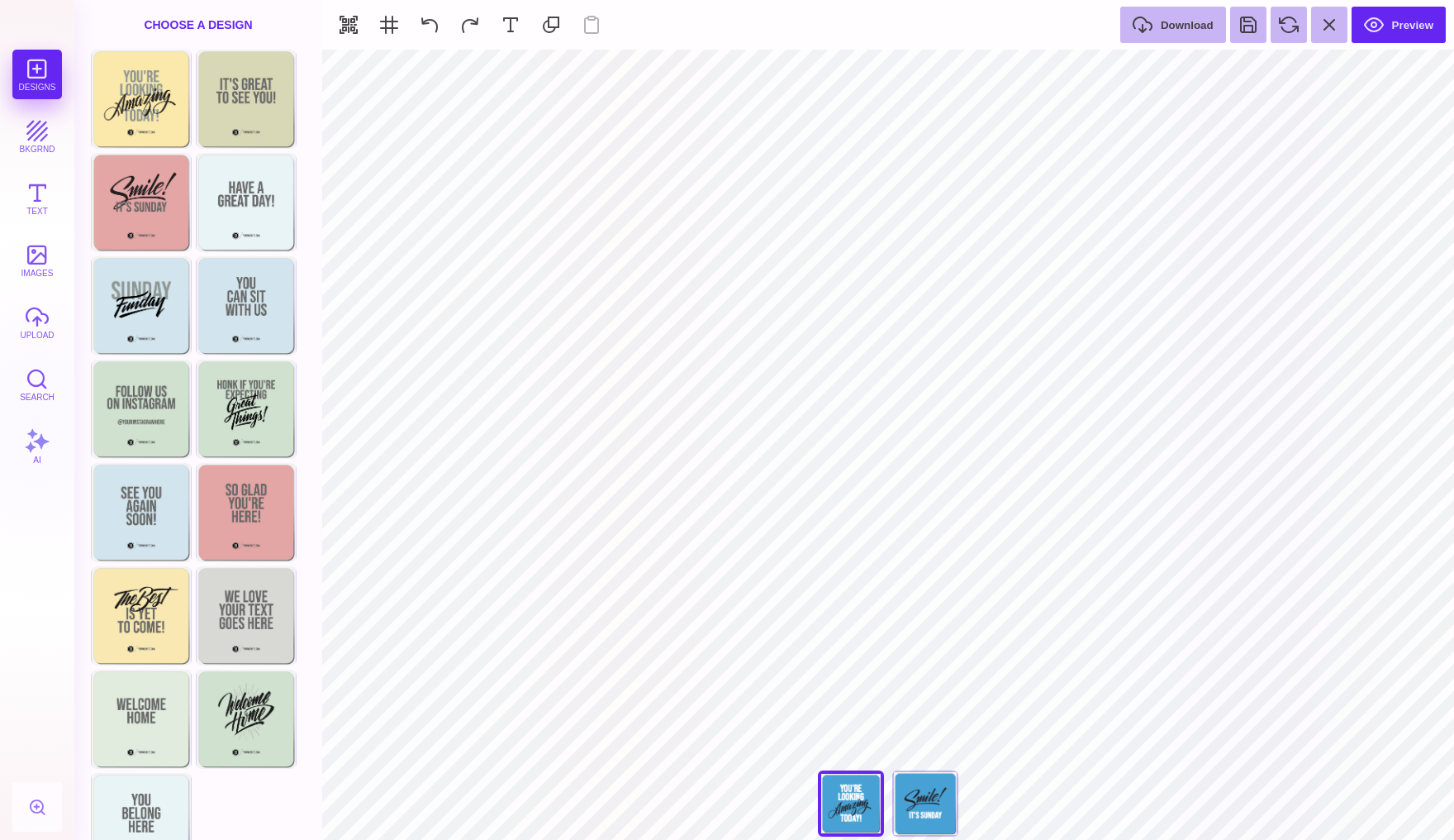
type input "#FFFFFF"
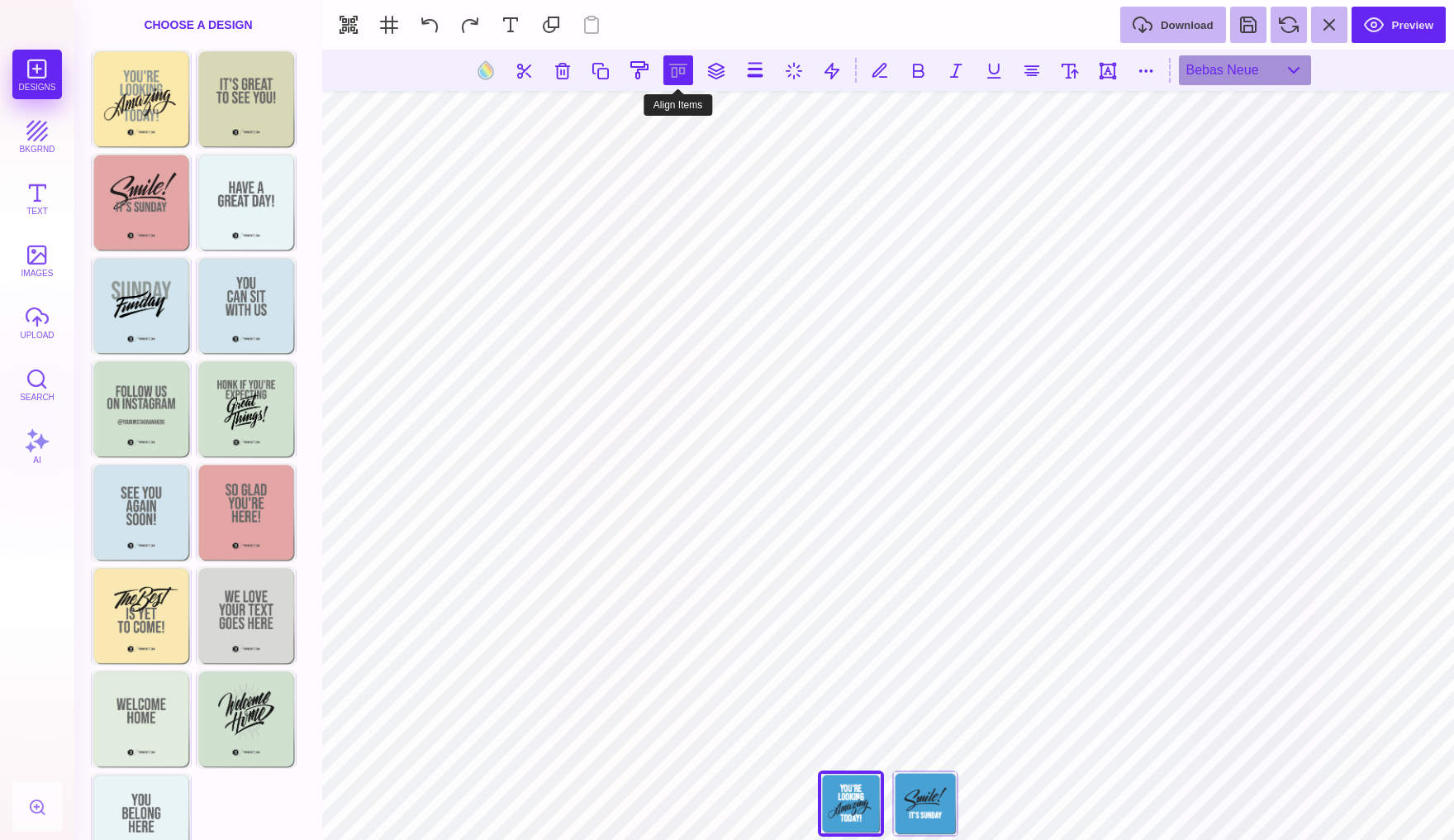
click at [676, 74] on button at bounding box center [678, 71] width 30 height 30
click at [660, 120] on button at bounding box center [660, 118] width 33 height 33
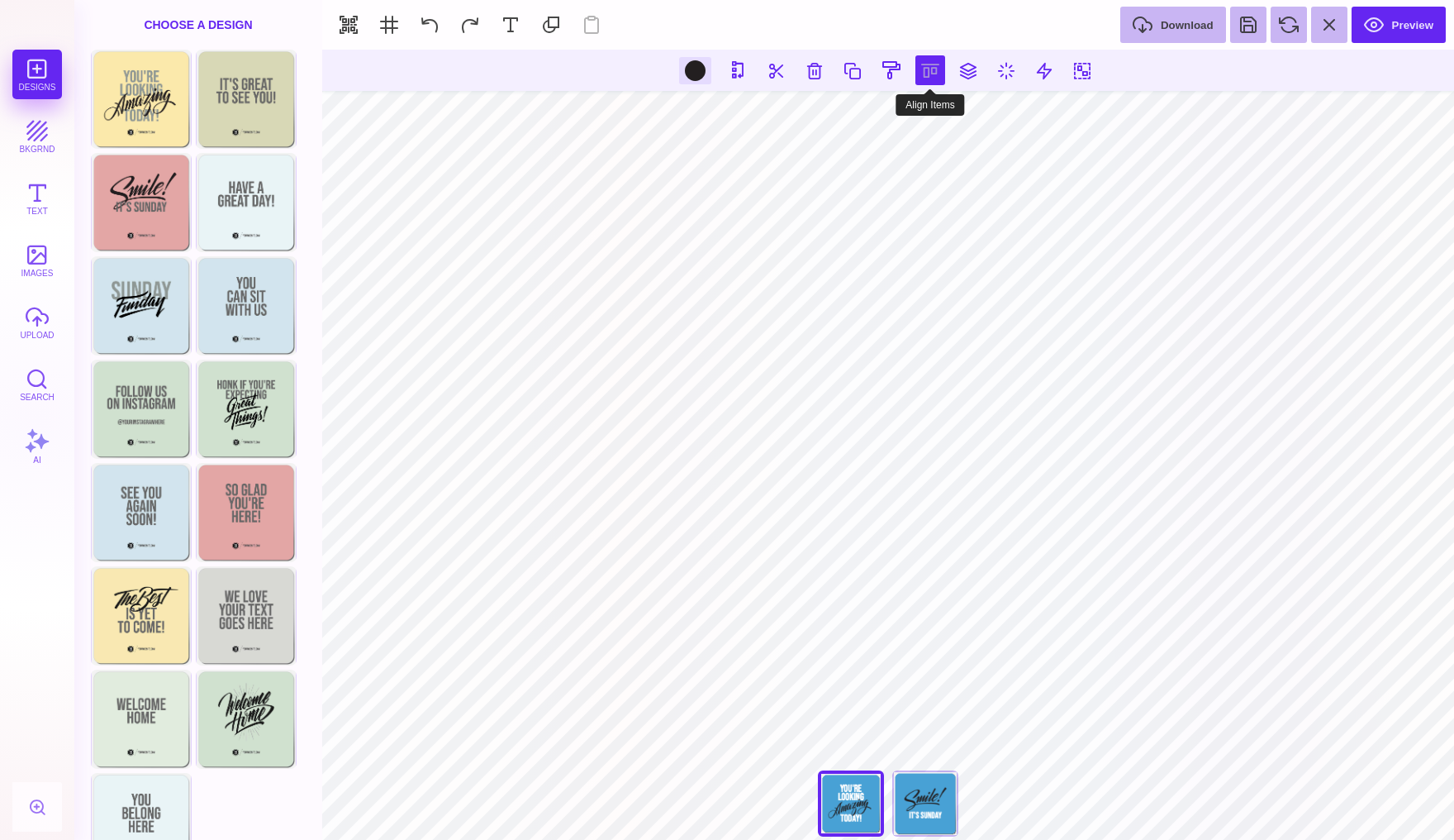
click at [917, 73] on button at bounding box center [930, 71] width 30 height 30
click at [914, 118] on button at bounding box center [912, 118] width 33 height 33
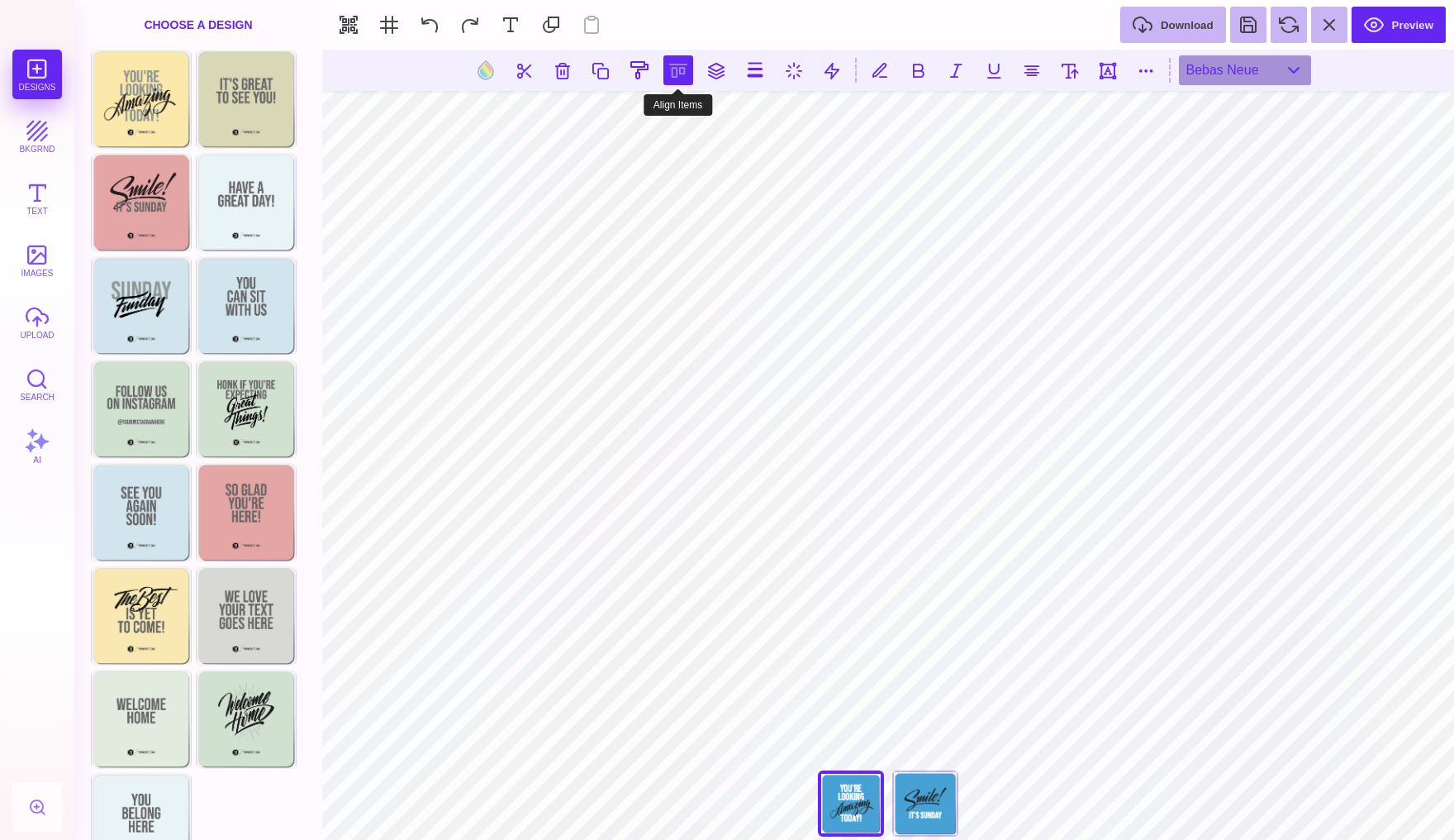
click at [679, 63] on button at bounding box center [678, 71] width 30 height 30
click at [647, 127] on button at bounding box center [660, 118] width 33 height 33
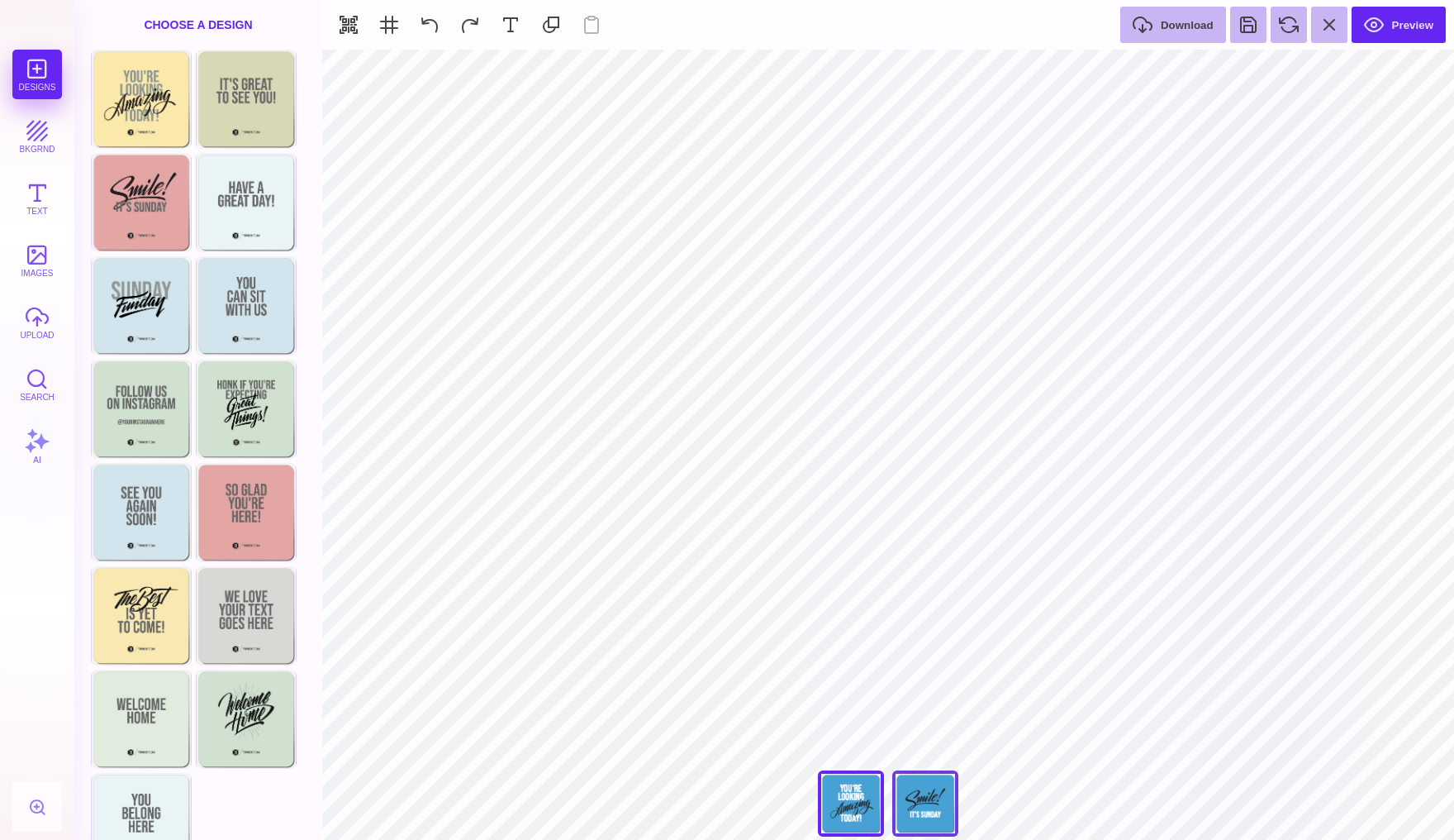
click at [946, 792] on div at bounding box center [925, 803] width 66 height 66
click at [1383, 23] on button "Preview" at bounding box center [1398, 24] width 94 height 36
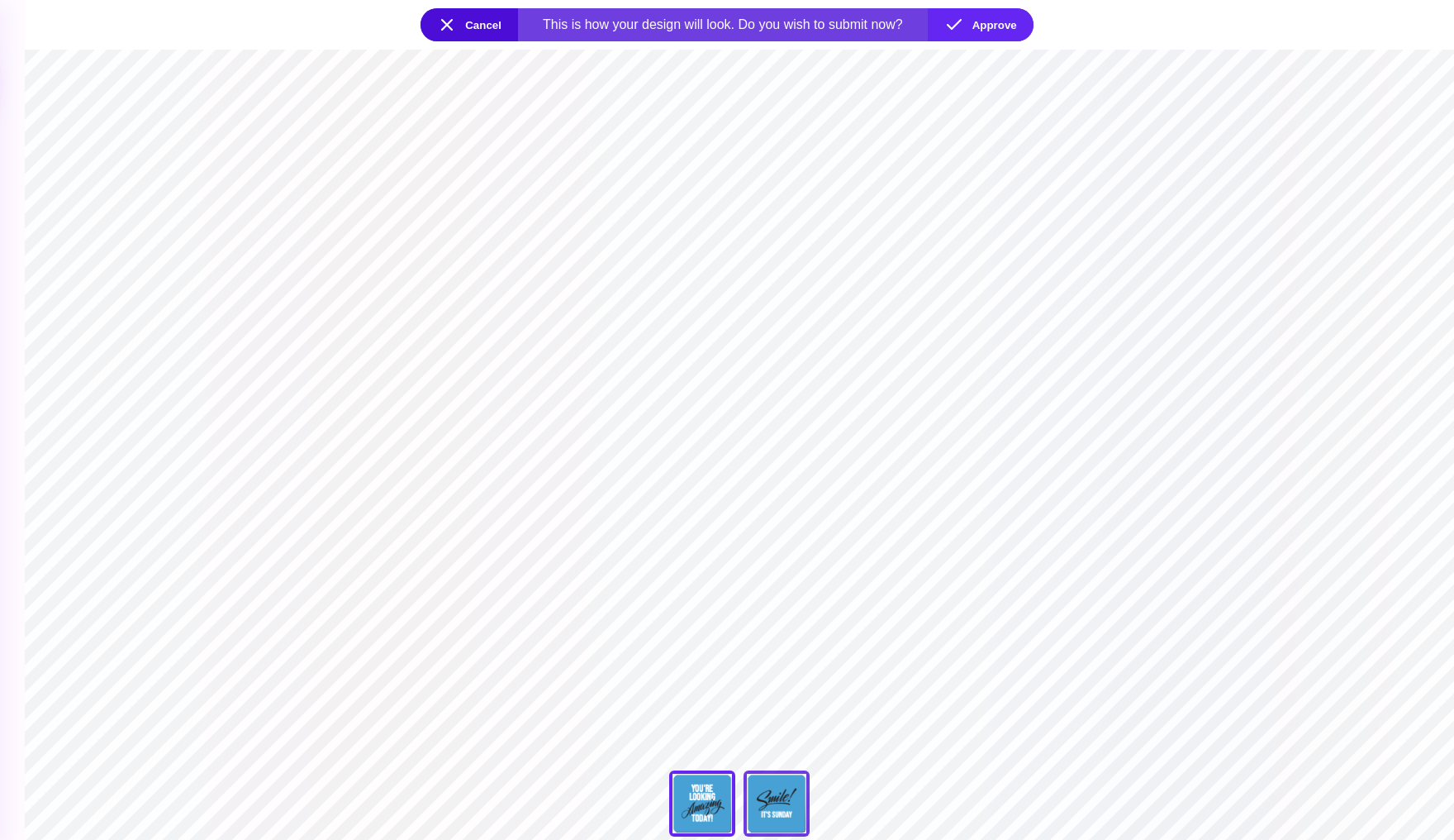
click at [773, 793] on div at bounding box center [776, 803] width 66 height 66
click at [967, 22] on button "Approve" at bounding box center [981, 25] width 106 height 33
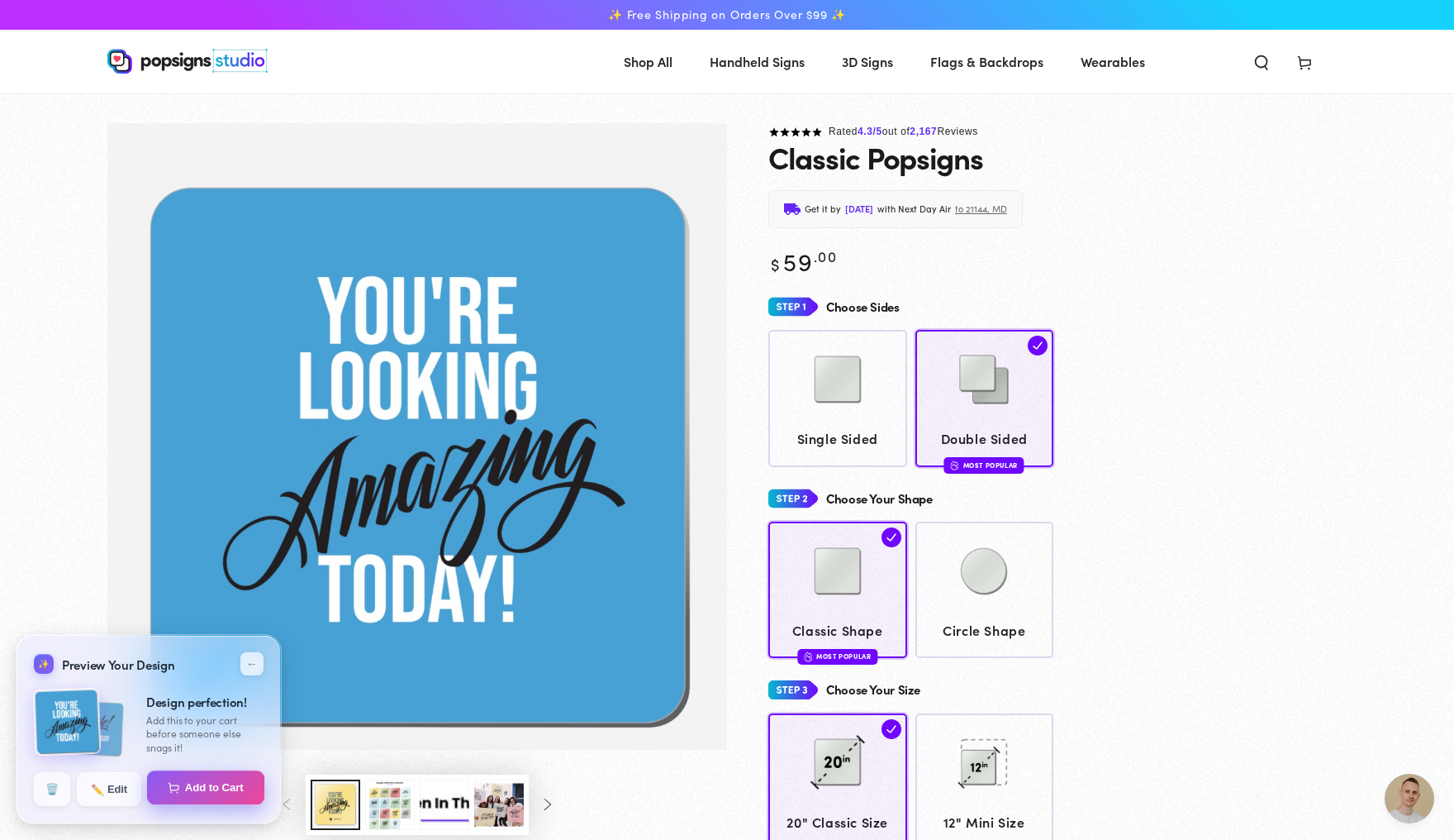
click at [204, 782] on button "Add to Cart" at bounding box center [206, 787] width 118 height 34
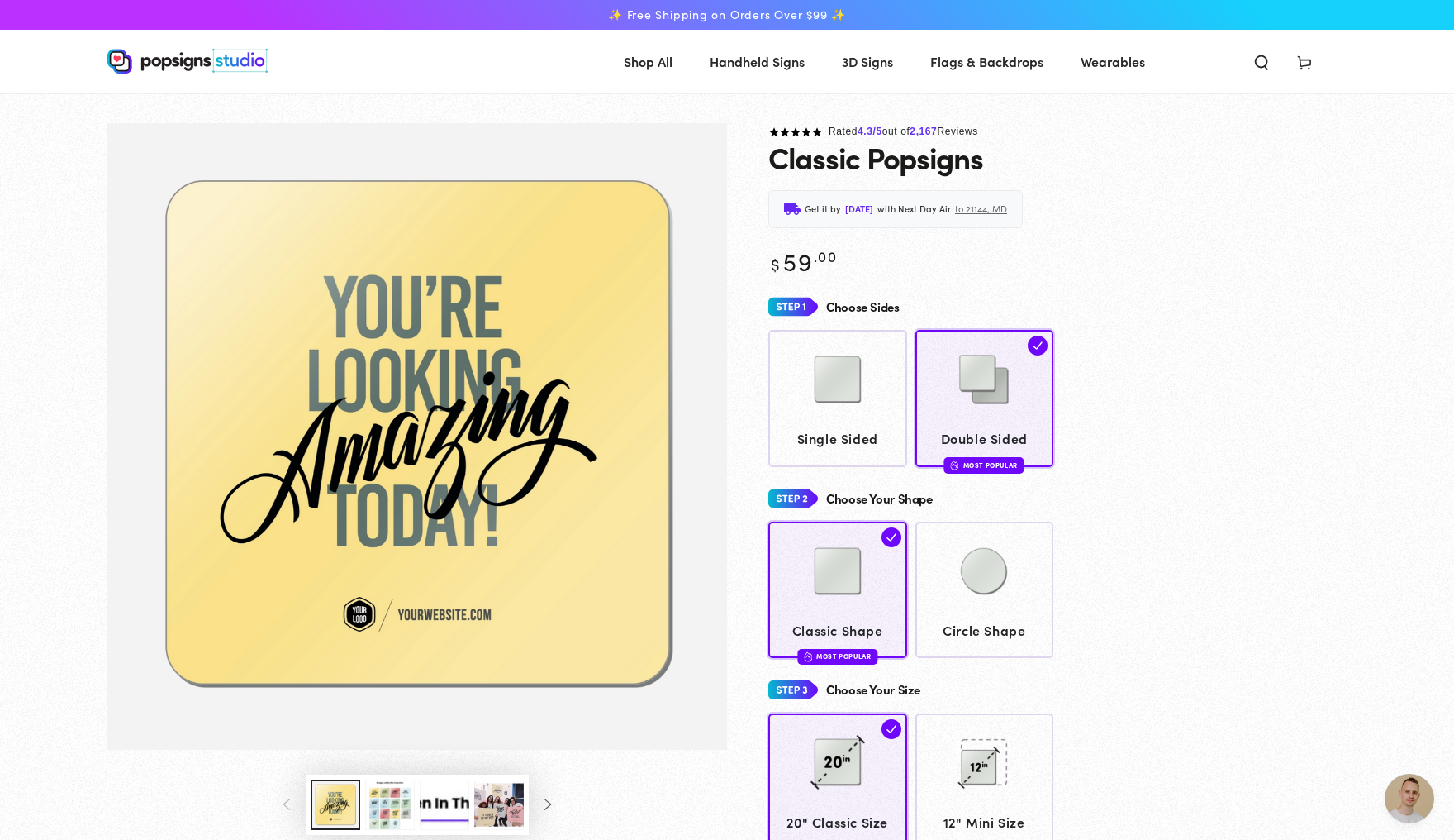
scroll to position [4366, 0]
click at [1314, 56] on icon at bounding box center [1305, 62] width 17 height 17
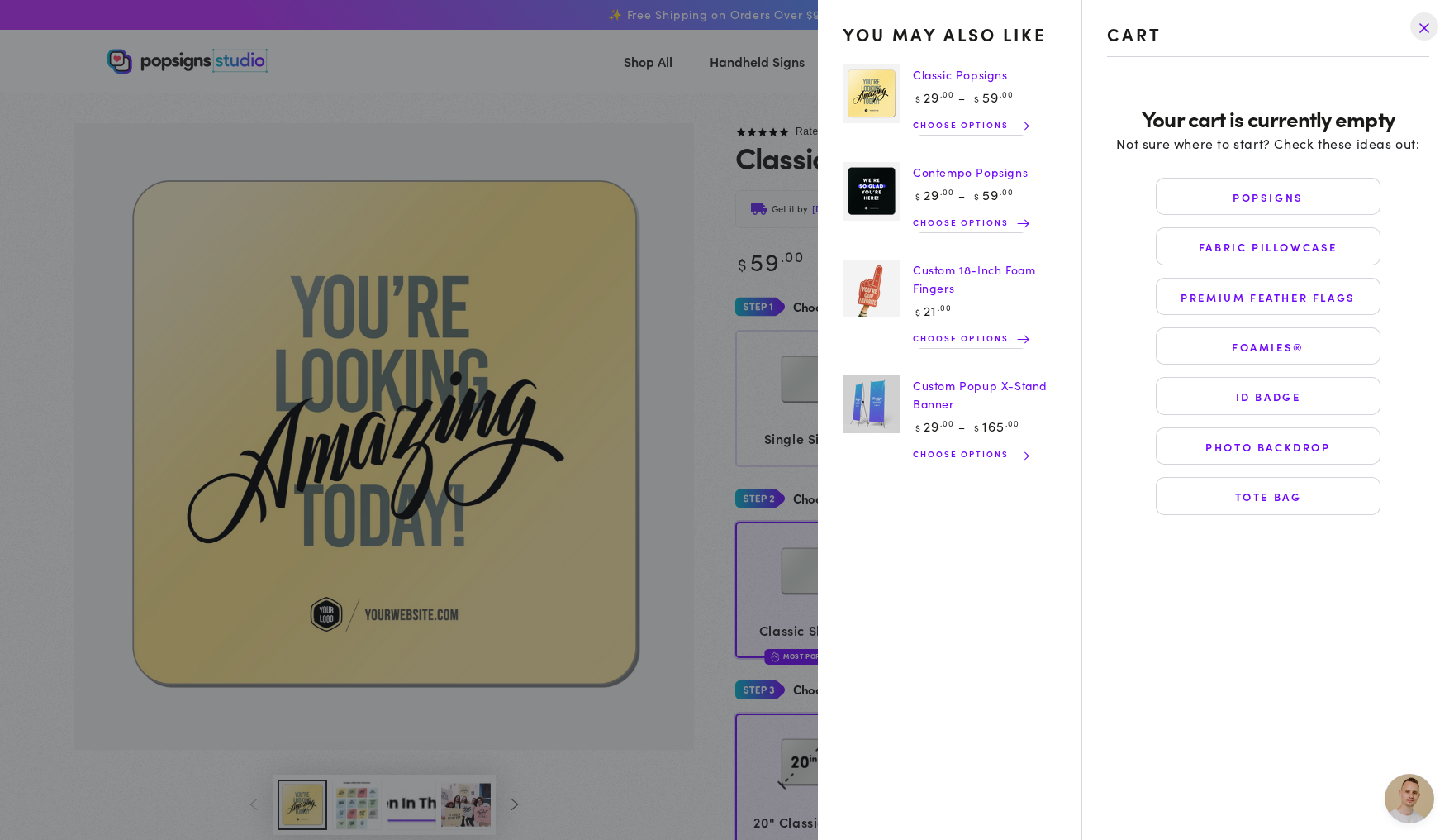
click at [1421, 24] on drawer-close-button at bounding box center [1424, 26] width 43 height 36
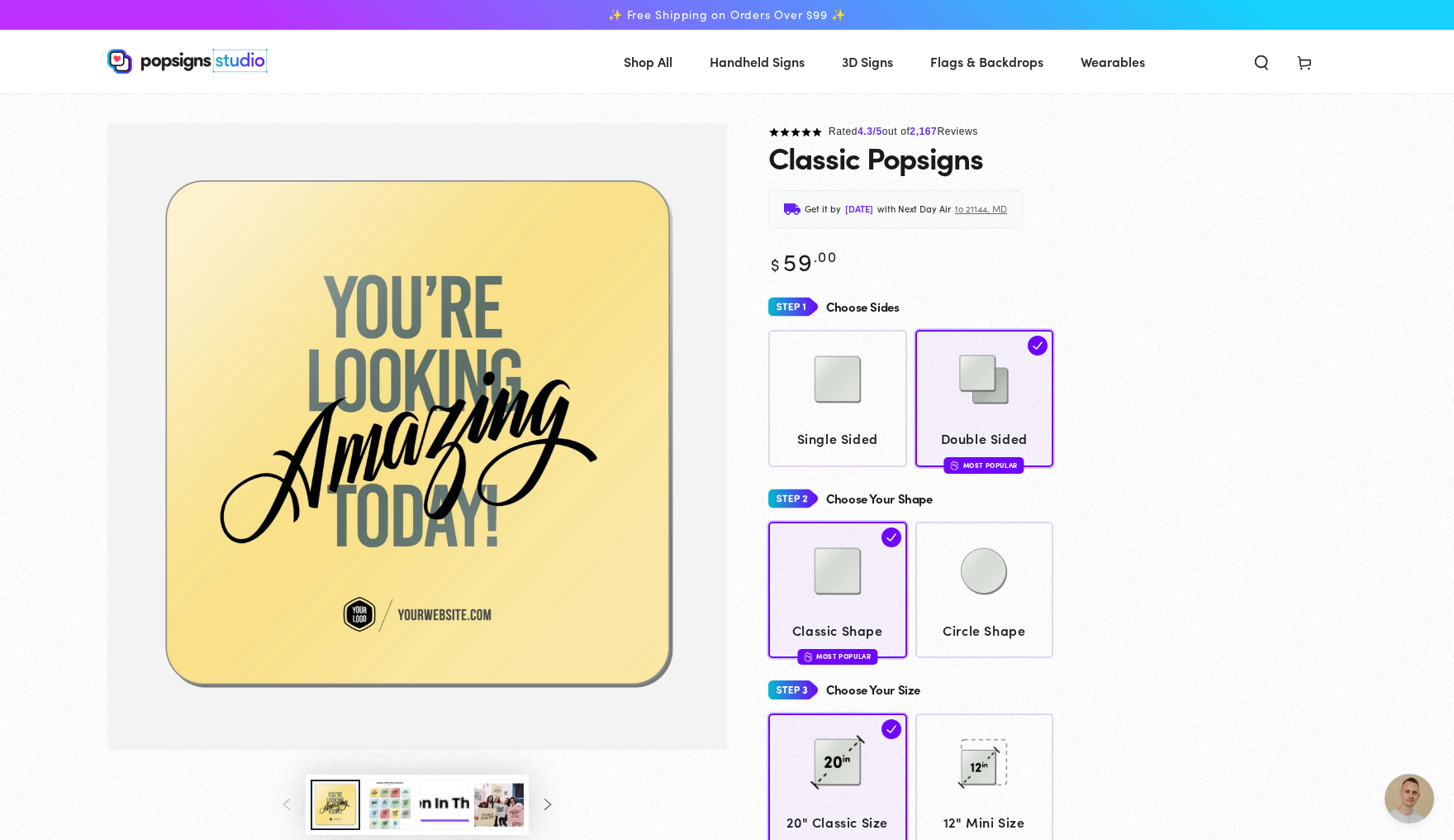
scroll to position [0, 0]
click at [1402, 787] on span "Open chat" at bounding box center [1409, 797] width 49 height 49
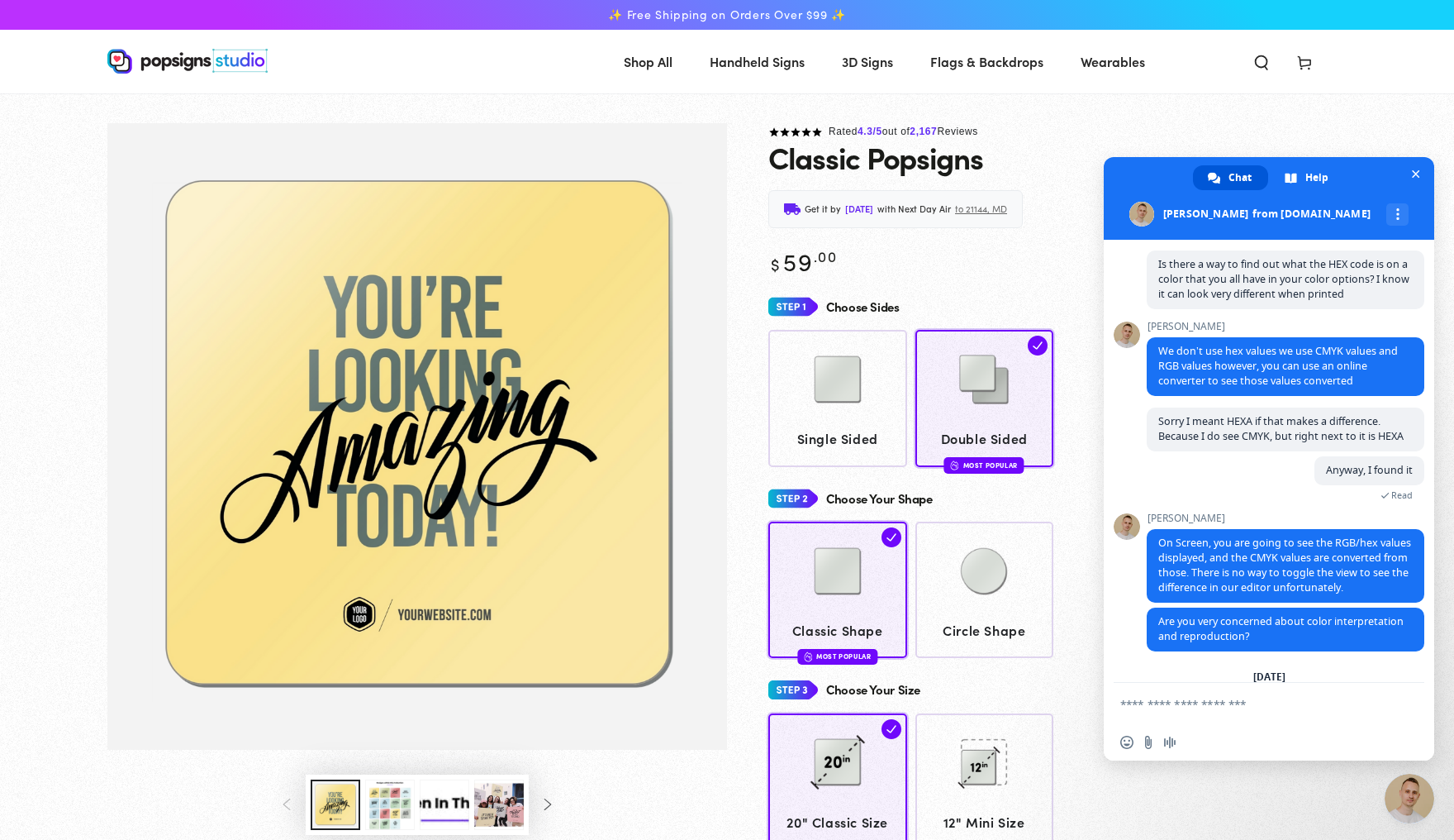
scroll to position [4373, 0]
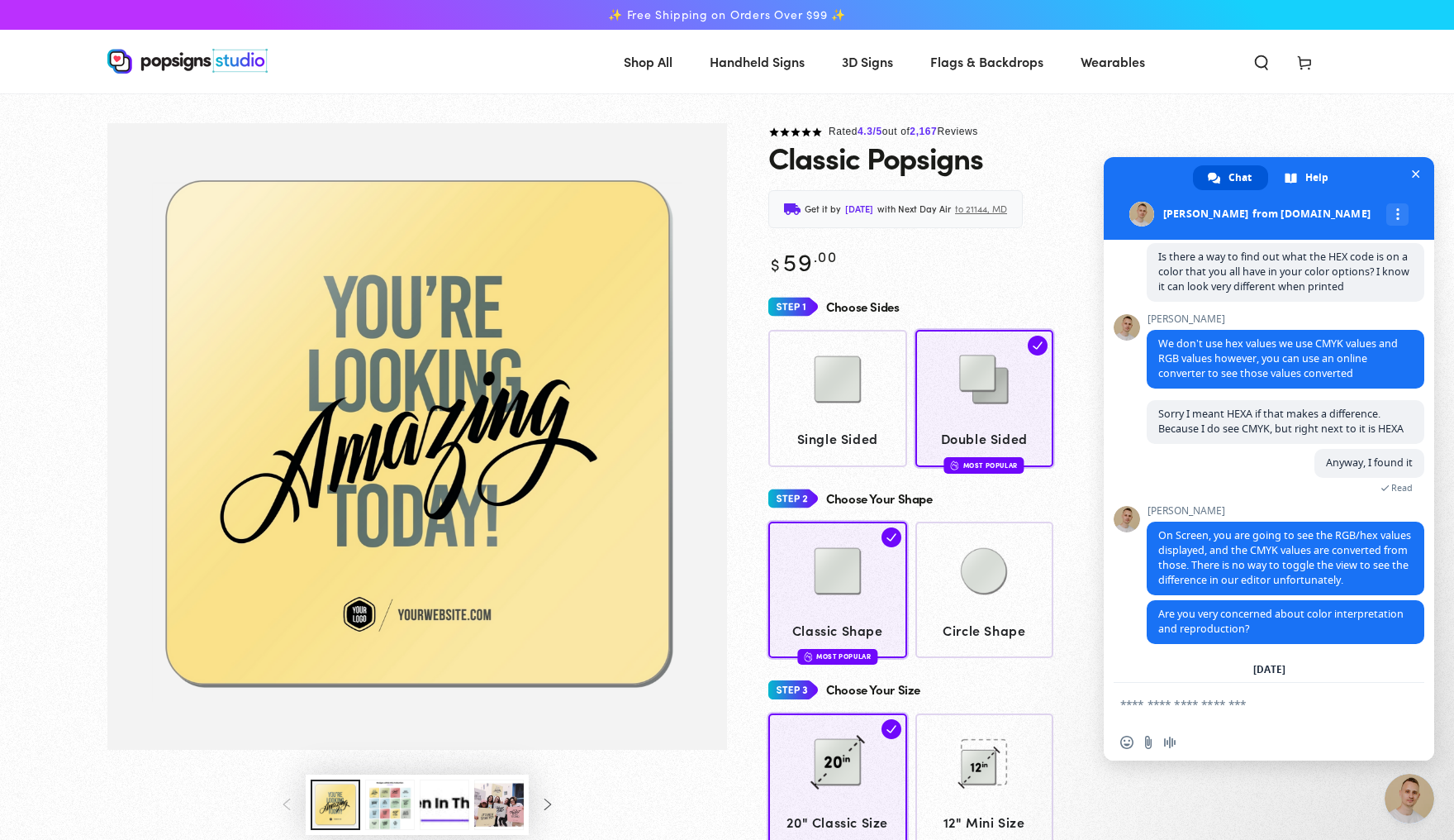
click at [1235, 703] on textarea "Compose your message..." at bounding box center [1251, 703] width 261 height 14
type textarea "*"
type textarea "**********"
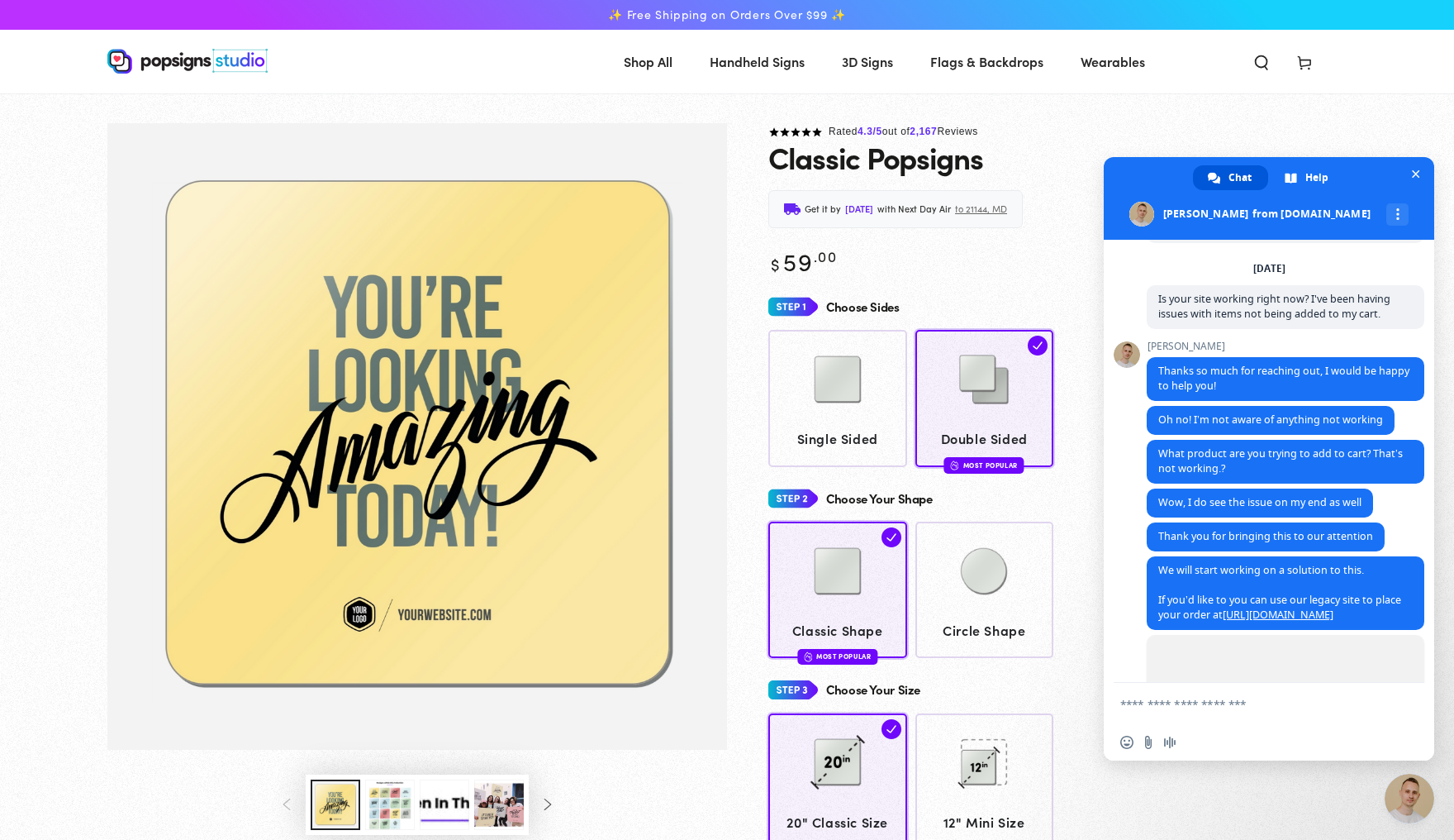
scroll to position [4861, 0]
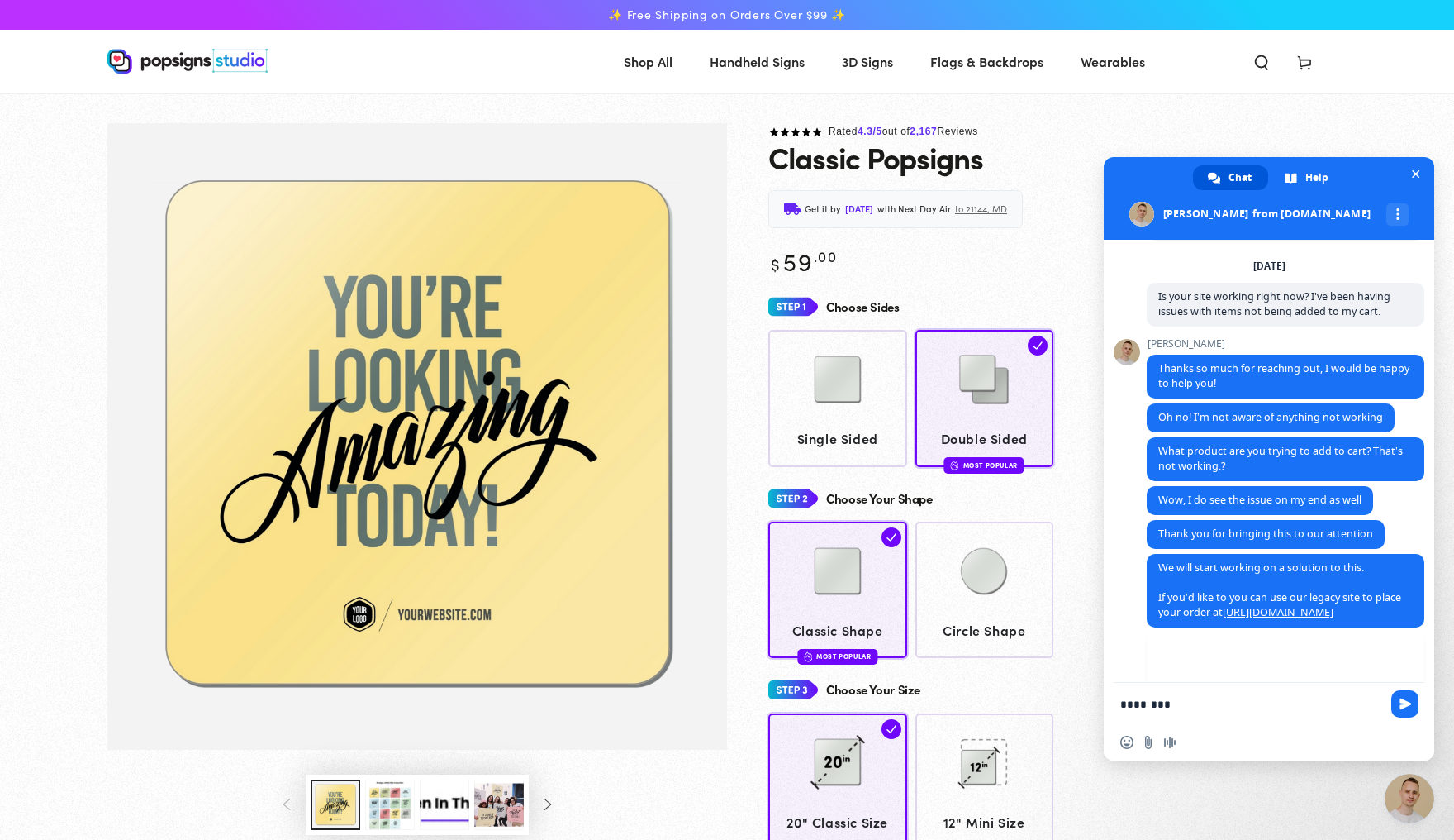
type textarea "*********"
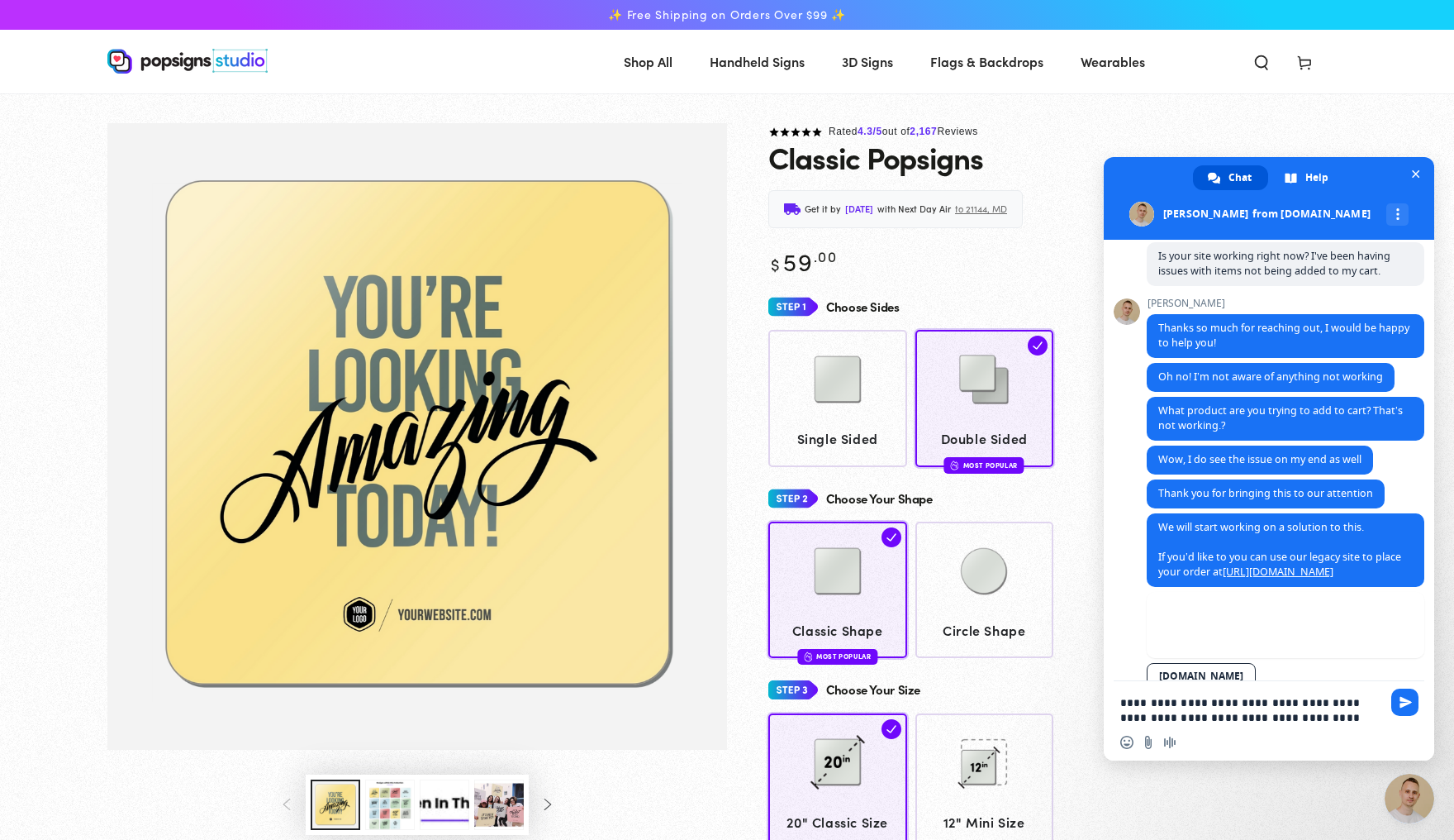
scroll to position [1, 0]
type textarea "**********"
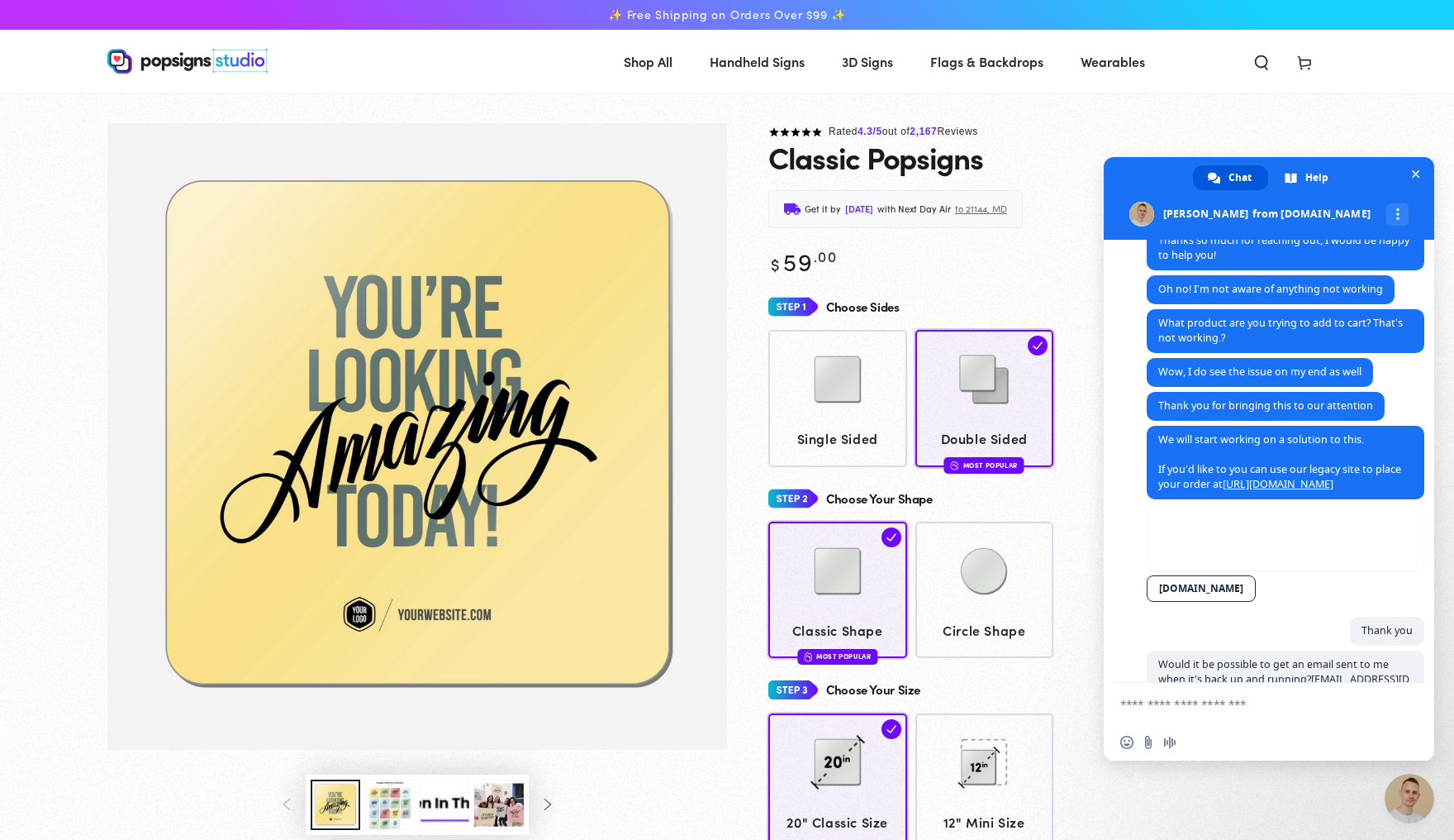
scroll to position [4964, 0]
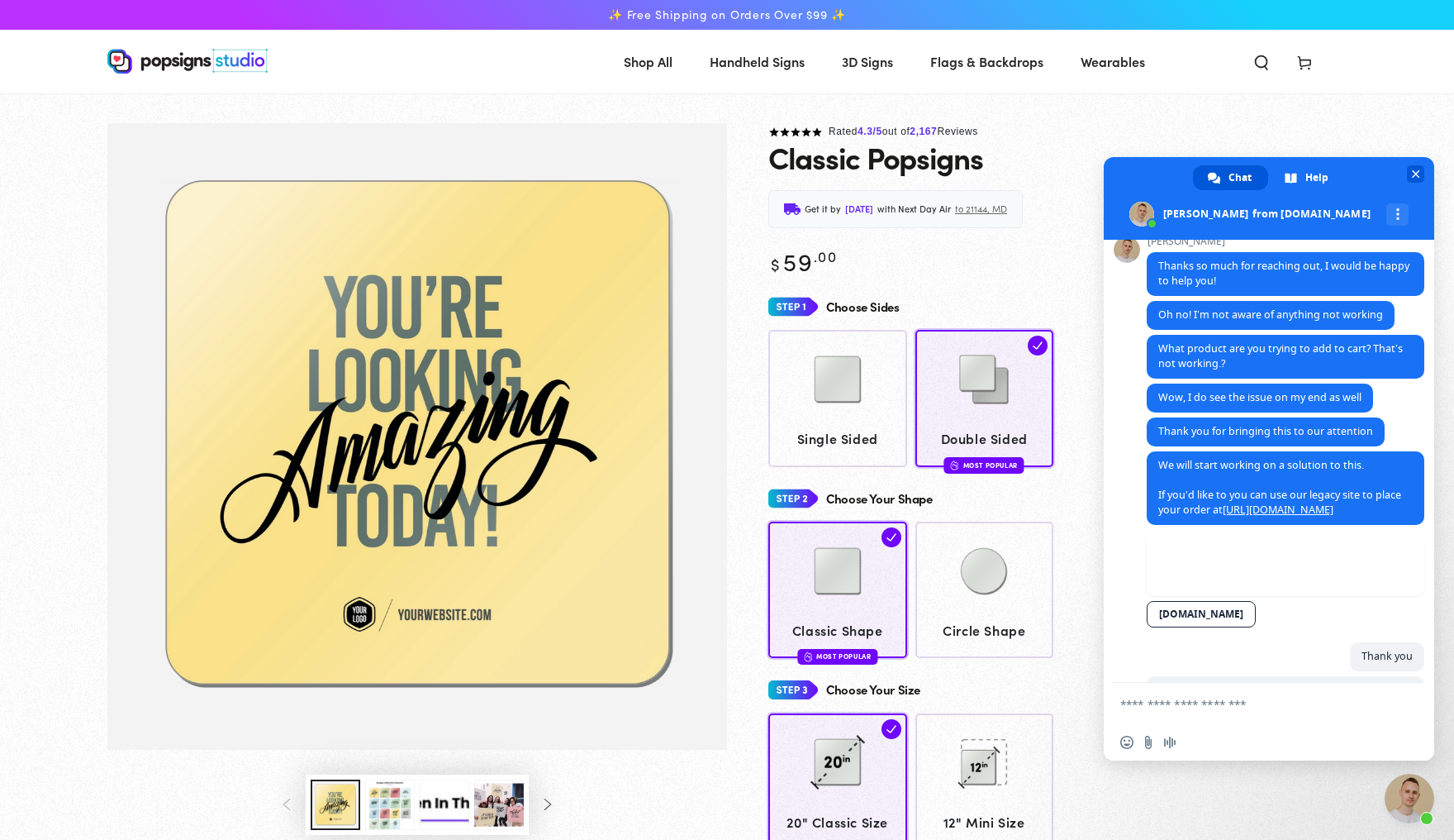
click at [1418, 174] on span "Close chat" at bounding box center [1416, 174] width 8 height 8
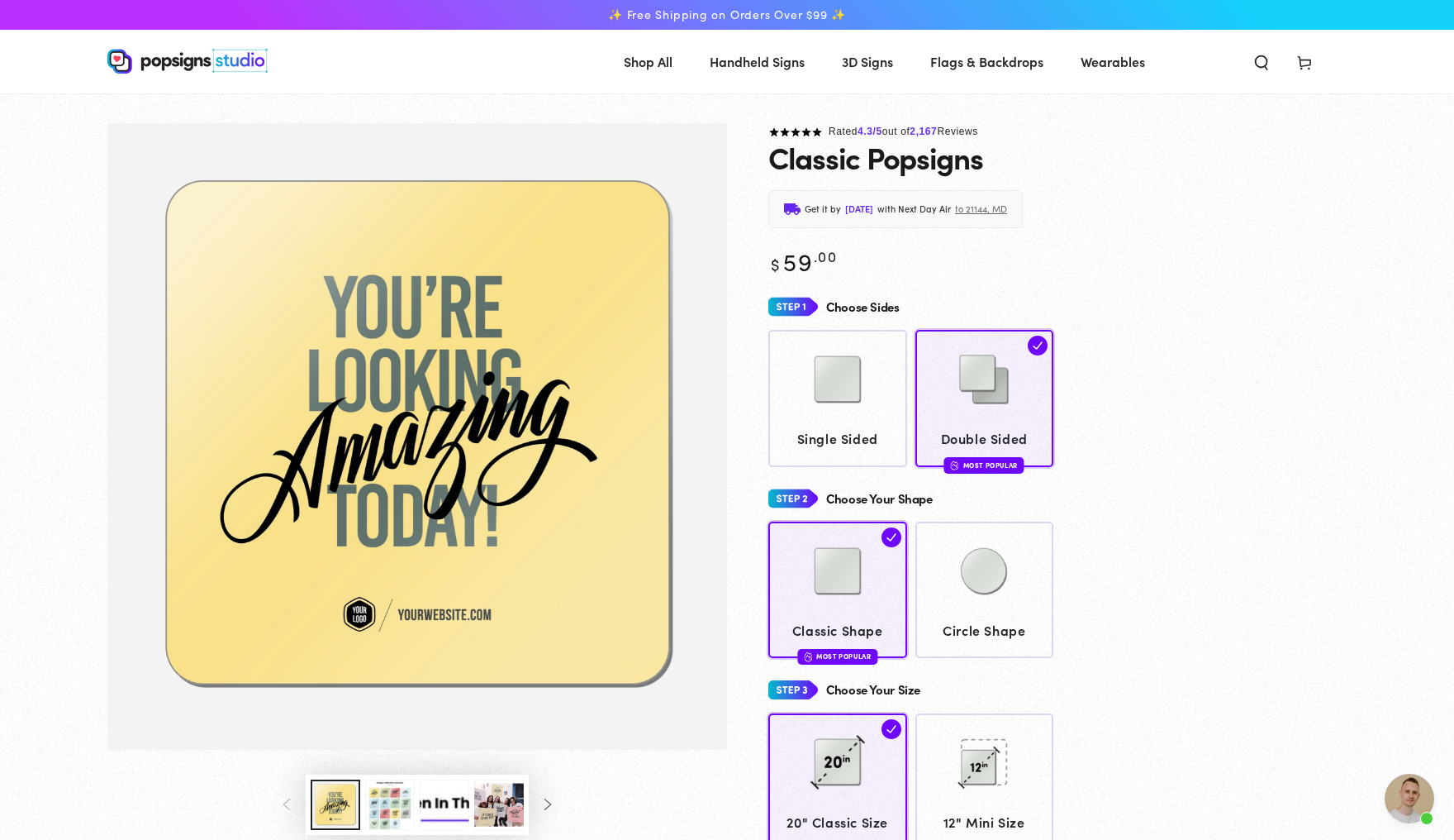
scroll to position [4965, 0]
